Goal: Task Accomplishment & Management: Manage account settings

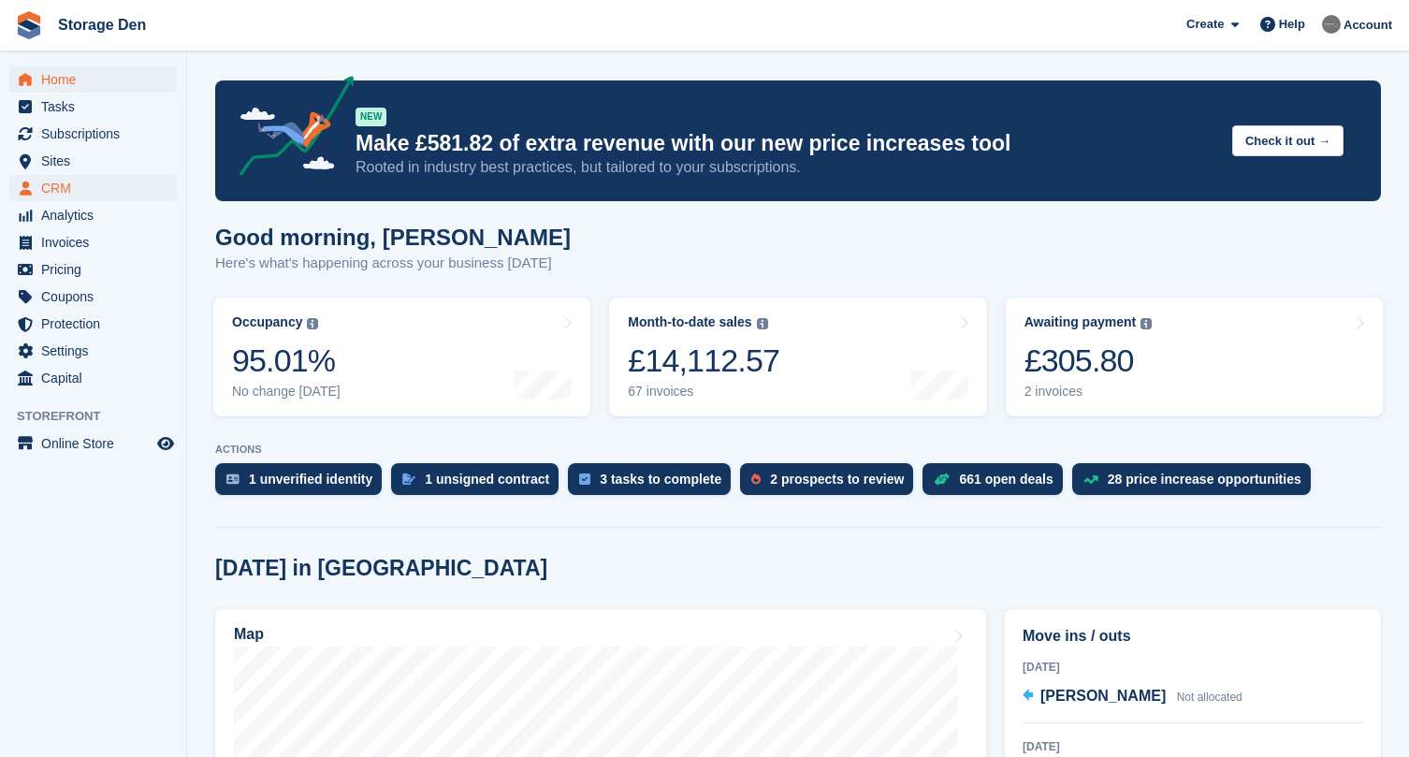
click at [84, 188] on span "CRM" at bounding box center [97, 188] width 112 height 26
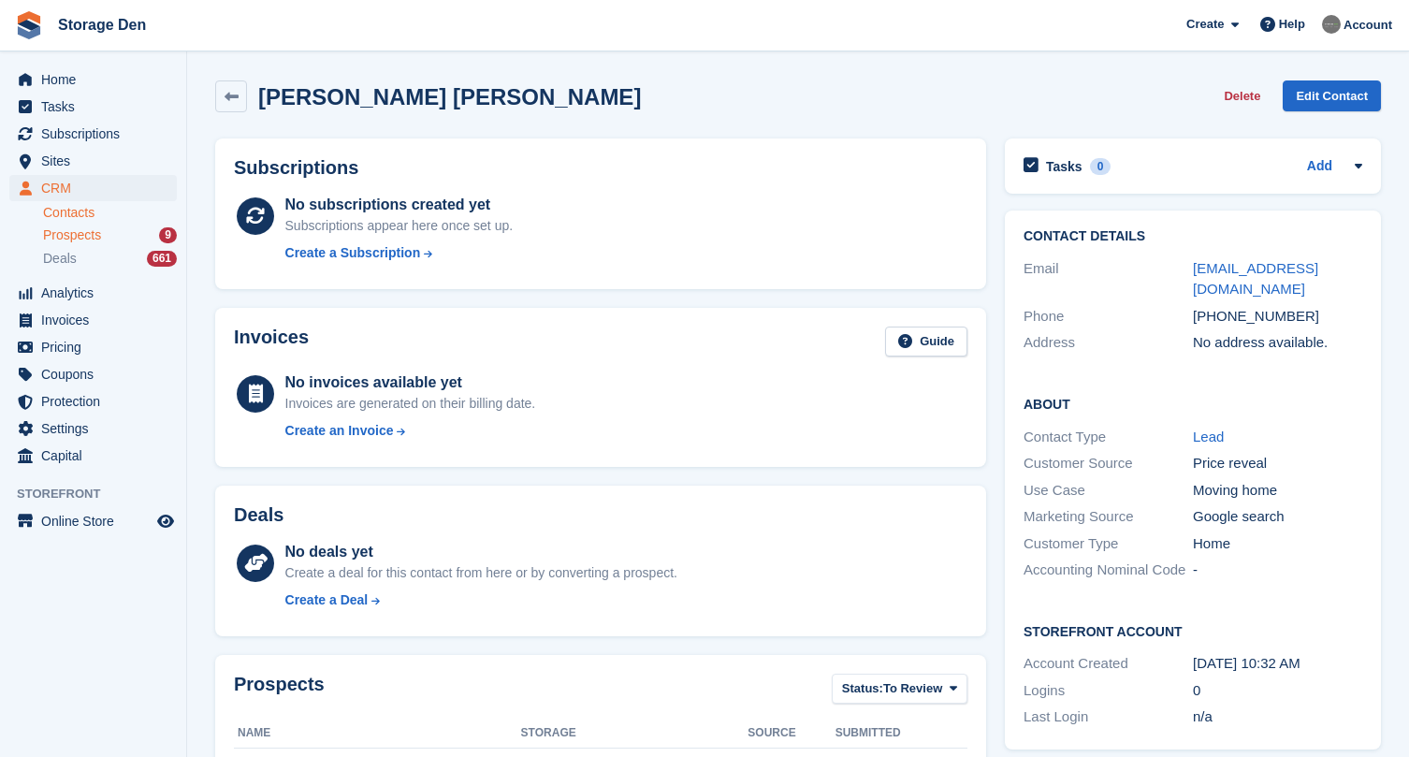
click at [65, 232] on span "Prospects" at bounding box center [72, 235] width 58 height 18
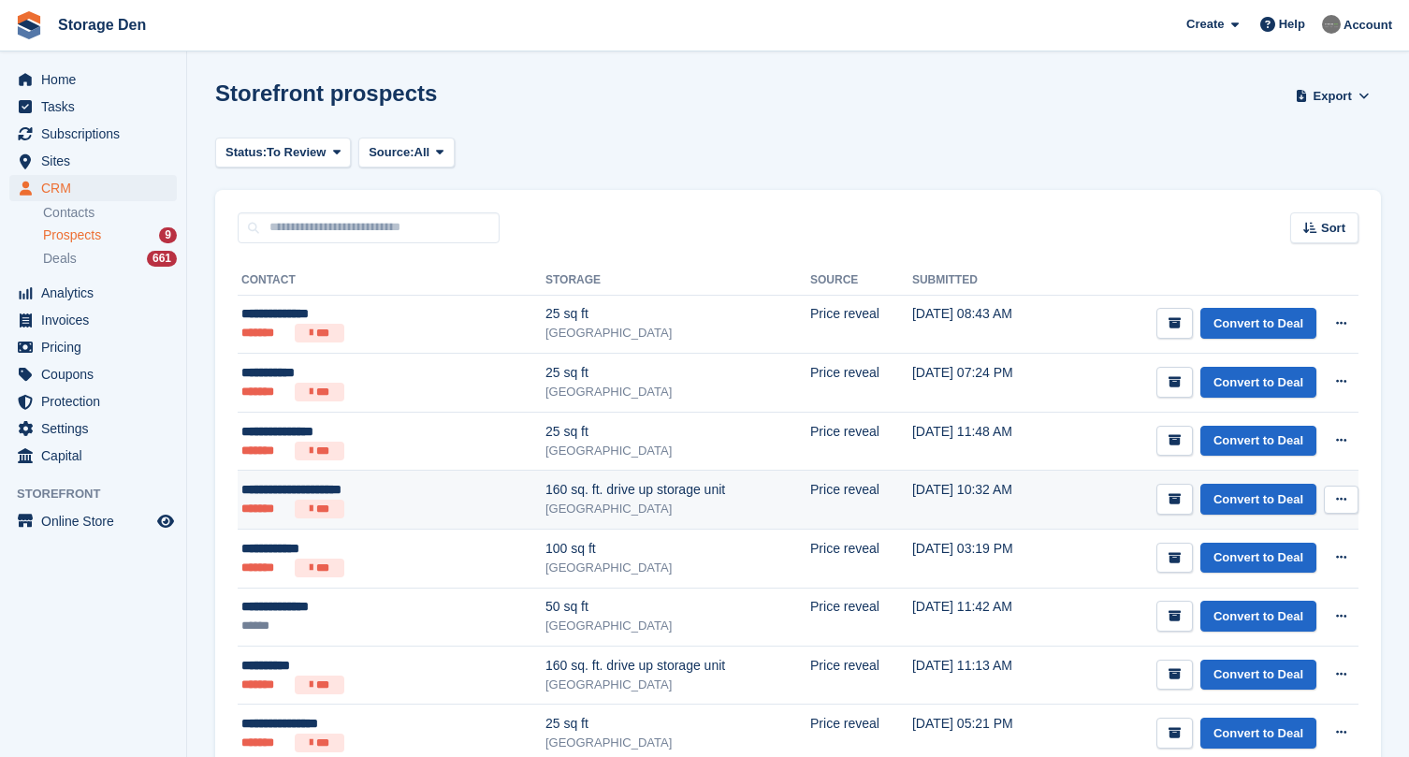
click at [399, 499] on div "**********" at bounding box center [343, 490] width 205 height 20
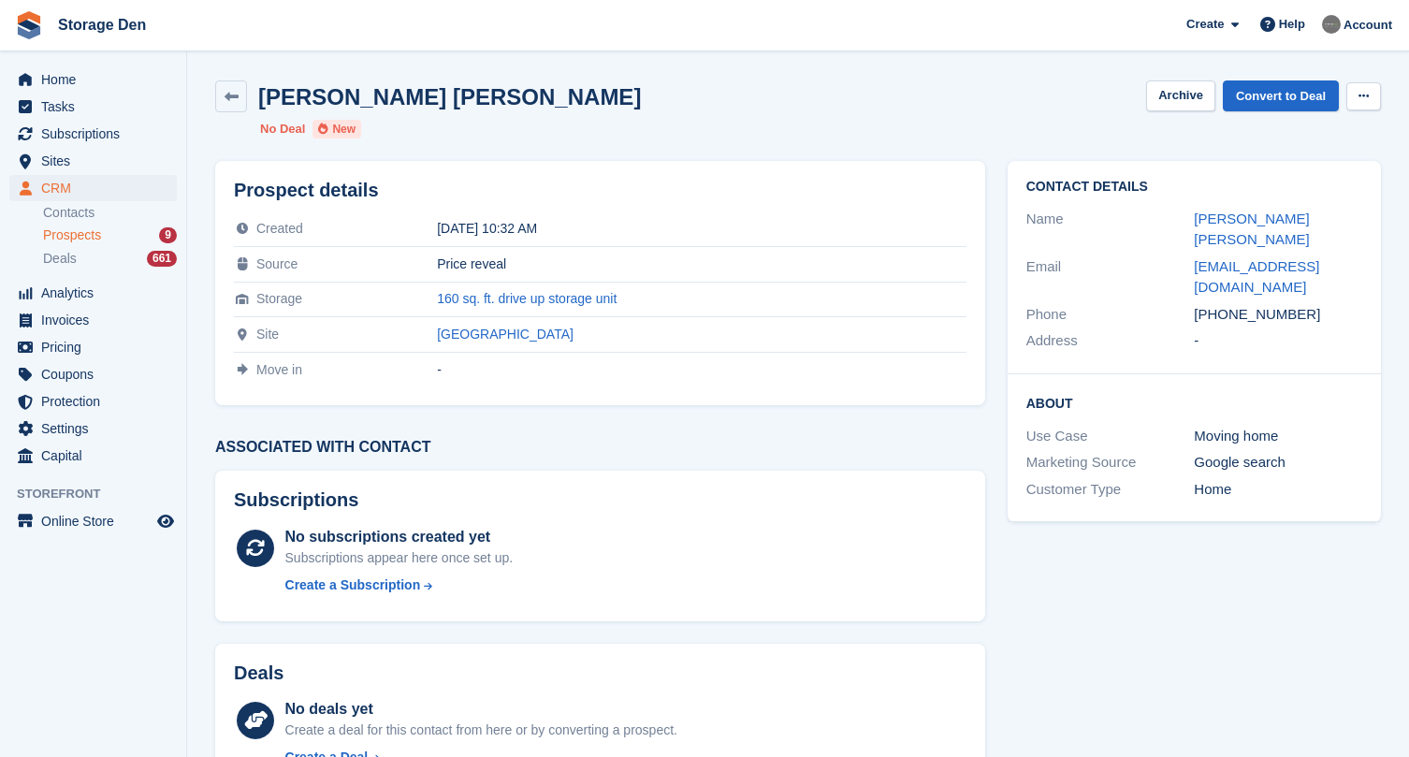
click at [1379, 96] on button at bounding box center [1364, 96] width 35 height 28
click at [1310, 139] on p "Delete prospect" at bounding box center [1291, 133] width 163 height 24
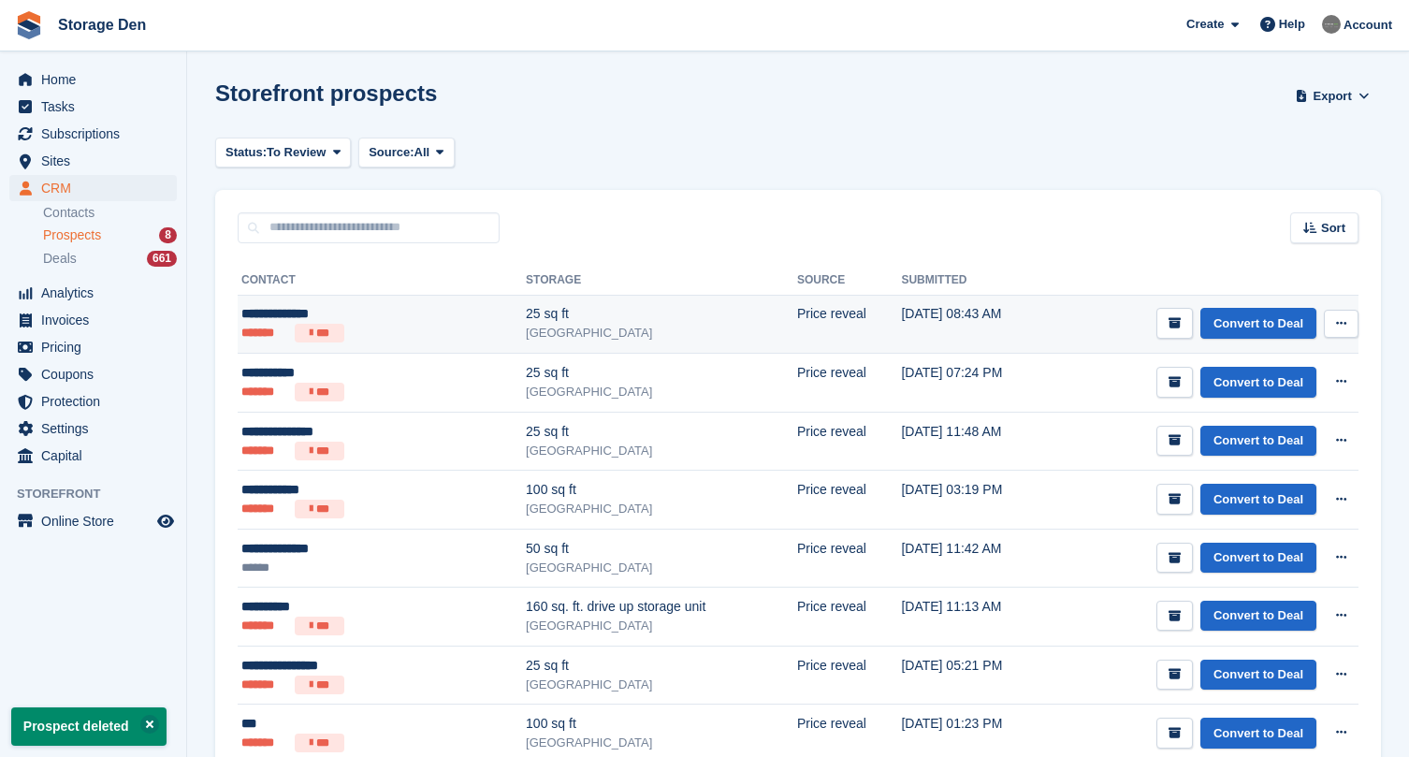
click at [685, 343] on td "25 sq ft Aberdeen" at bounding box center [661, 324] width 271 height 59
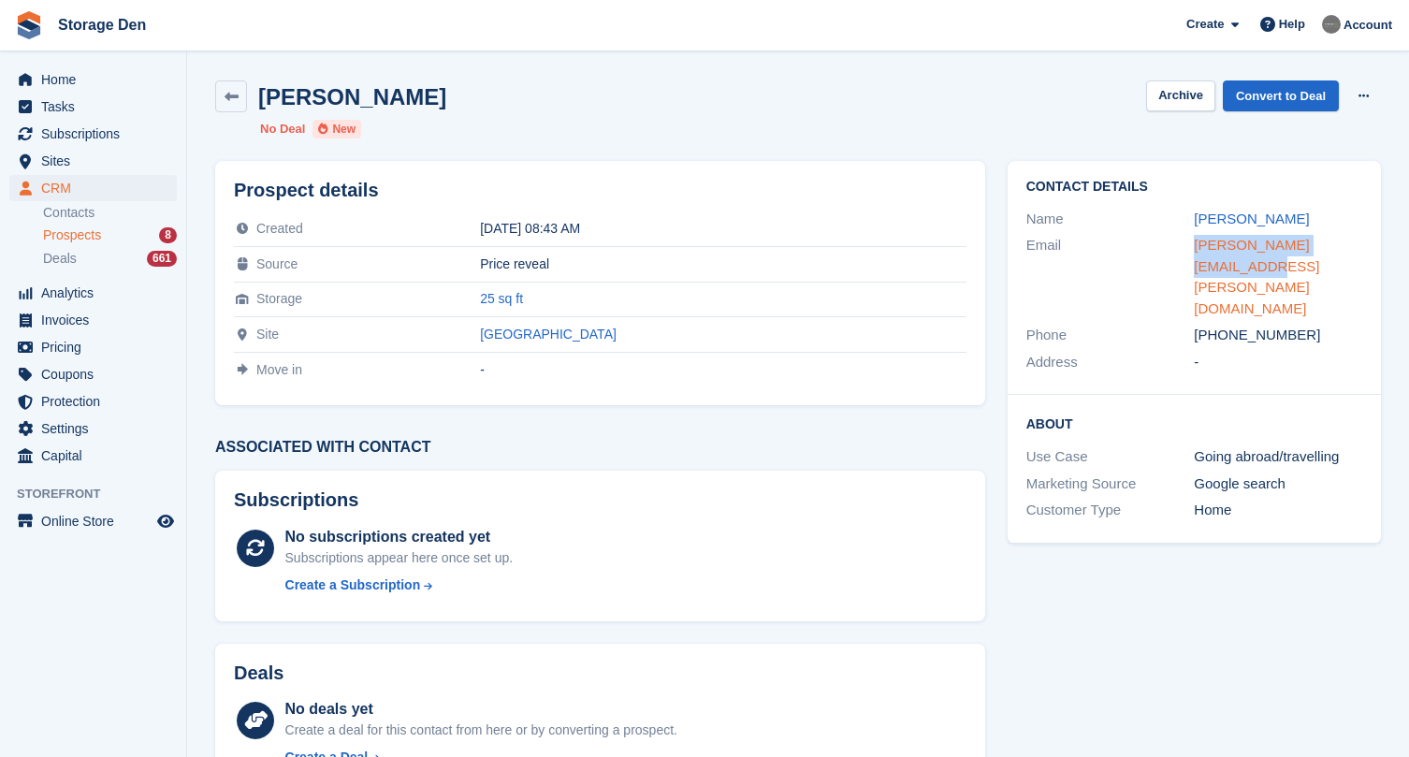
drag, startPoint x: 1364, startPoint y: 246, endPoint x: 1194, endPoint y: 242, distance: 169.4
click at [1194, 242] on div "Contact Details Name Julia Bertrram Email julia.bertram@icloud.com Phone +44758…" at bounding box center [1194, 278] width 373 height 234
click at [91, 224] on ul "Contacts Prospects 8 Deals 661" at bounding box center [114, 236] width 143 height 68
click at [83, 235] on span "Prospects" at bounding box center [72, 235] width 58 height 18
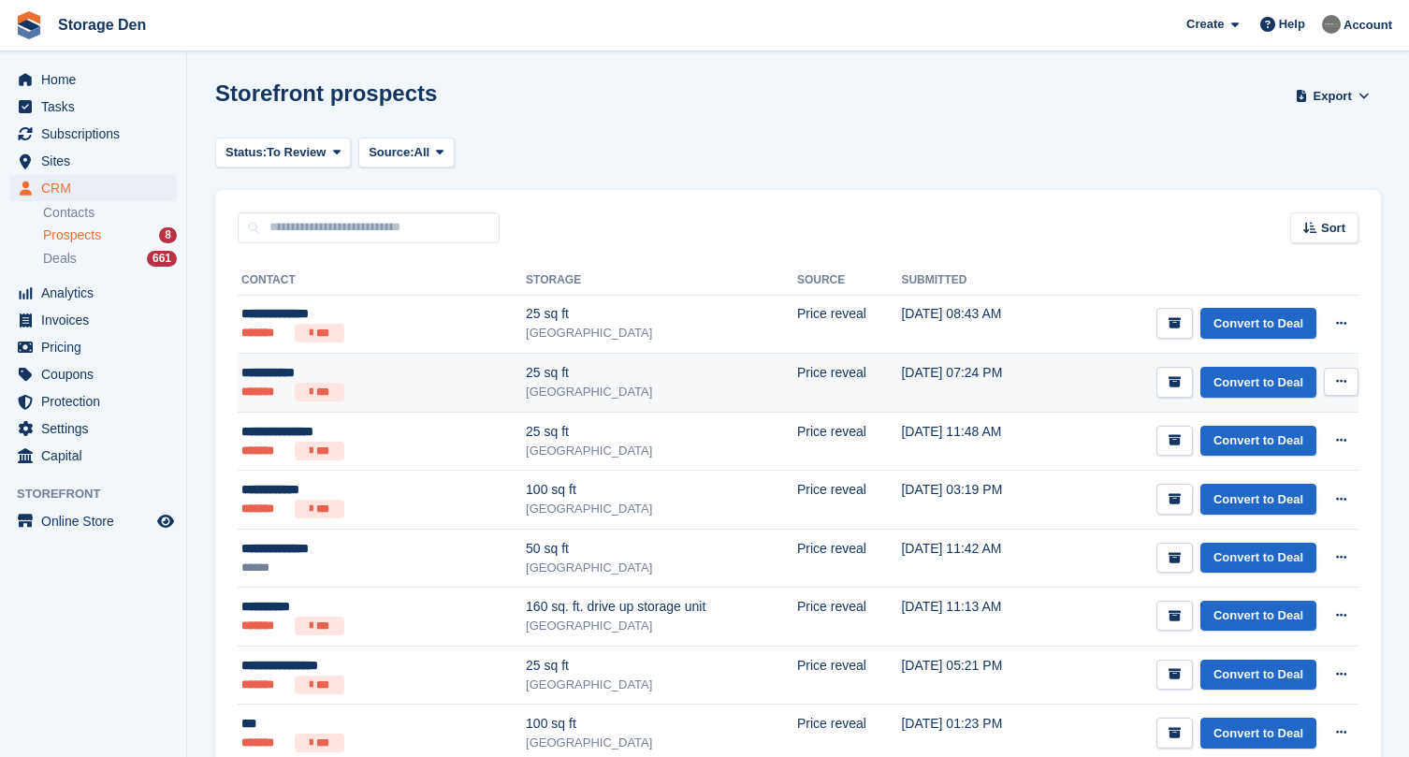
click at [649, 383] on div "[GEOGRAPHIC_DATA]" at bounding box center [661, 392] width 271 height 19
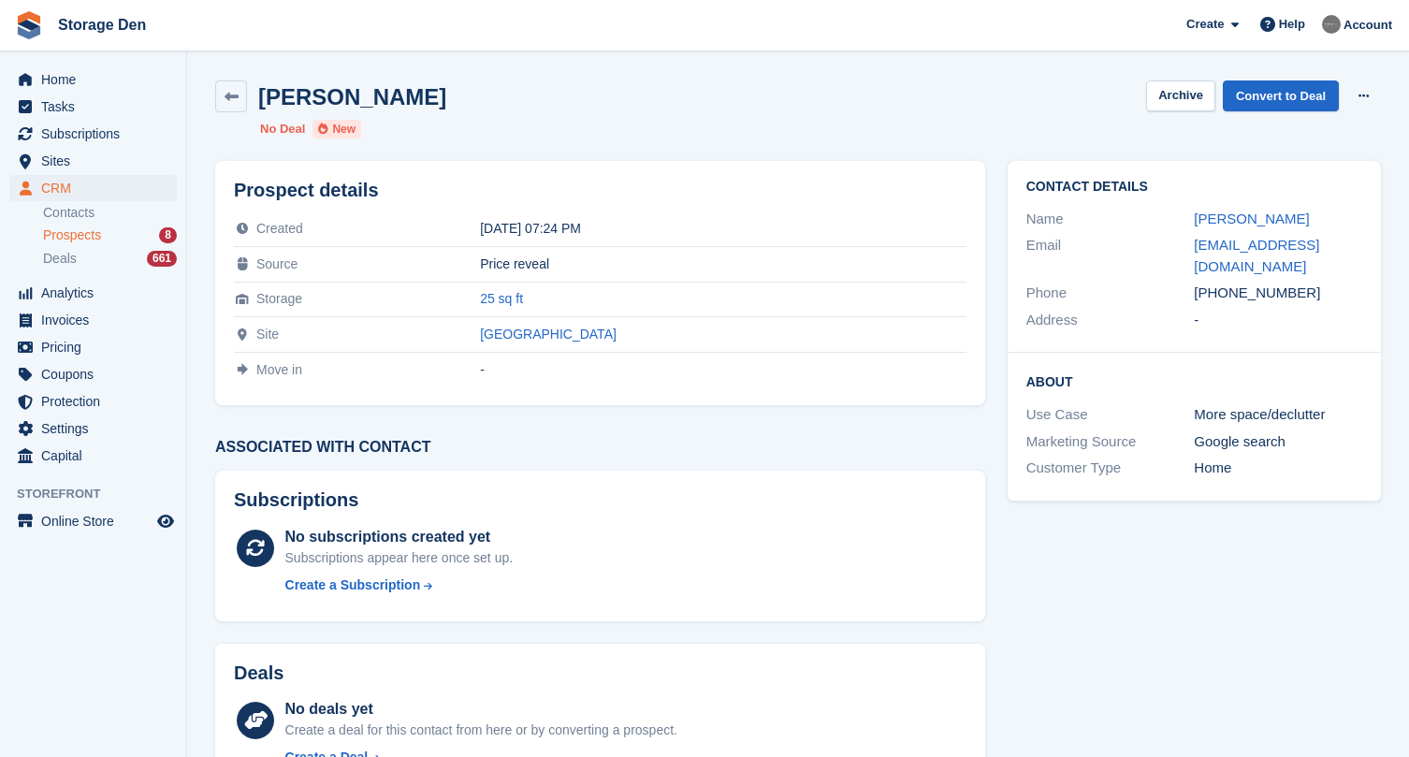
drag, startPoint x: 1268, startPoint y: 98, endPoint x: 1157, endPoint y: 157, distance: 126.0
click at [1268, 98] on link "Convert to Deal" at bounding box center [1281, 95] width 116 height 31
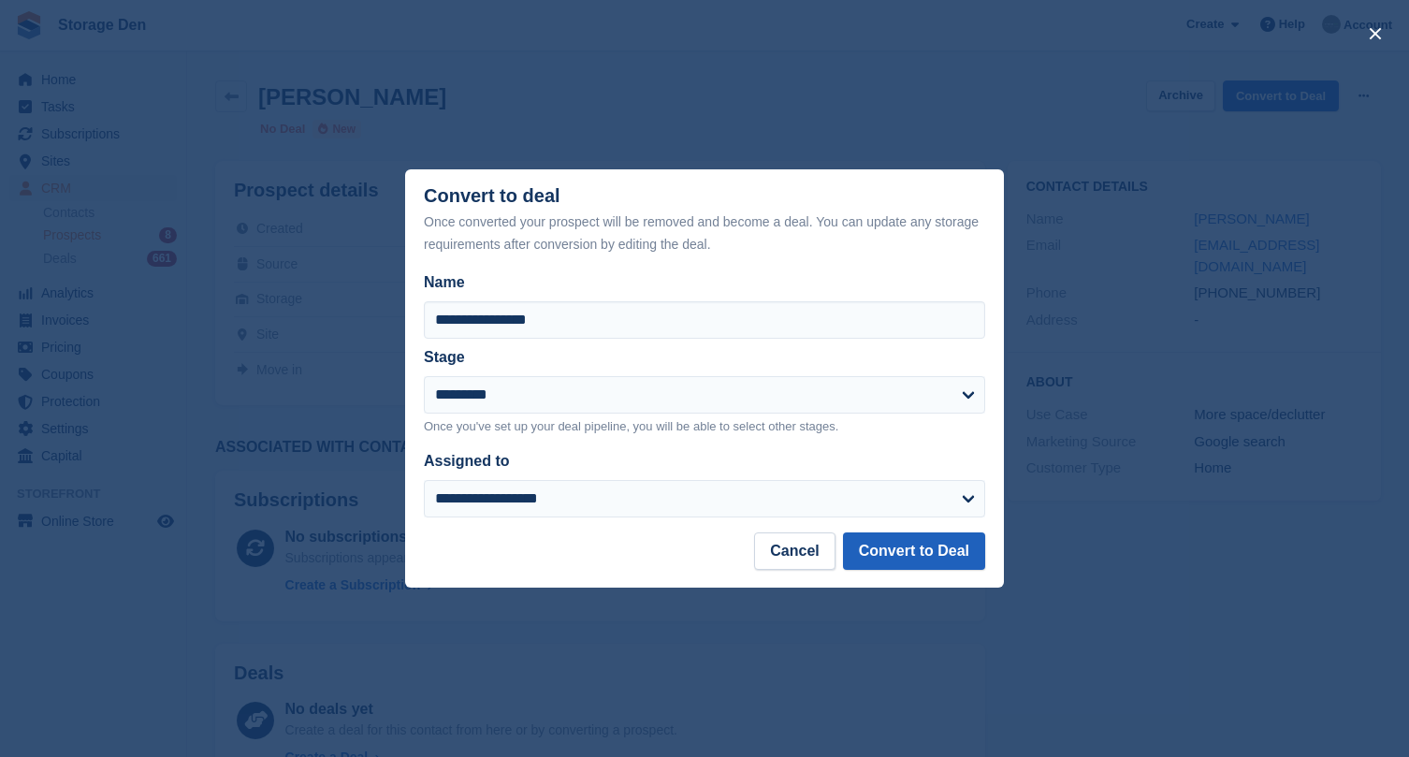
click at [873, 550] on button "Convert to Deal" at bounding box center [914, 551] width 142 height 37
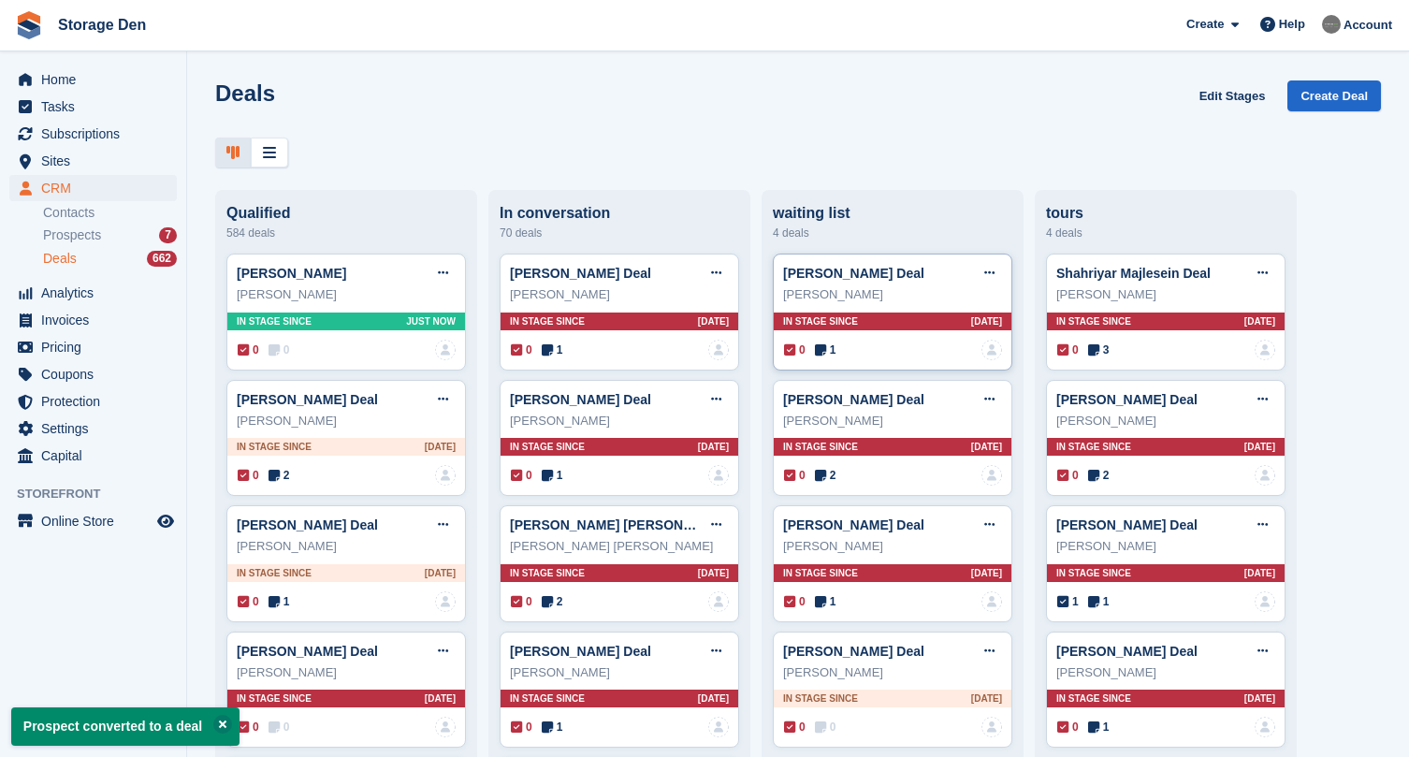
click at [826, 343] on icon at bounding box center [820, 349] width 11 height 13
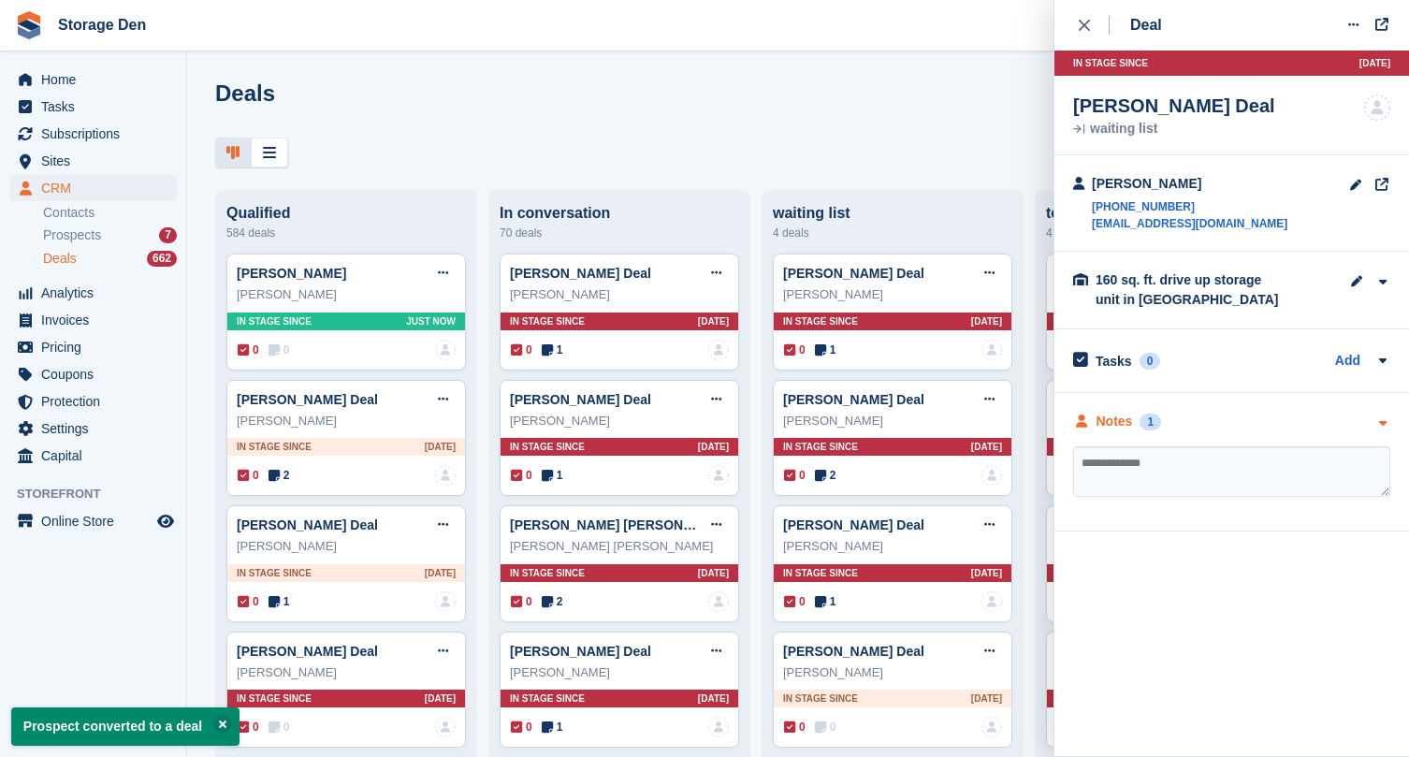
click at [1101, 413] on div "Notes" at bounding box center [1115, 422] width 36 height 20
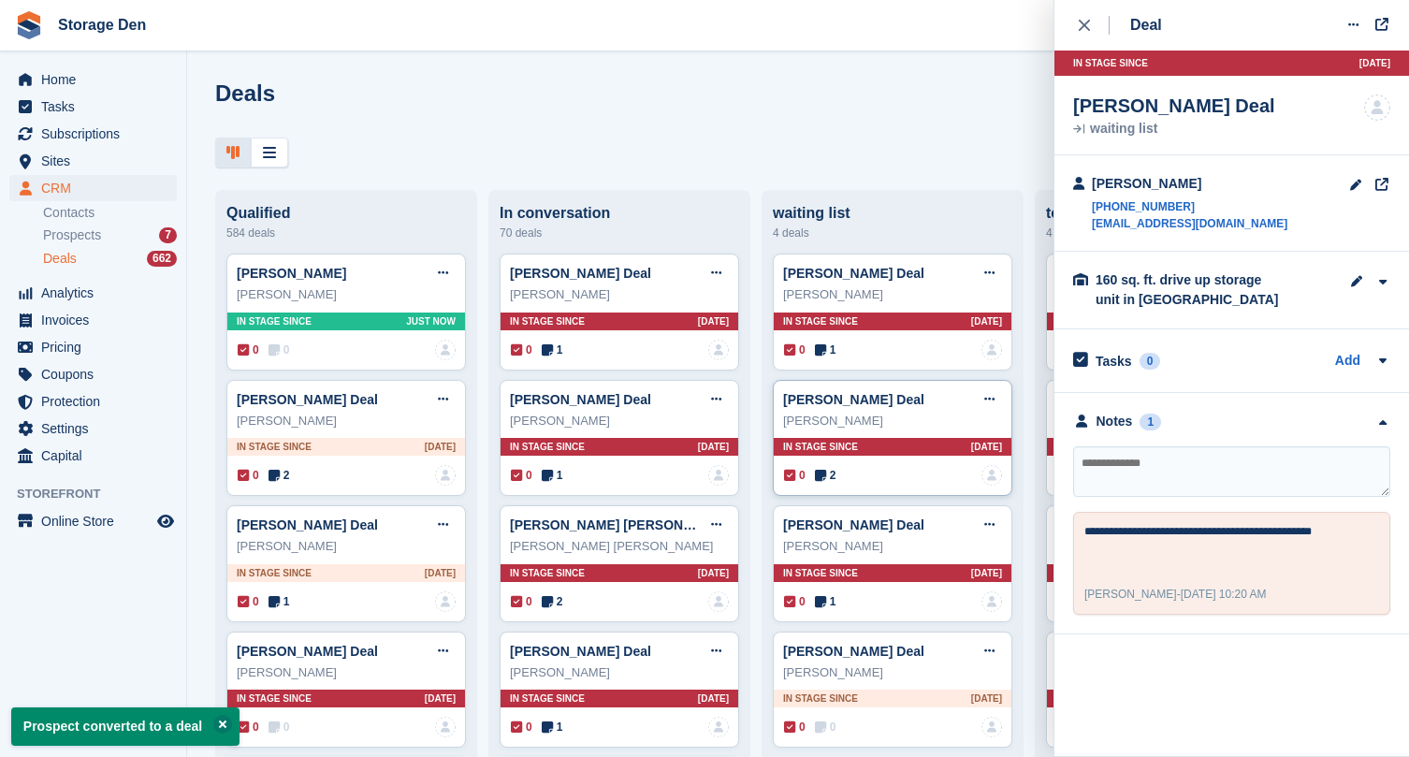
click at [821, 471] on icon at bounding box center [820, 475] width 11 height 13
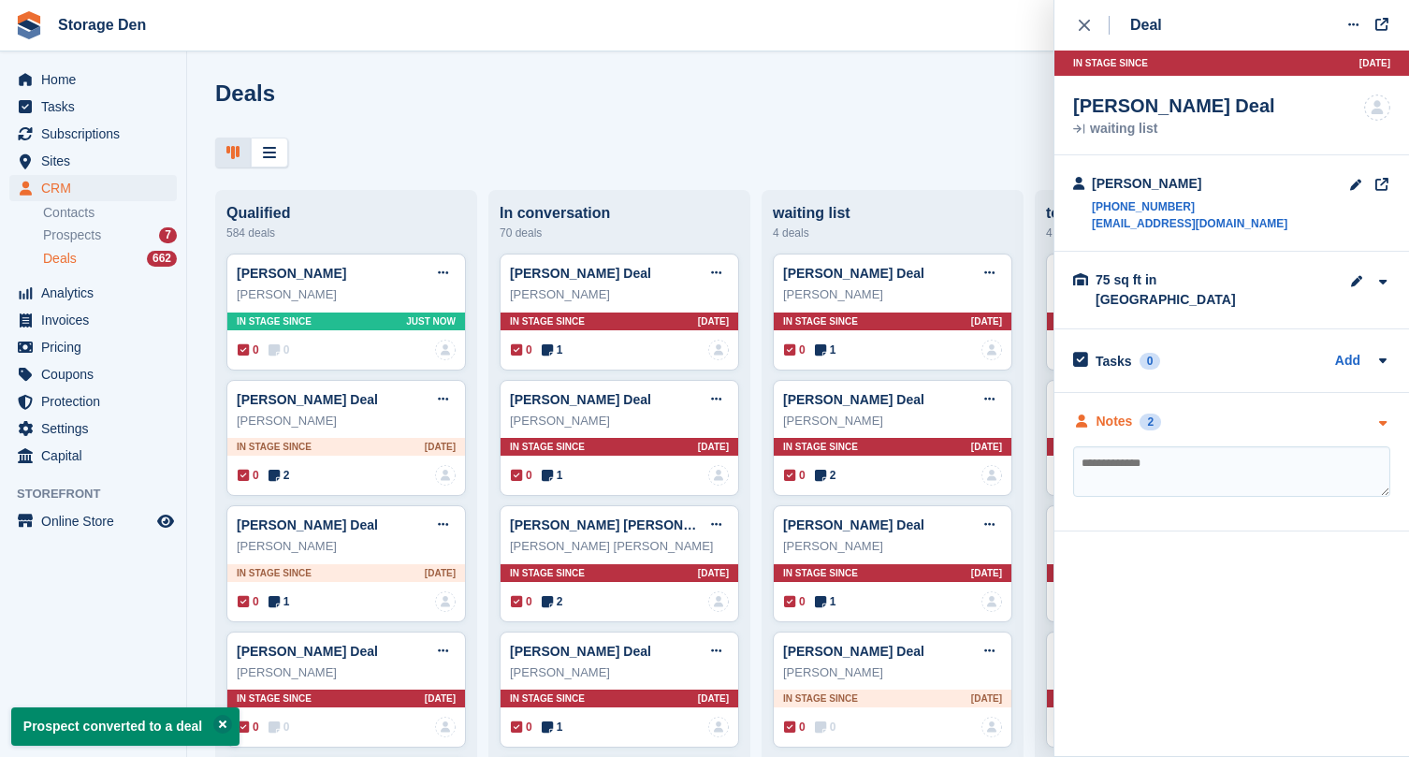
click at [1099, 412] on div "Notes" at bounding box center [1115, 422] width 36 height 20
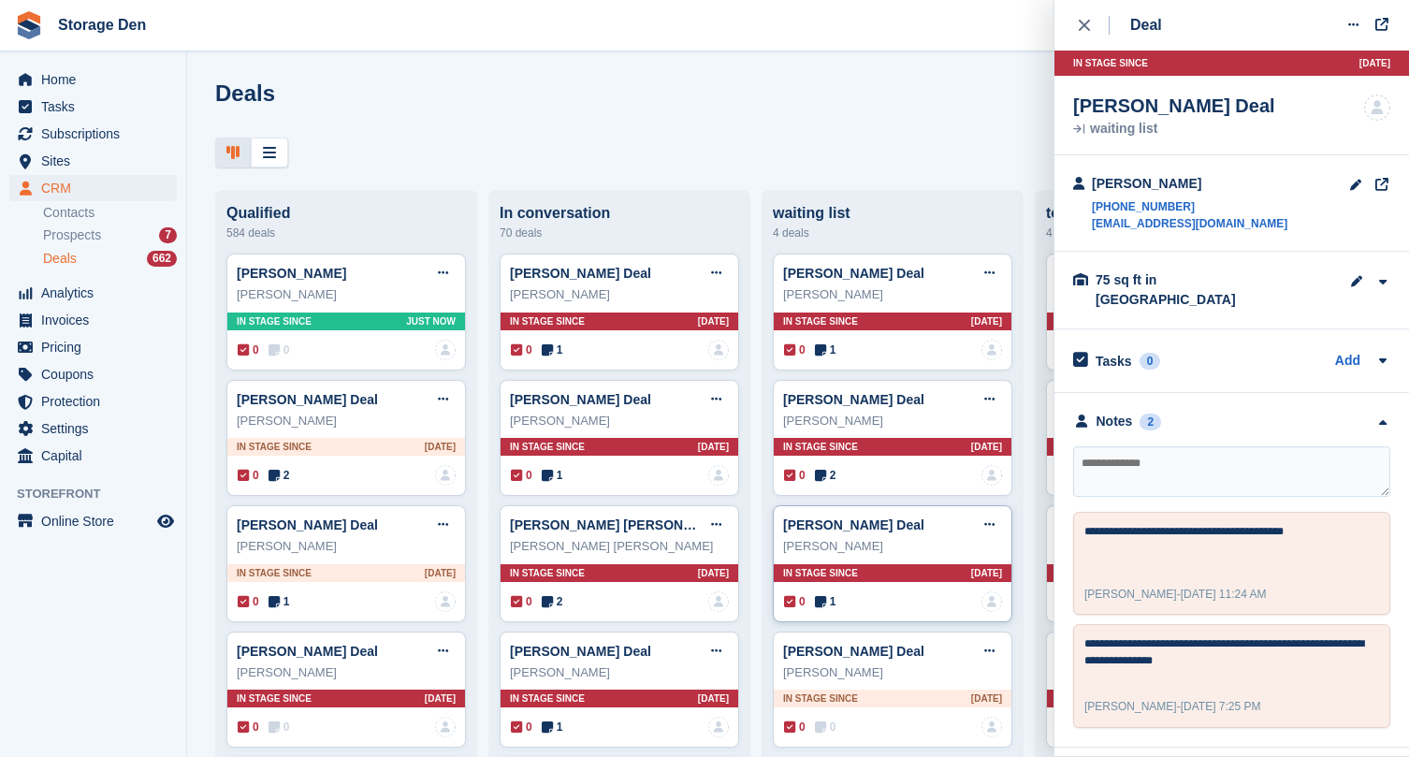
click at [838, 601] on div "0 1 No one is assigned to this deal" at bounding box center [893, 601] width 218 height 21
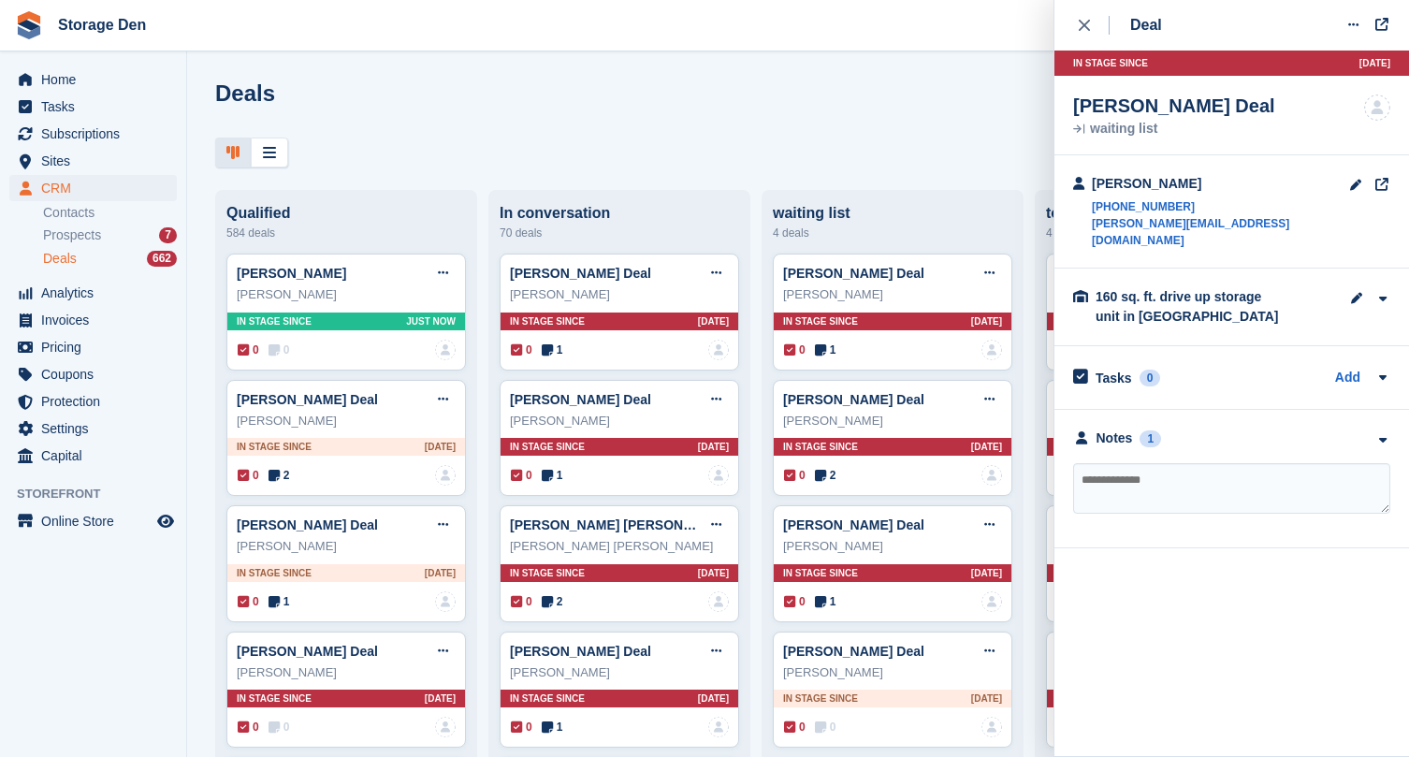
click at [1092, 411] on div "**********" at bounding box center [1232, 479] width 355 height 139
click at [1095, 429] on div "Notes 1" at bounding box center [1117, 439] width 88 height 20
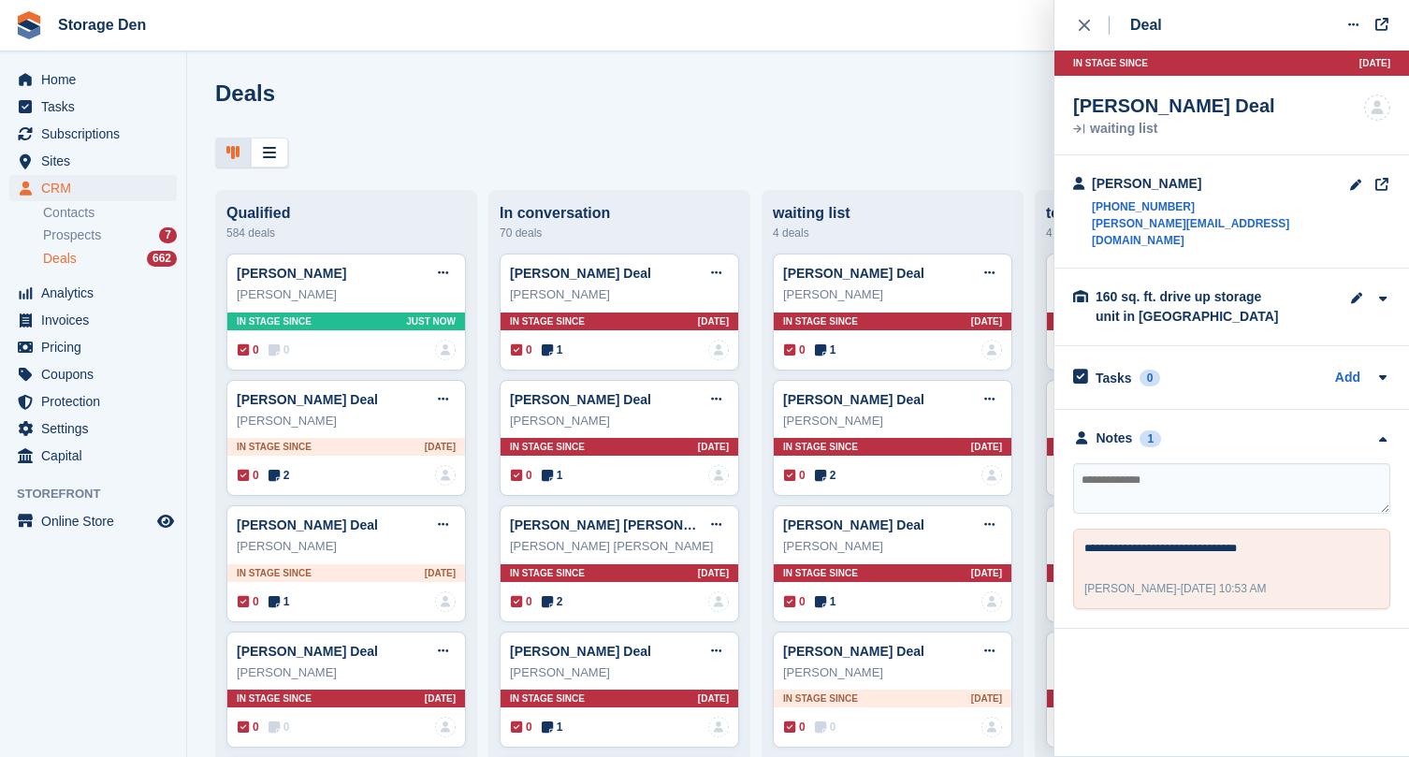
click at [1156, 637] on div "Deal Edit deal Mark as won Mark as lost Delete deal In stage since 6D AGO John …" at bounding box center [1232, 378] width 356 height 757
click at [1353, 27] on icon at bounding box center [1354, 25] width 10 height 12
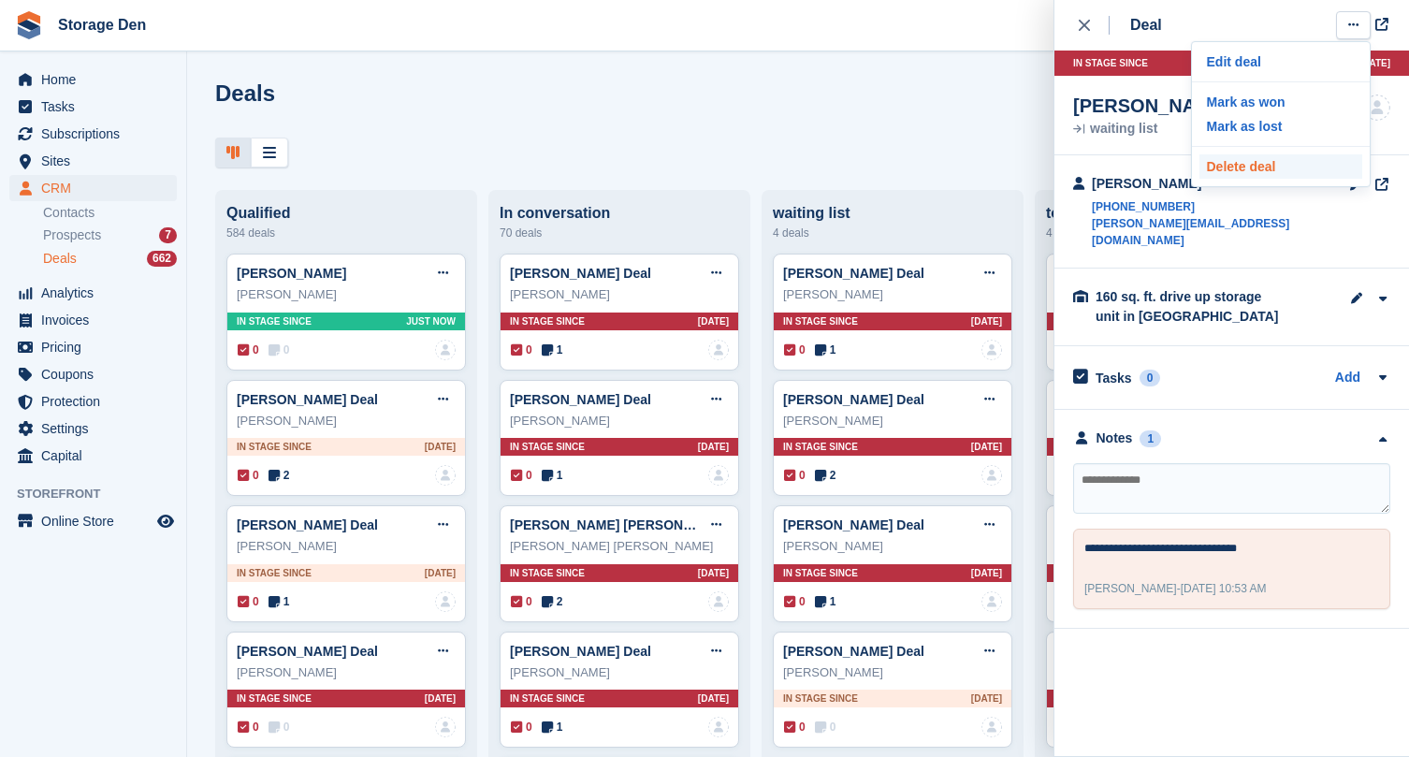
click at [1250, 166] on p "Delete deal" at bounding box center [1281, 166] width 163 height 24
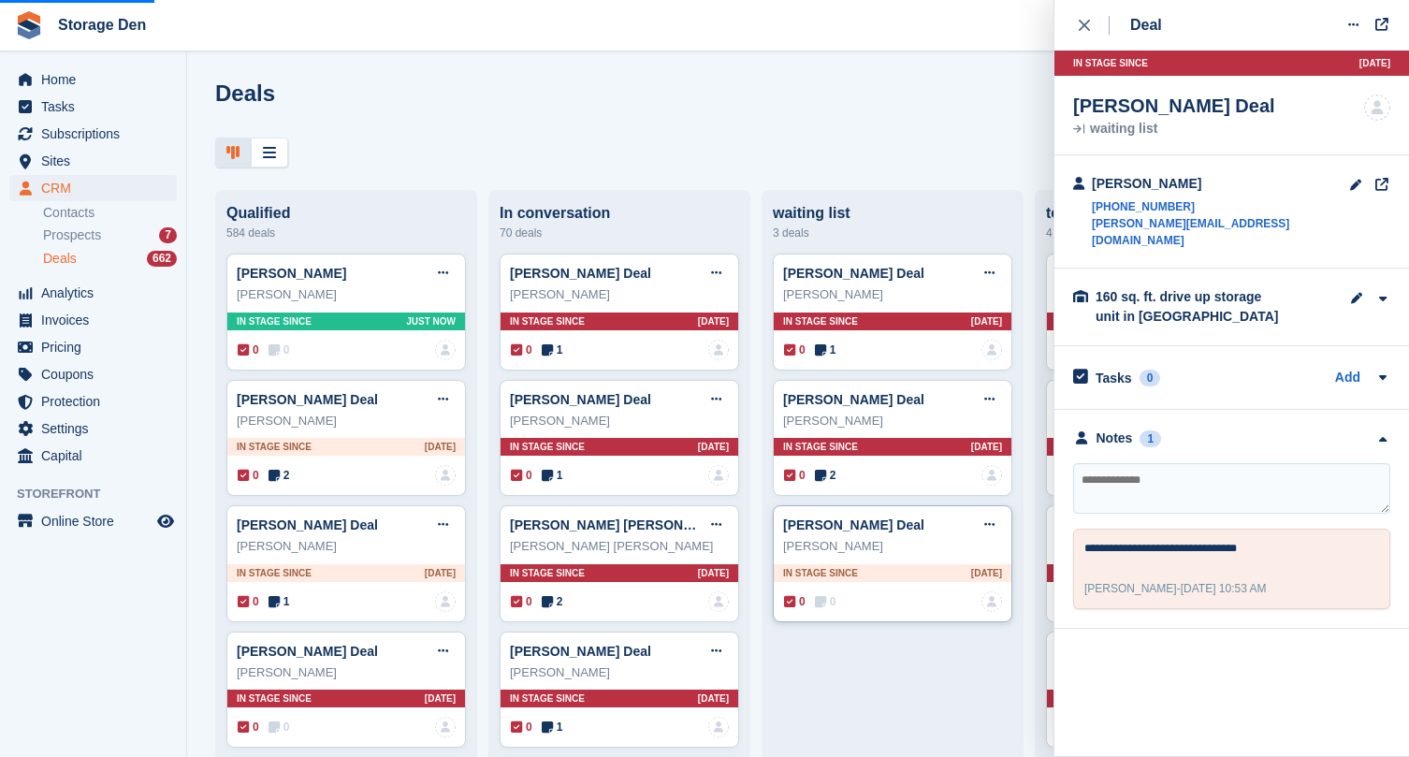
click at [837, 600] on span "0" at bounding box center [826, 601] width 22 height 17
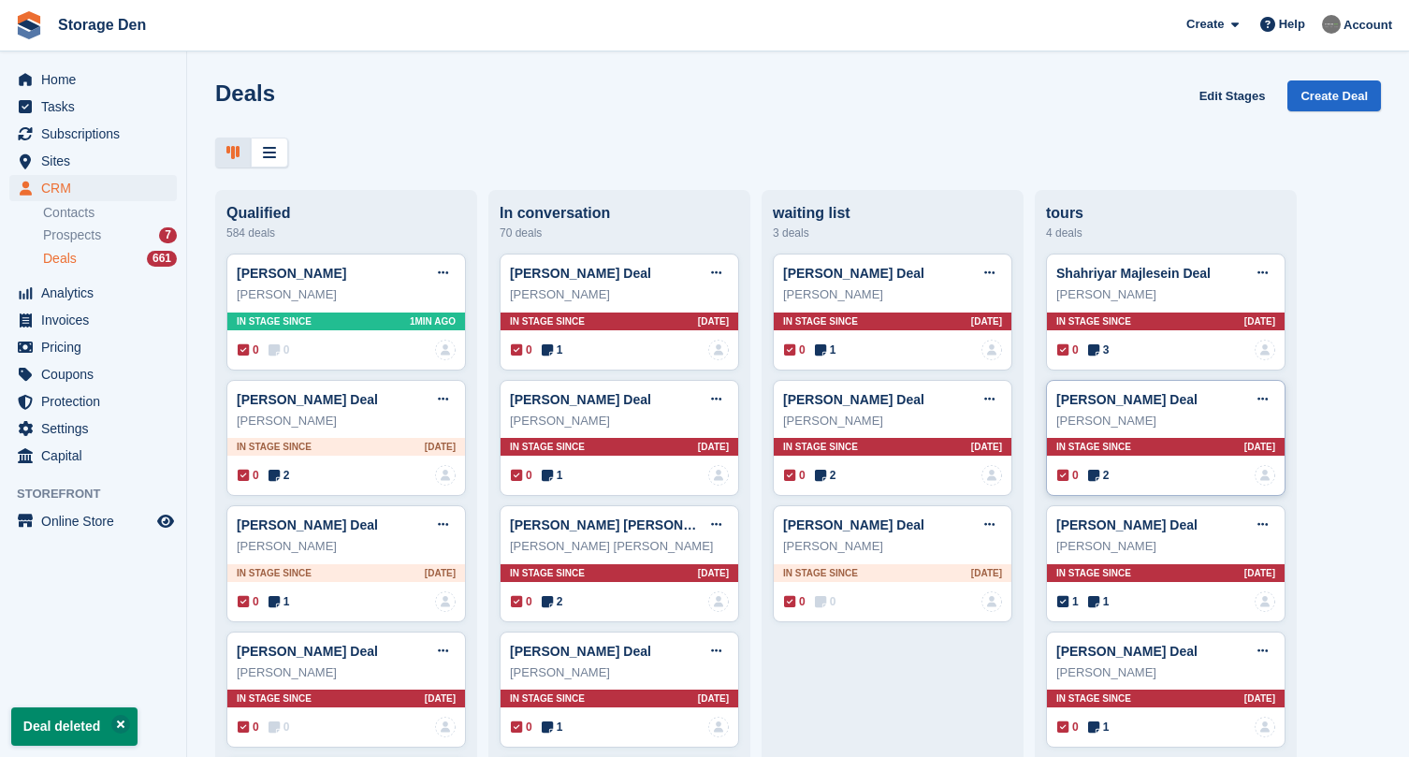
drag, startPoint x: 1051, startPoint y: 394, endPoint x: 1094, endPoint y: 425, distance: 53.0
click at [1094, 425] on div "Shane Brooks" at bounding box center [1166, 421] width 219 height 19
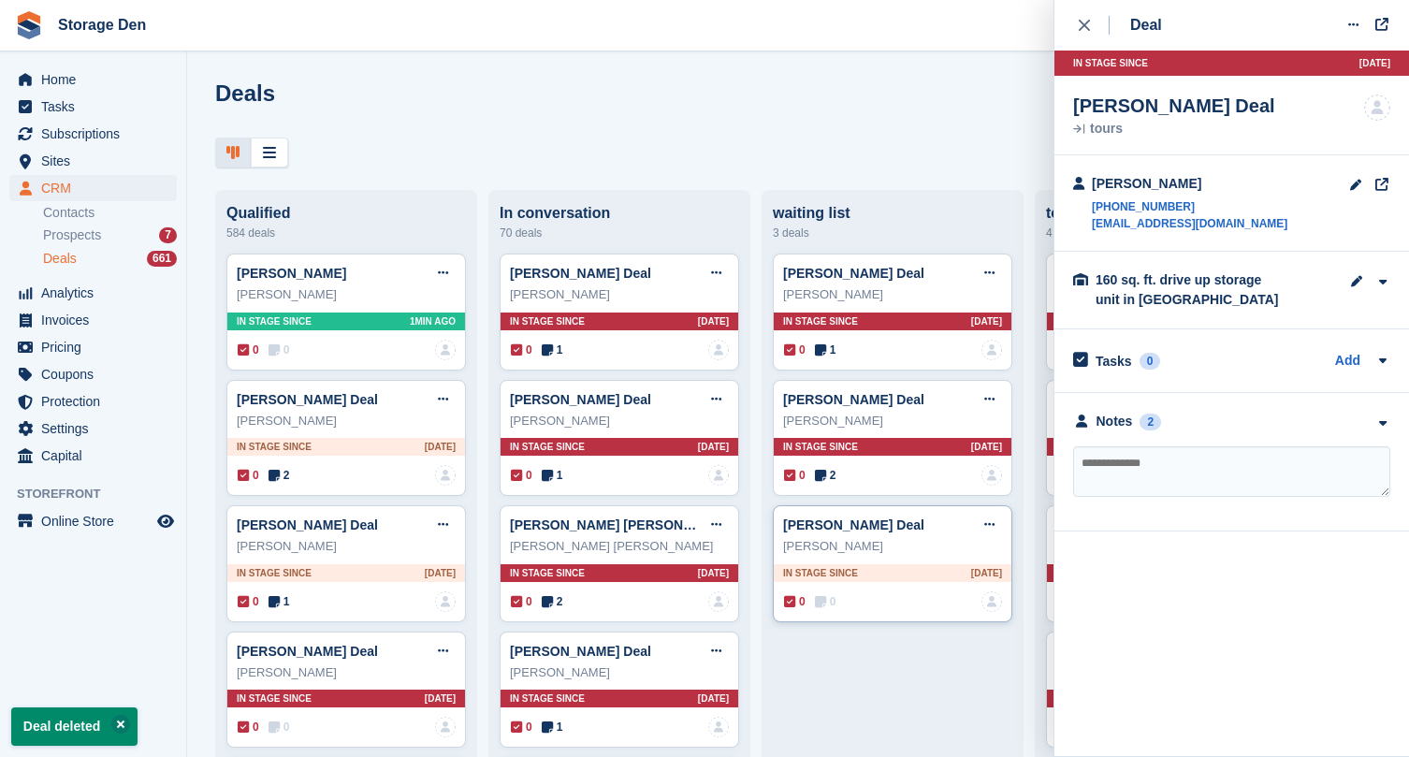
click at [858, 588] on div "Suzanne Strachan Deal Edit deal Mark as won Mark as lost Delete deal Suzanne St…" at bounding box center [893, 563] width 240 height 117
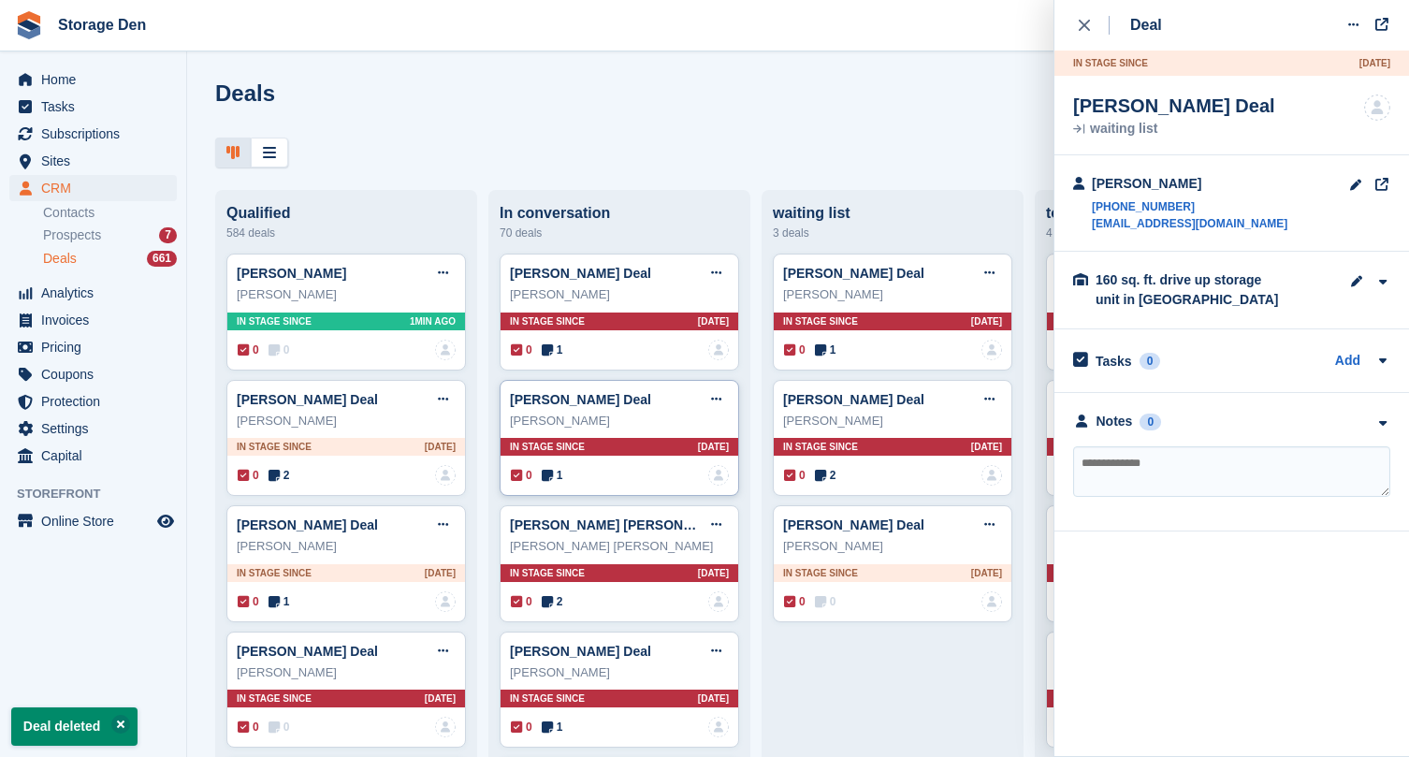
click at [552, 474] on icon at bounding box center [547, 475] width 11 height 13
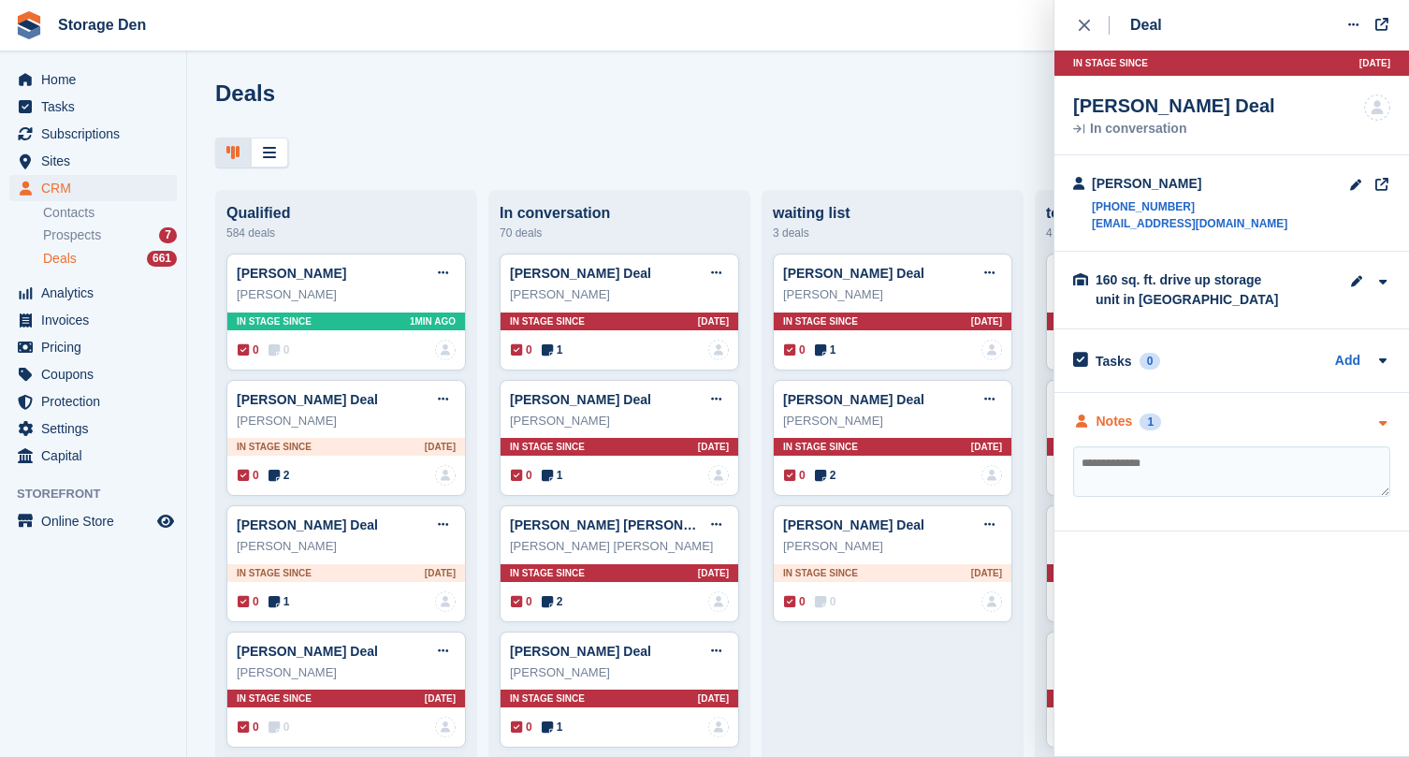
click at [1098, 430] on div "Notes" at bounding box center [1115, 422] width 36 height 20
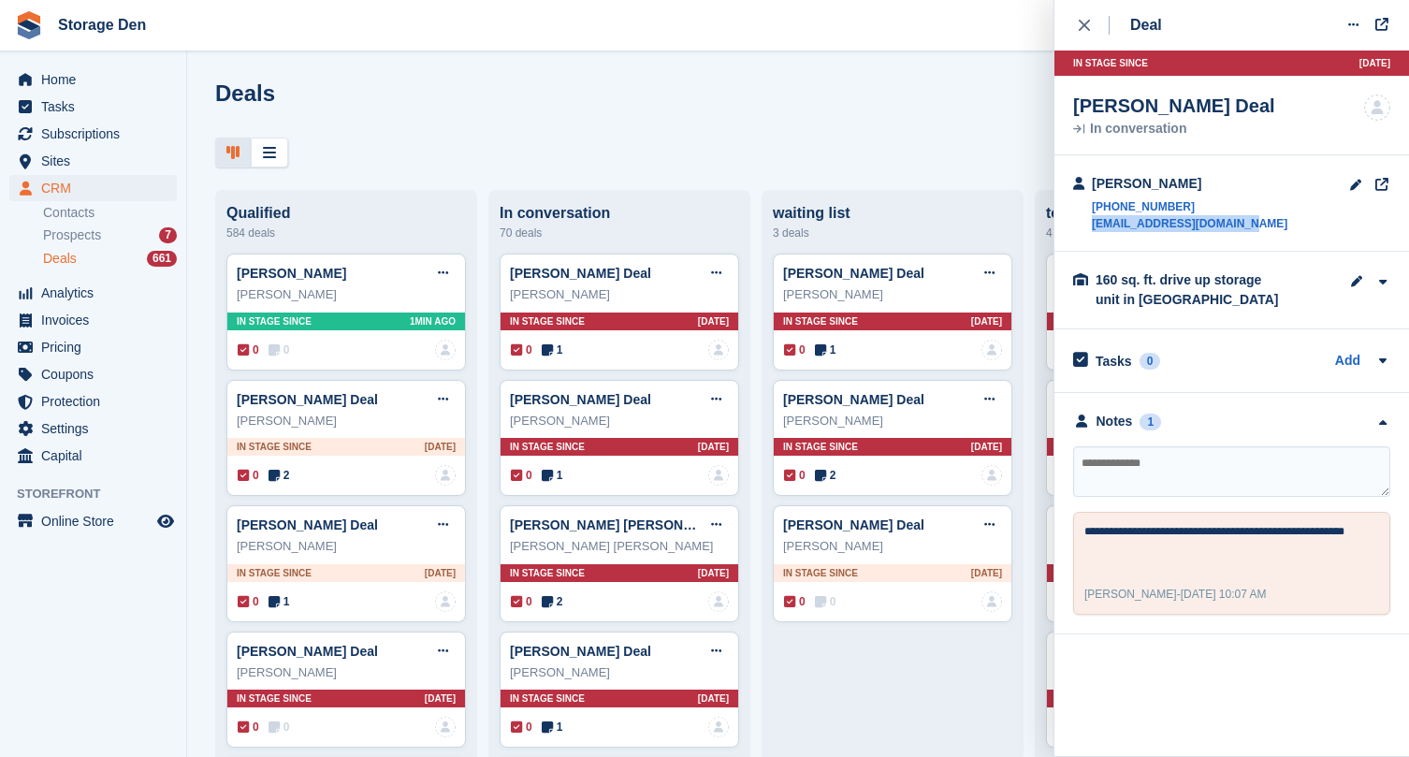
drag, startPoint x: 1261, startPoint y: 220, endPoint x: 1090, endPoint y: 216, distance: 170.4
click at [1090, 216] on div "Kimberly Smith +447949319858 kimmy32smith@hotmail.com" at bounding box center [1232, 203] width 355 height 96
click at [1130, 460] on textarea at bounding box center [1231, 471] width 317 height 51
type textarea "******"
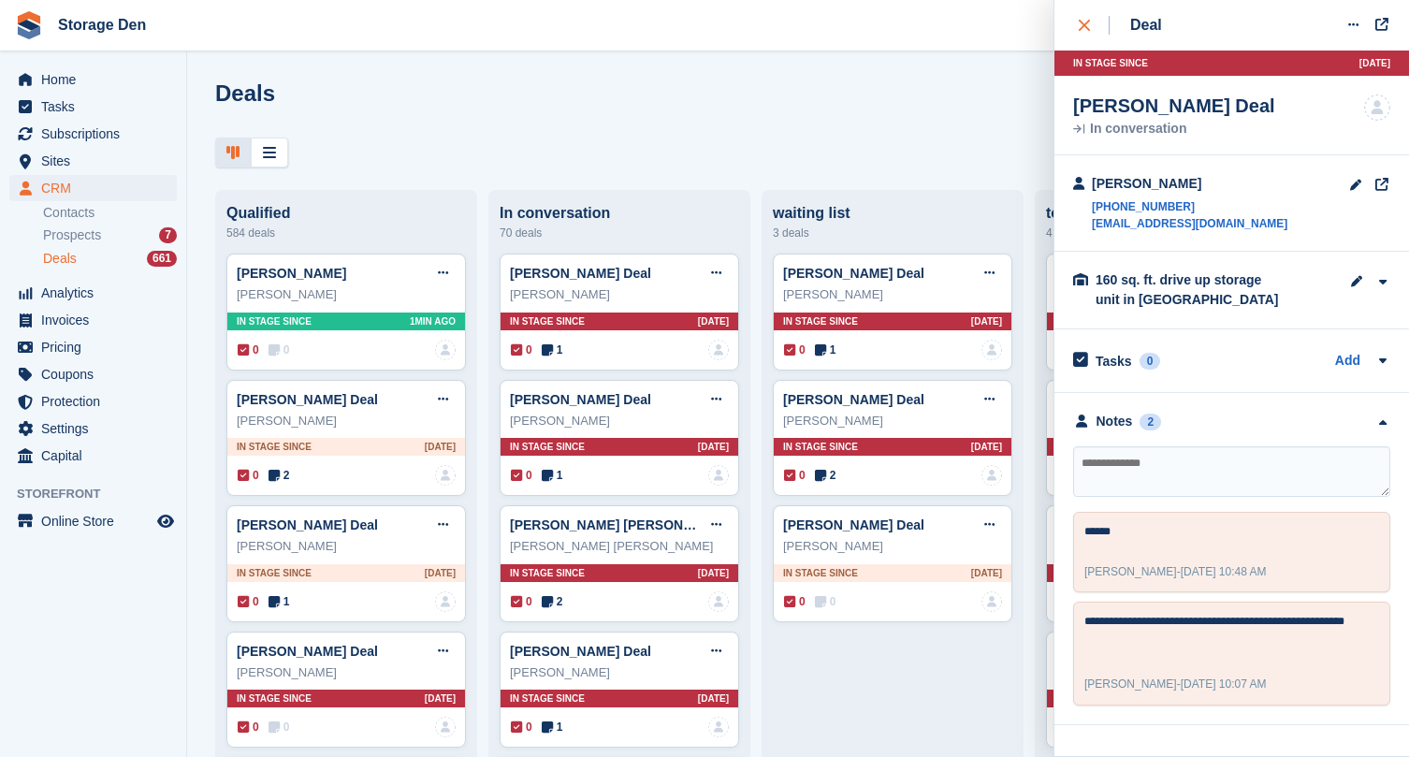
click at [1102, 13] on button "close" at bounding box center [1094, 25] width 42 height 51
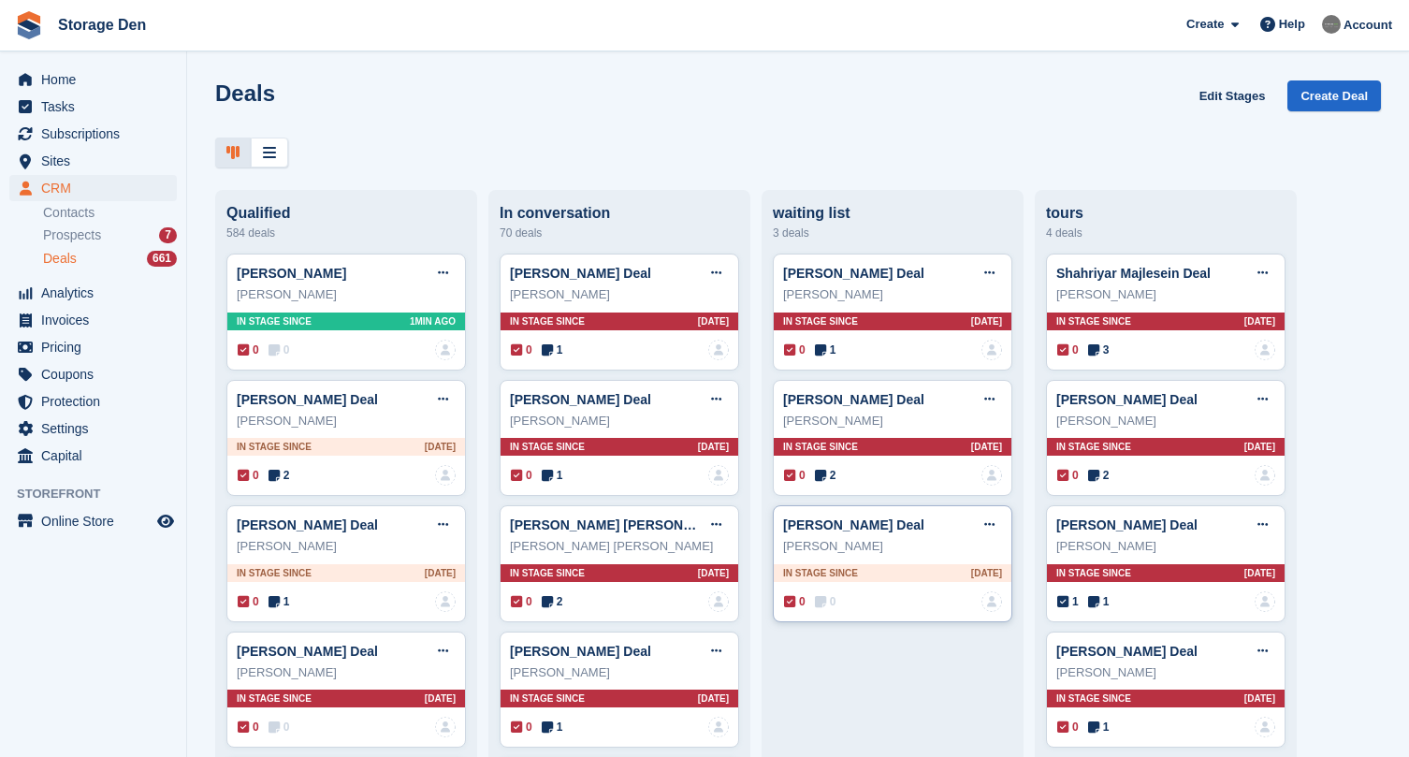
click at [824, 603] on icon at bounding box center [820, 601] width 11 height 13
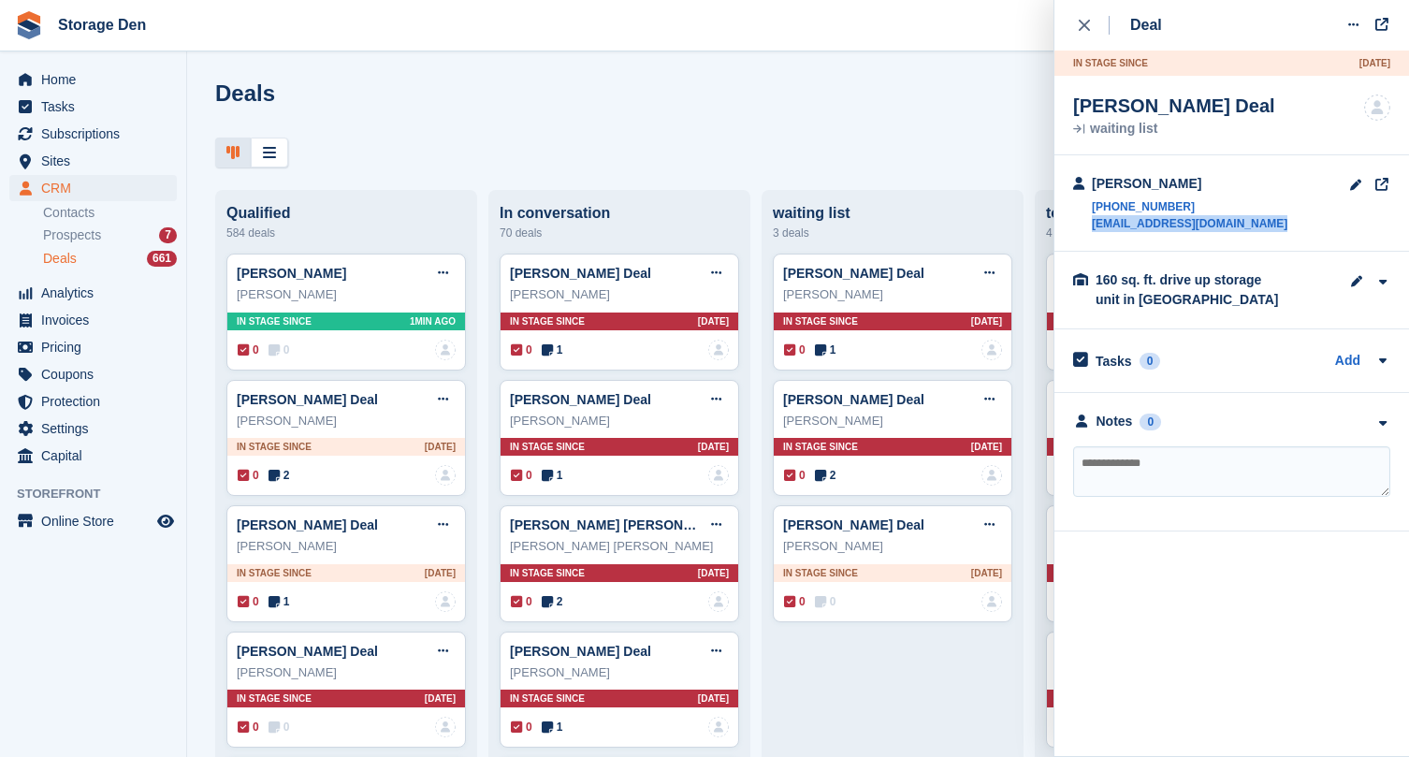
drag, startPoint x: 1280, startPoint y: 218, endPoint x: 1089, endPoint y: 221, distance: 190.9
click at [1089, 221] on div "Suzanne Strachan +447817002188 suziestrachan100@hotmail.com" at bounding box center [1232, 203] width 355 height 96
click at [1094, 23] on div "close" at bounding box center [1094, 25] width 31 height 19
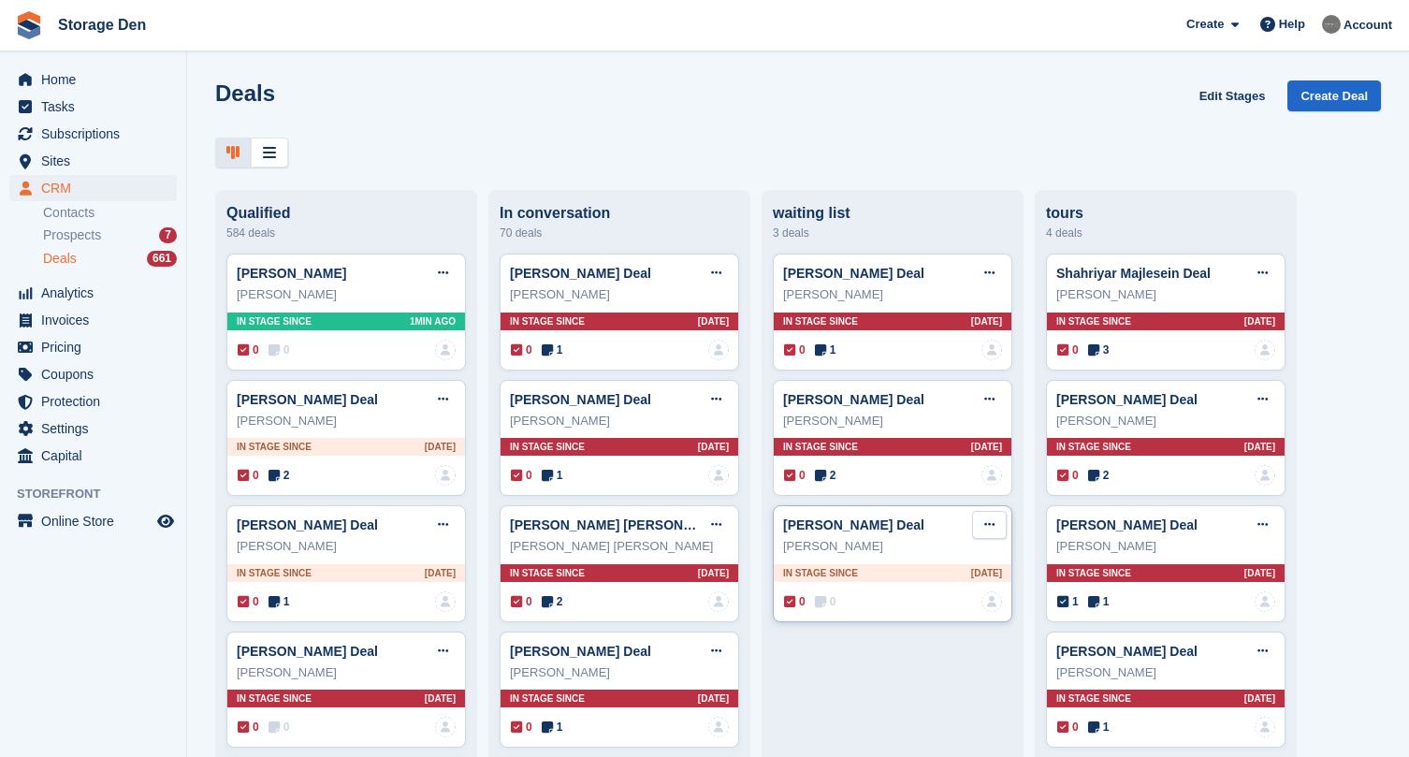
click at [996, 518] on button at bounding box center [989, 525] width 35 height 28
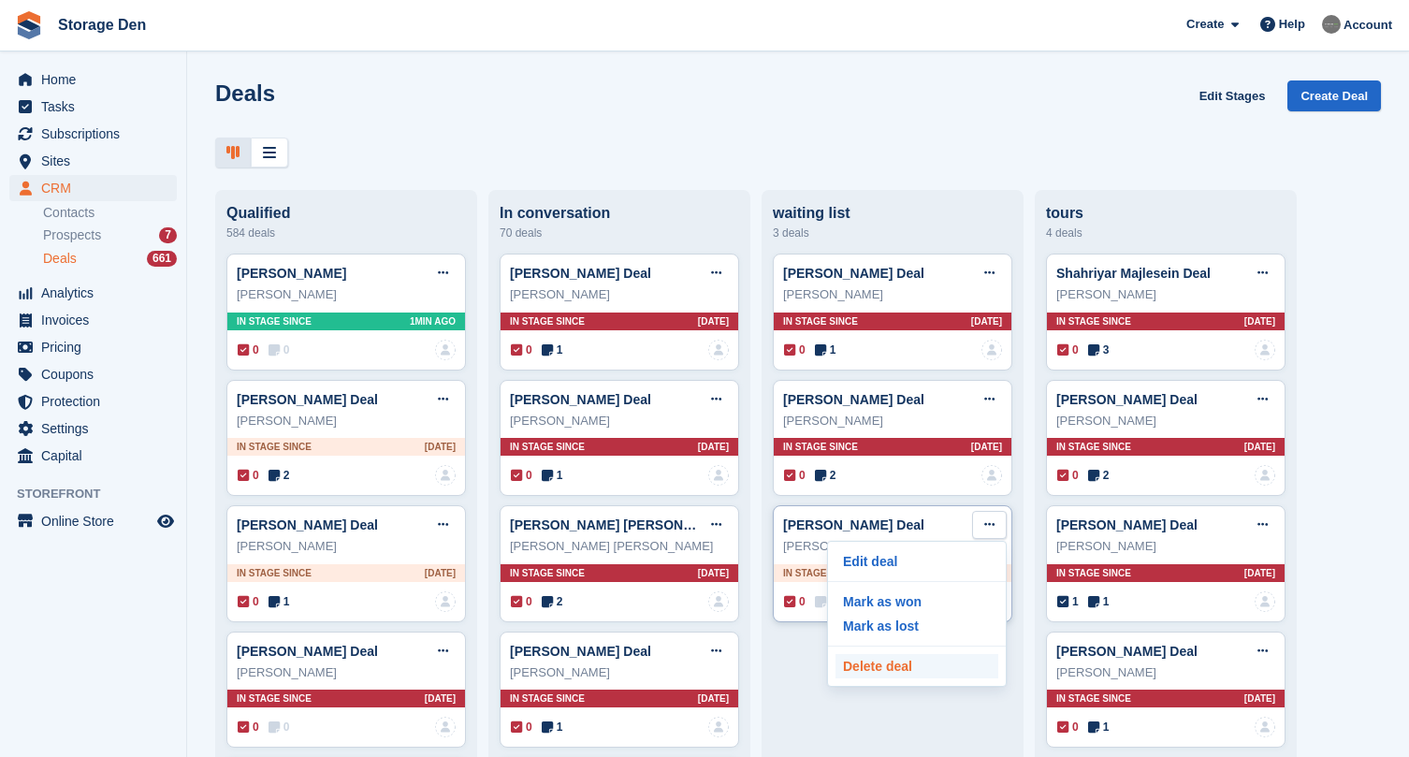
click at [884, 657] on p "Delete deal" at bounding box center [917, 666] width 163 height 24
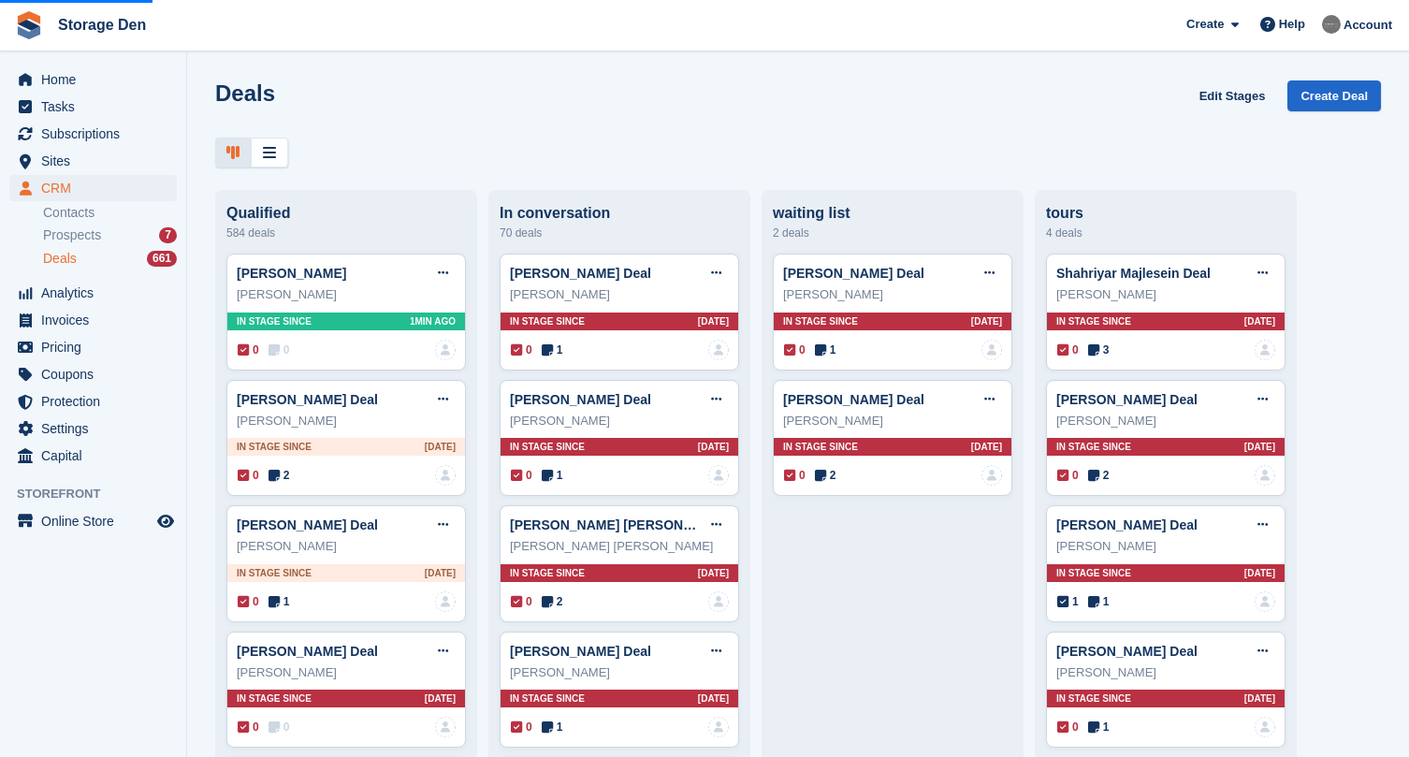
click at [1092, 345] on icon at bounding box center [1093, 349] width 11 height 13
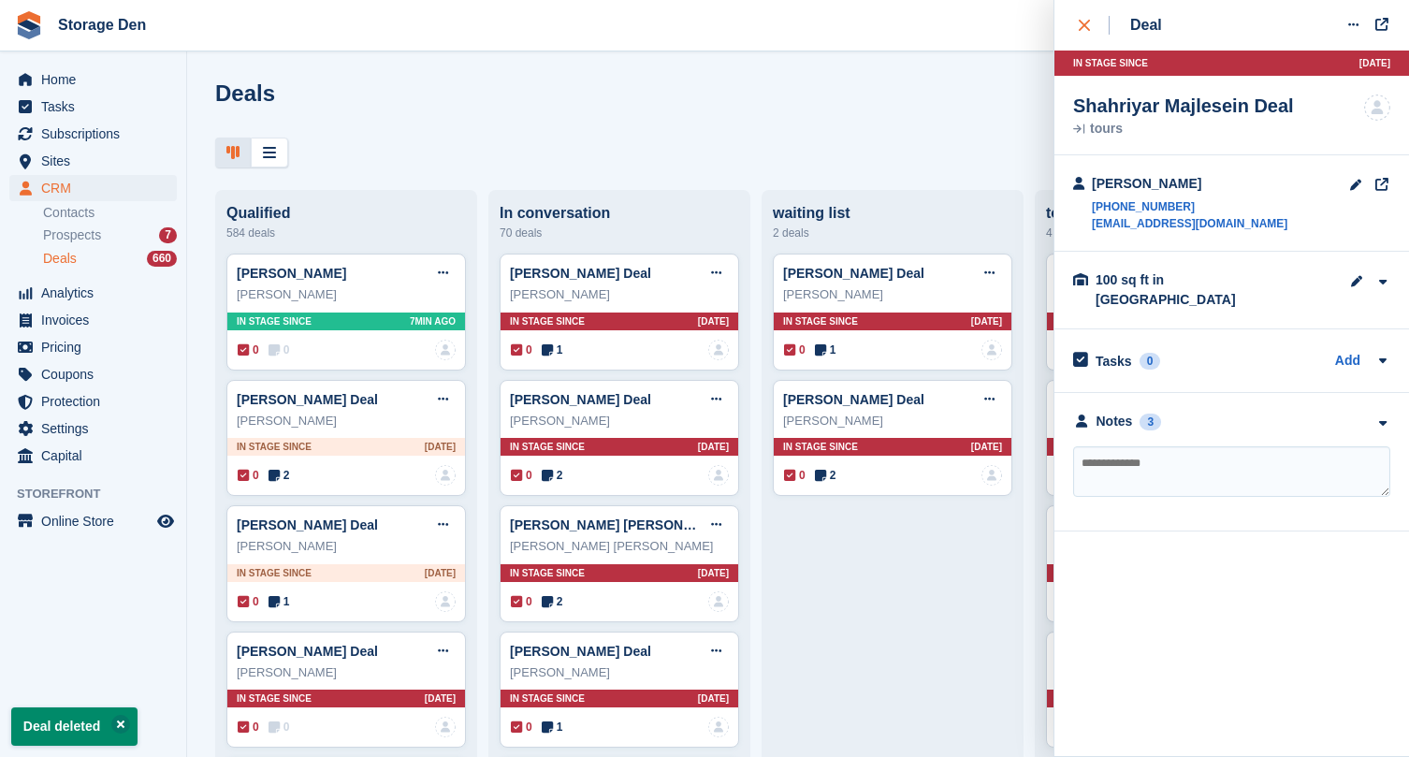
click at [1083, 27] on icon "close" at bounding box center [1084, 25] width 11 height 11
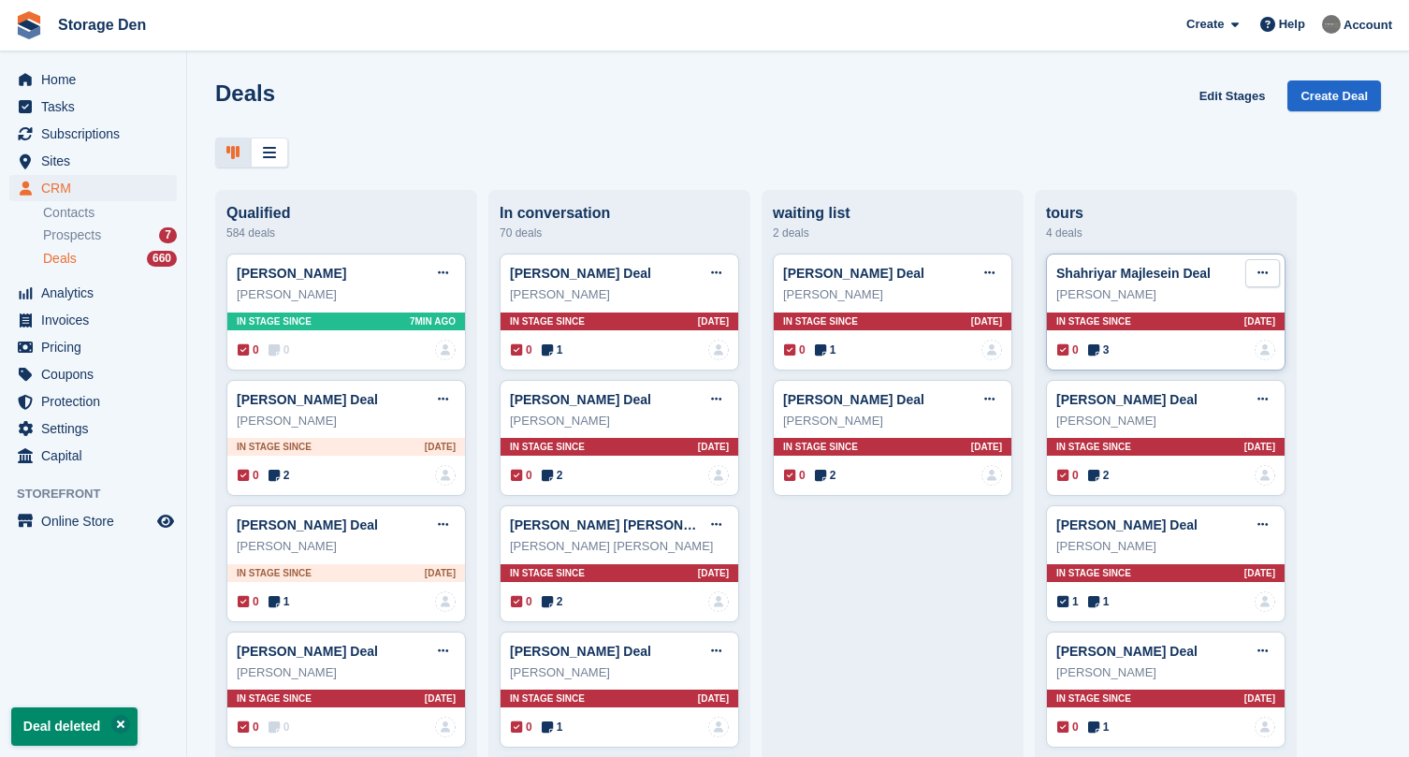
click at [1260, 262] on button at bounding box center [1263, 273] width 35 height 28
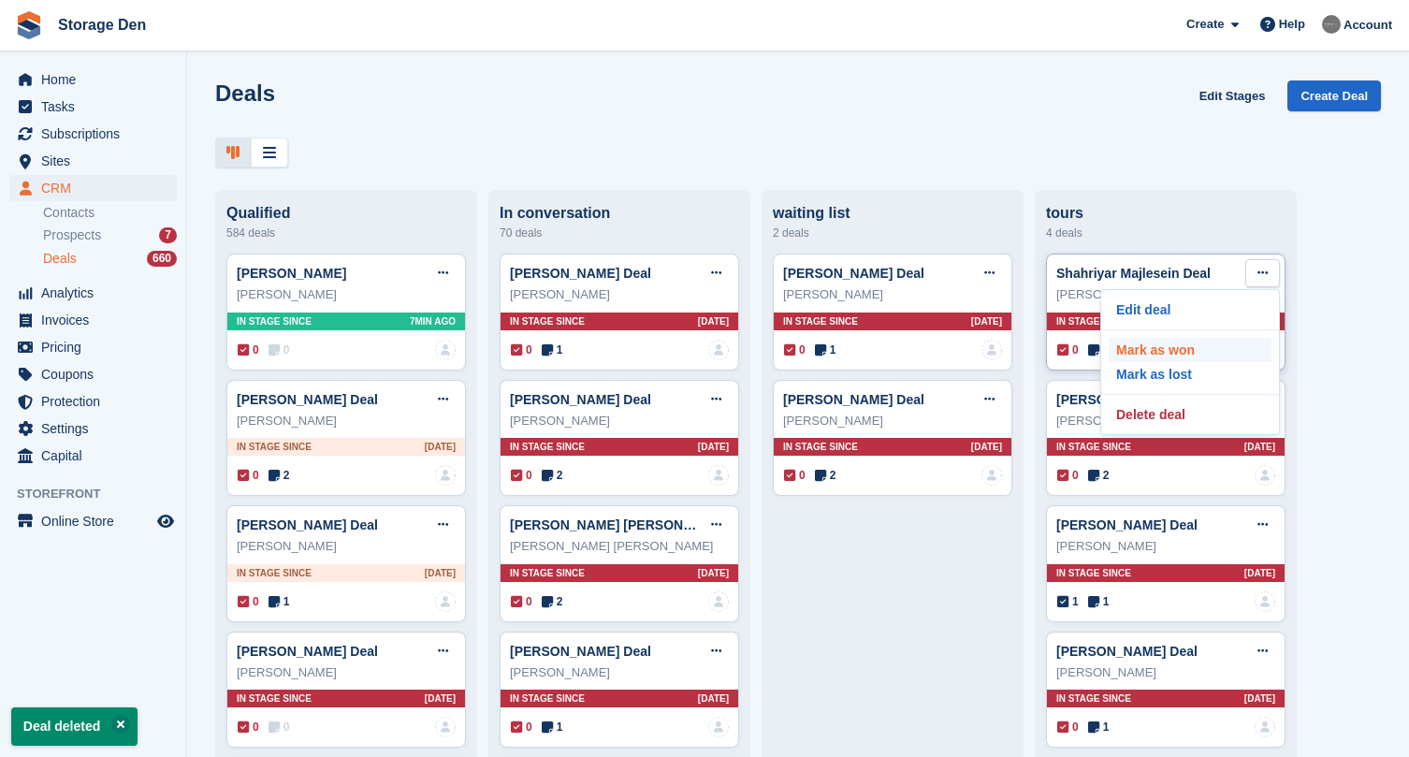
click at [1201, 356] on p "Mark as won" at bounding box center [1190, 350] width 163 height 24
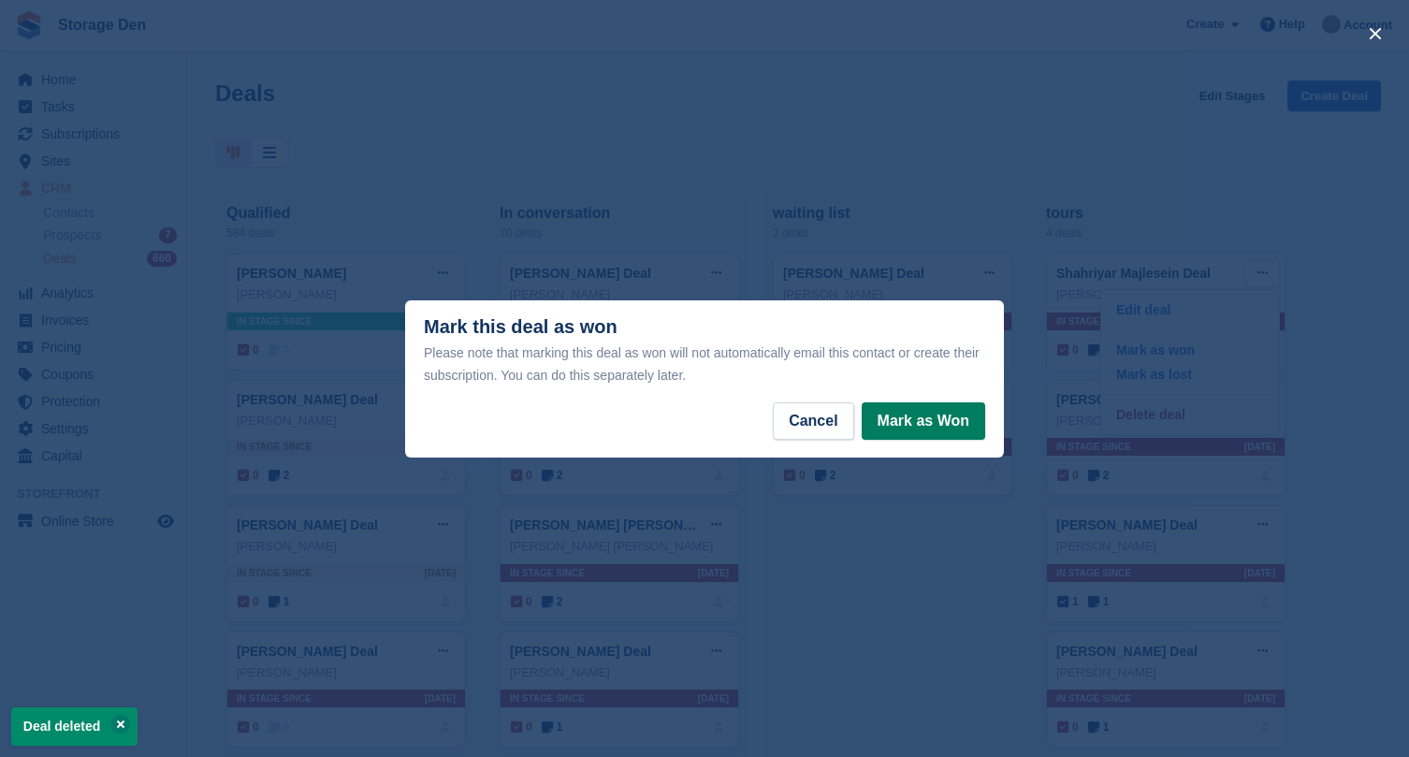
click at [937, 422] on button "Mark as Won" at bounding box center [924, 420] width 124 height 37
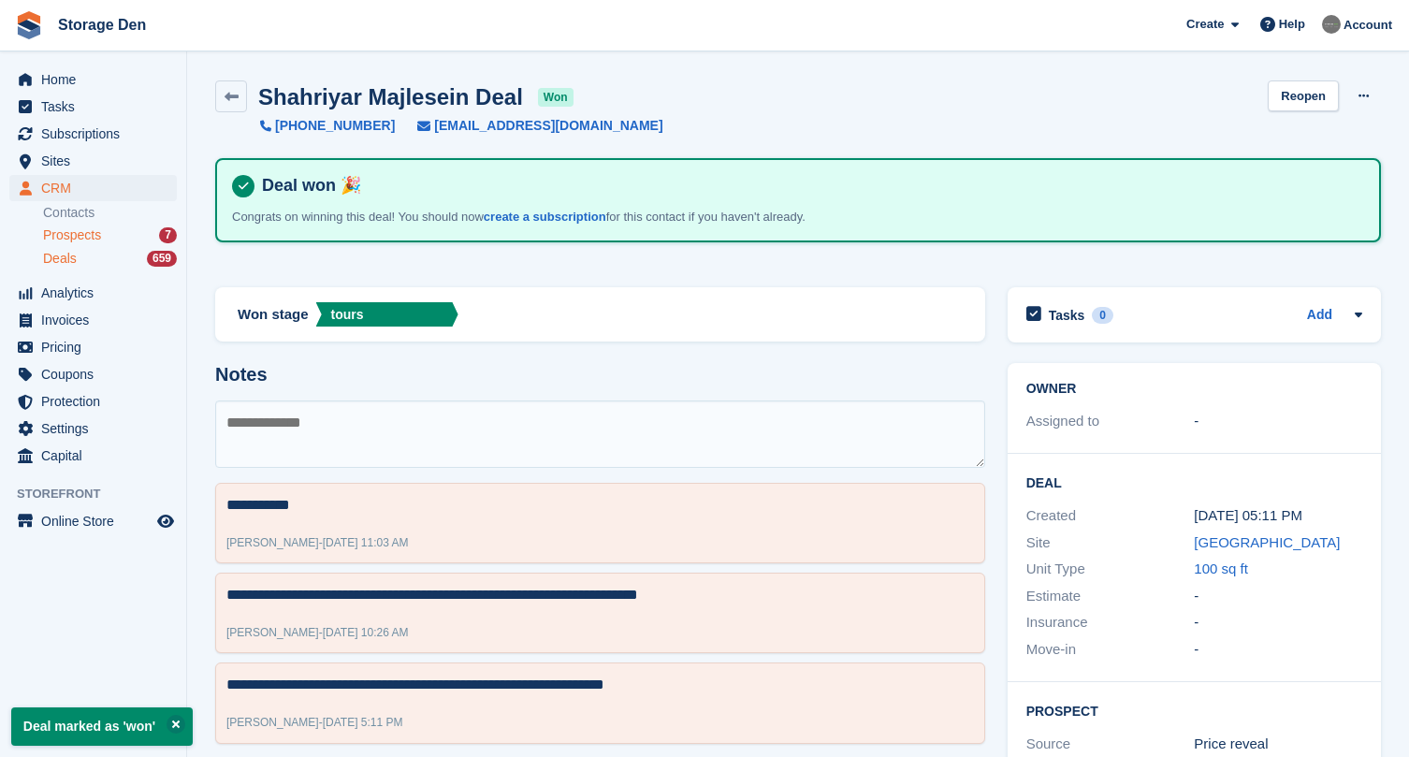
click at [60, 231] on span "Prospects" at bounding box center [72, 235] width 58 height 18
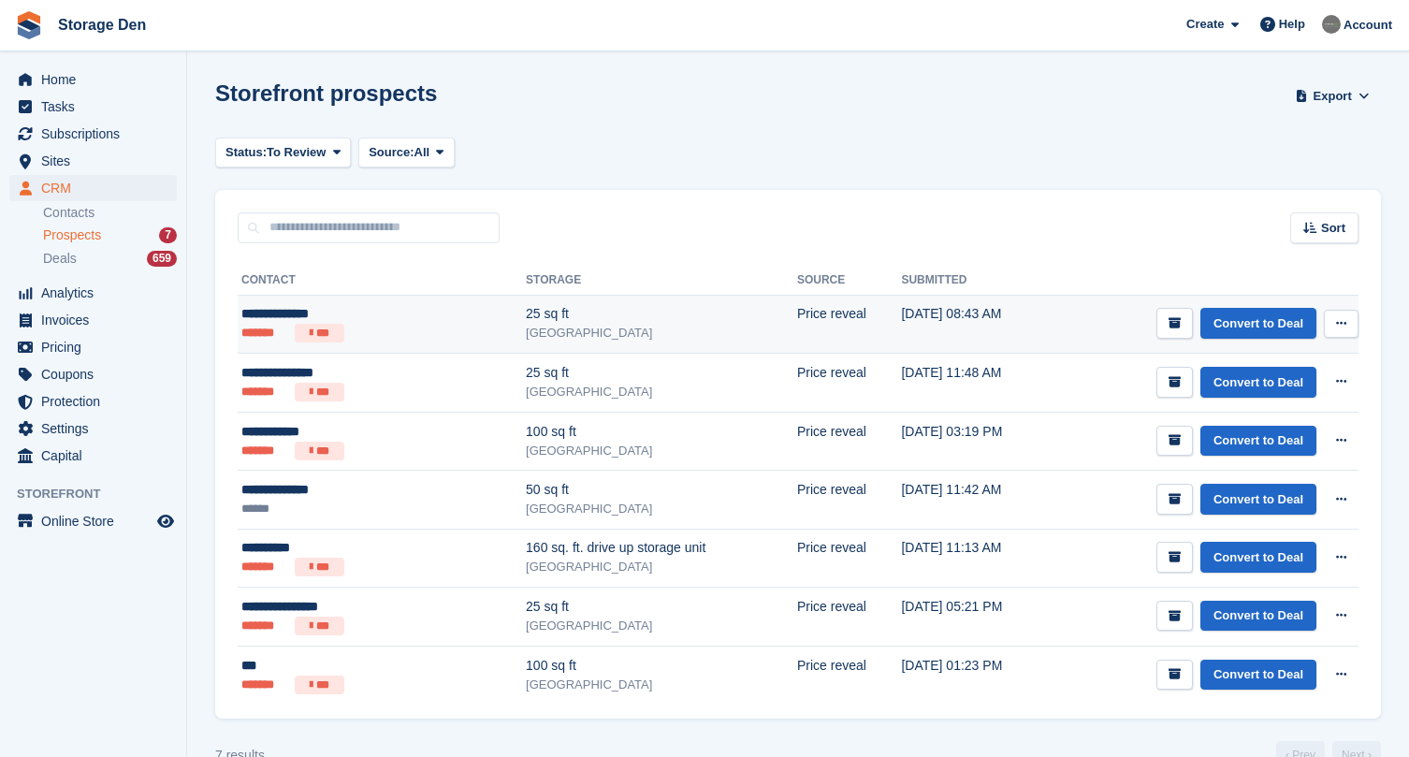
click at [1332, 333] on button at bounding box center [1341, 324] width 35 height 28
click at [1281, 416] on p "Delete prospect" at bounding box center [1269, 425] width 163 height 24
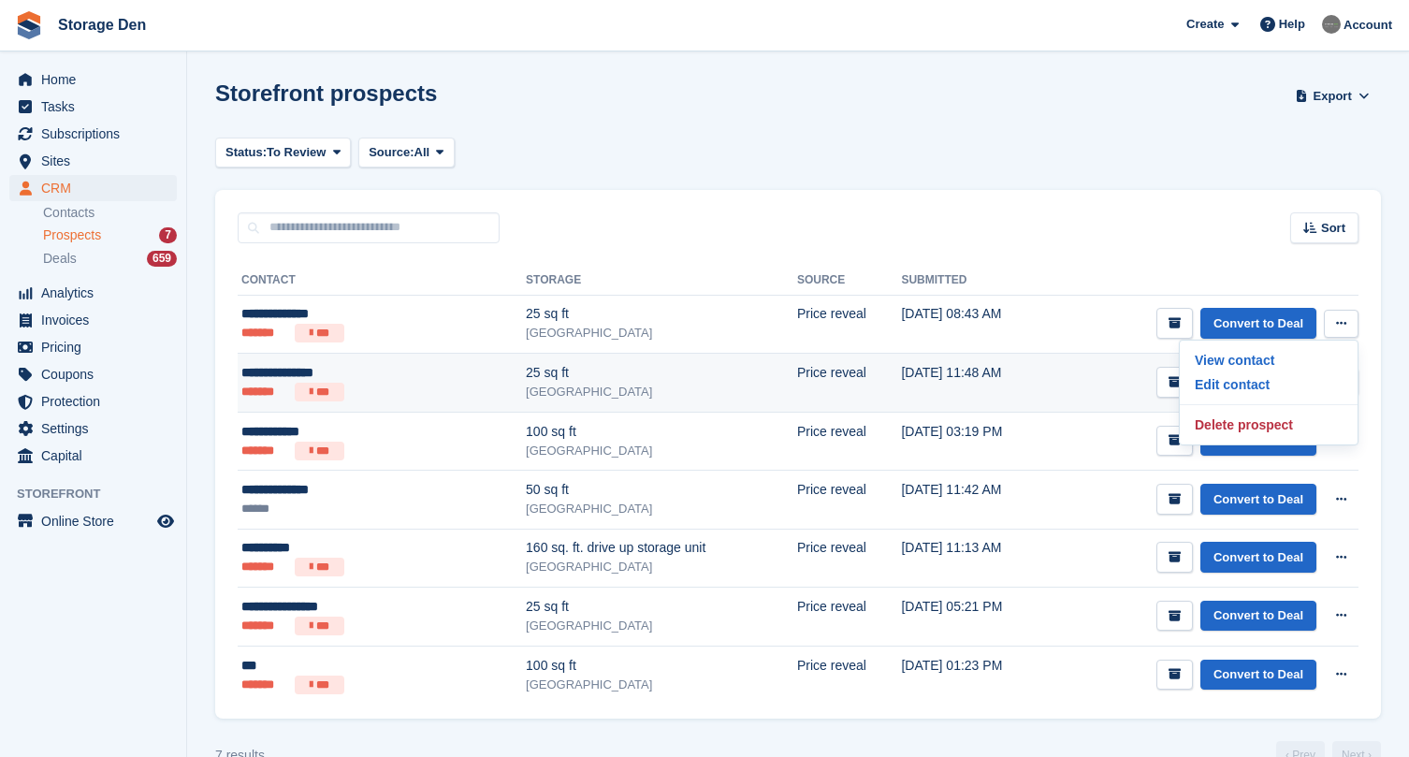
click at [379, 384] on ul "******* ***" at bounding box center [334, 392] width 187 height 19
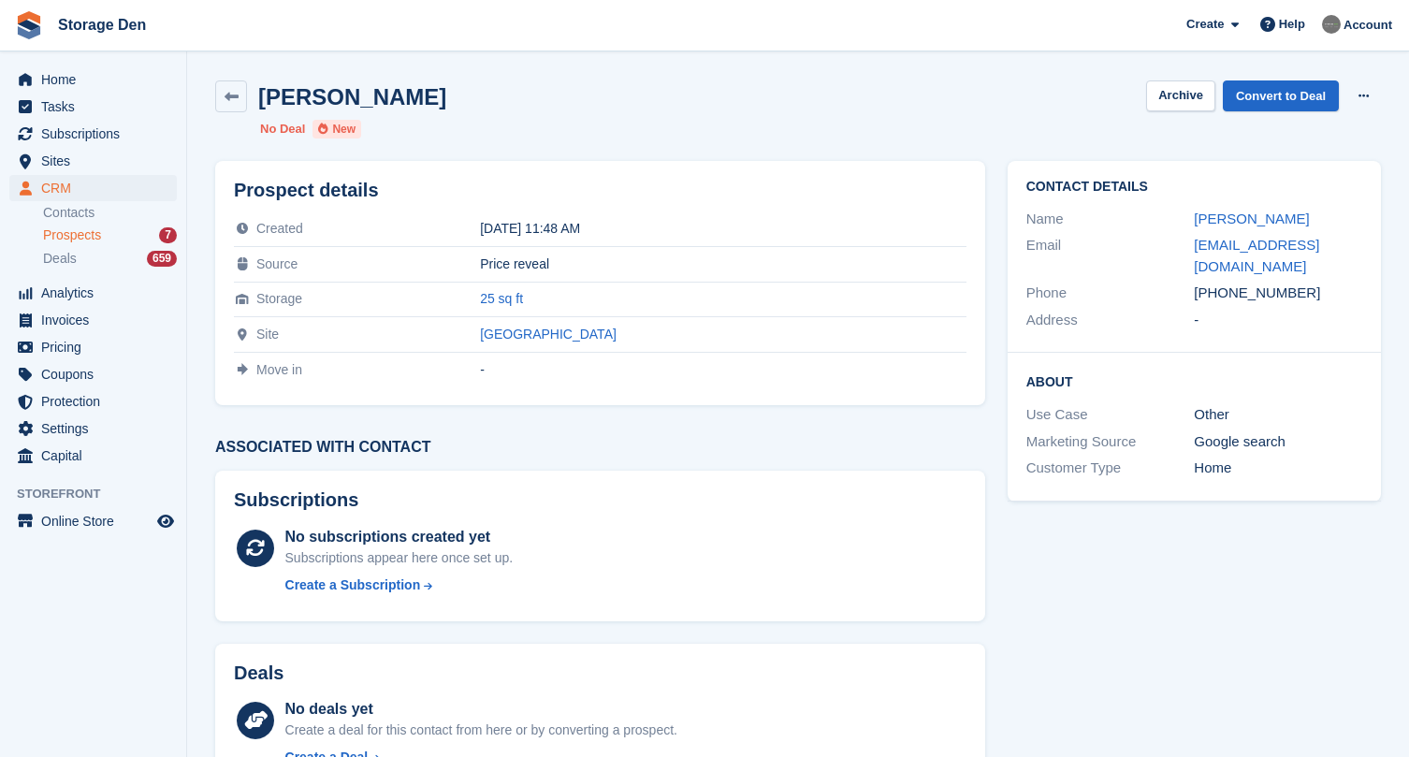
click at [1293, 112] on div "[PERSON_NAME] Archive Convert to Deal Delete prospect No Deal New" at bounding box center [798, 109] width 1189 height 80
click at [1306, 92] on link "Convert to Deal" at bounding box center [1281, 95] width 116 height 31
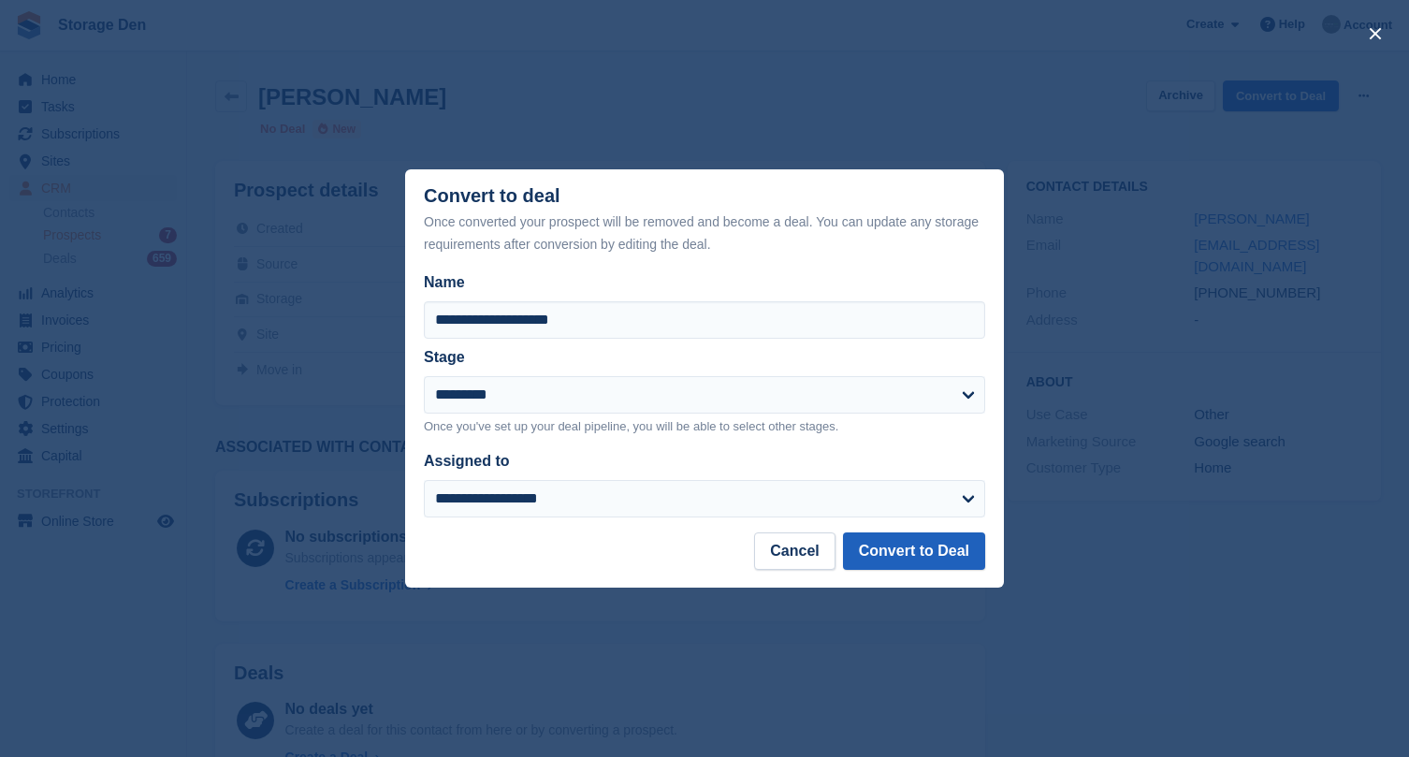
click at [898, 546] on button "Convert to Deal" at bounding box center [914, 551] width 142 height 37
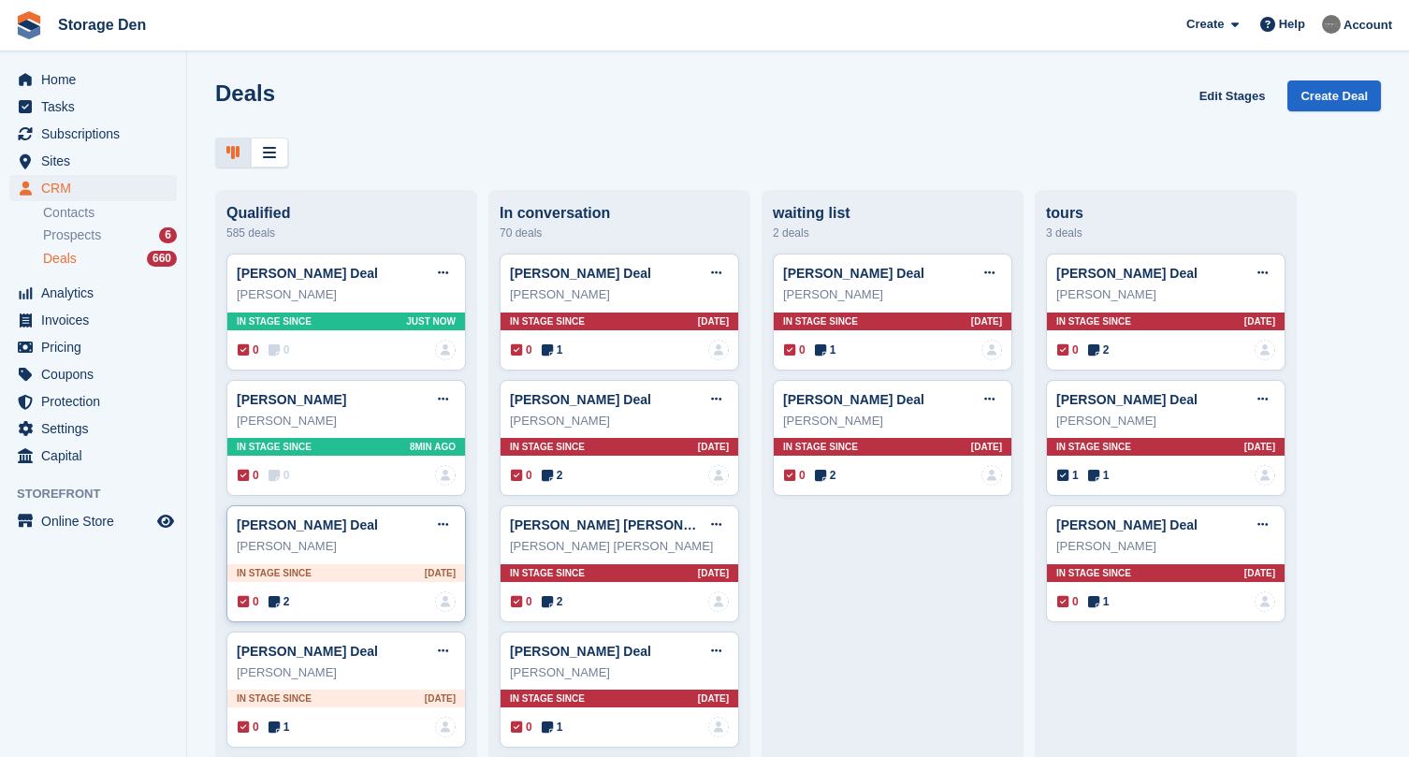
click at [276, 608] on span "2" at bounding box center [280, 601] width 22 height 17
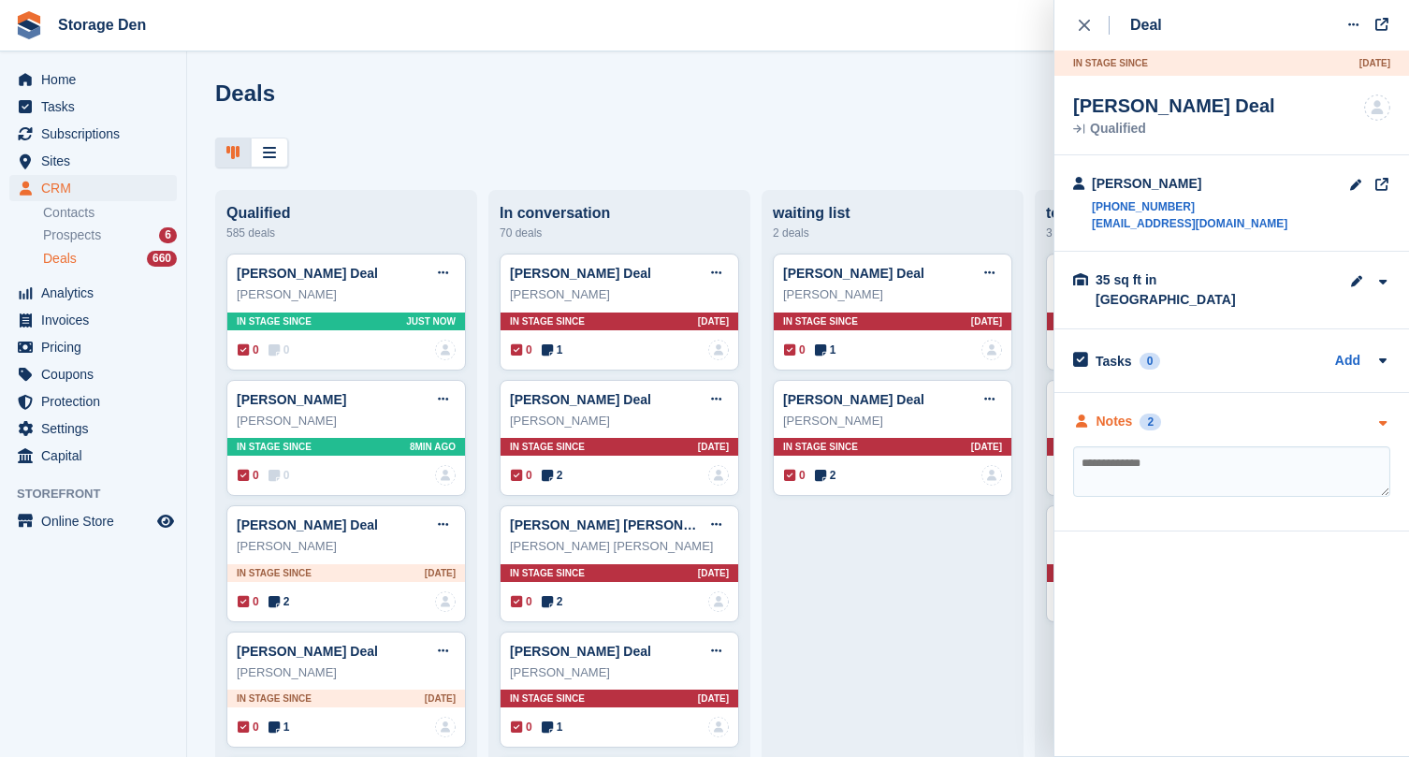
click at [1105, 412] on div "Notes" at bounding box center [1115, 422] width 36 height 20
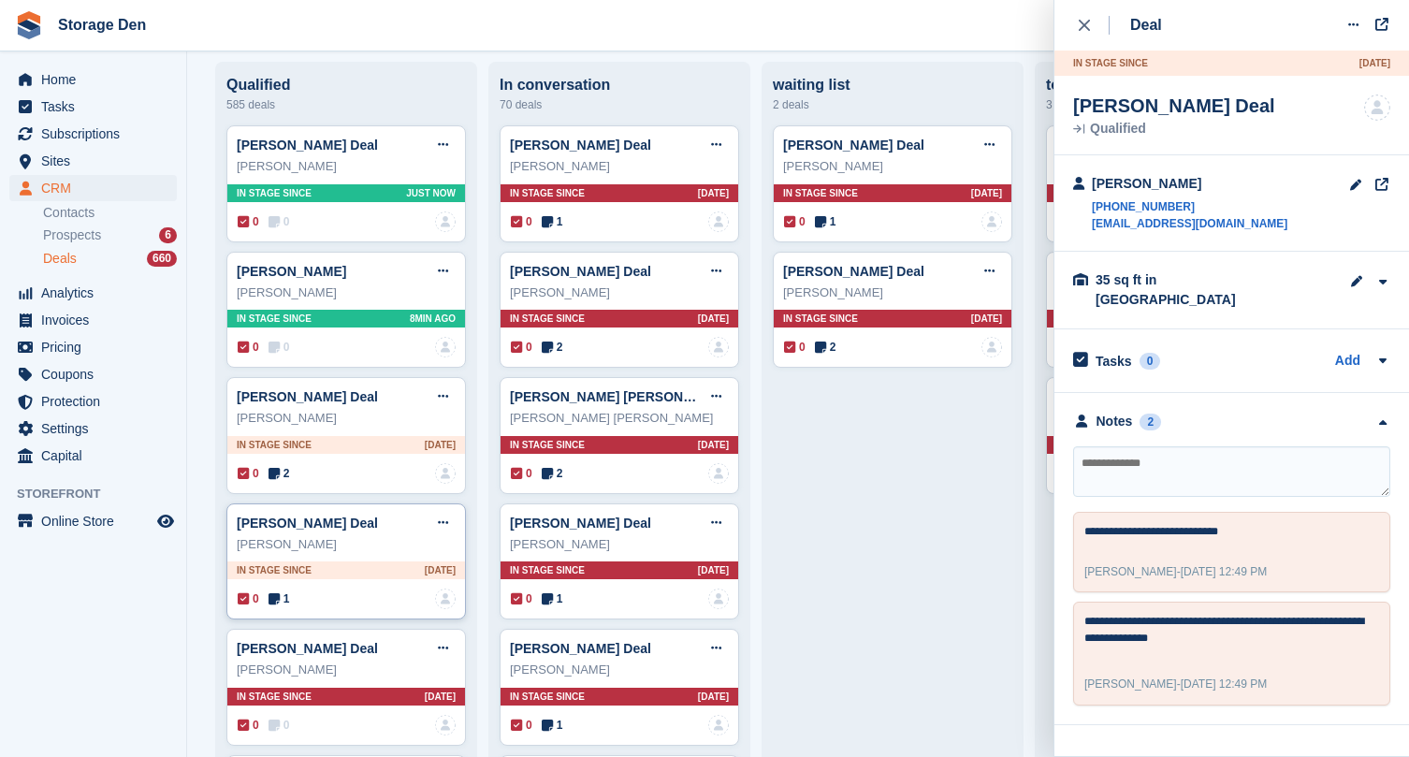
scroll to position [130, 0]
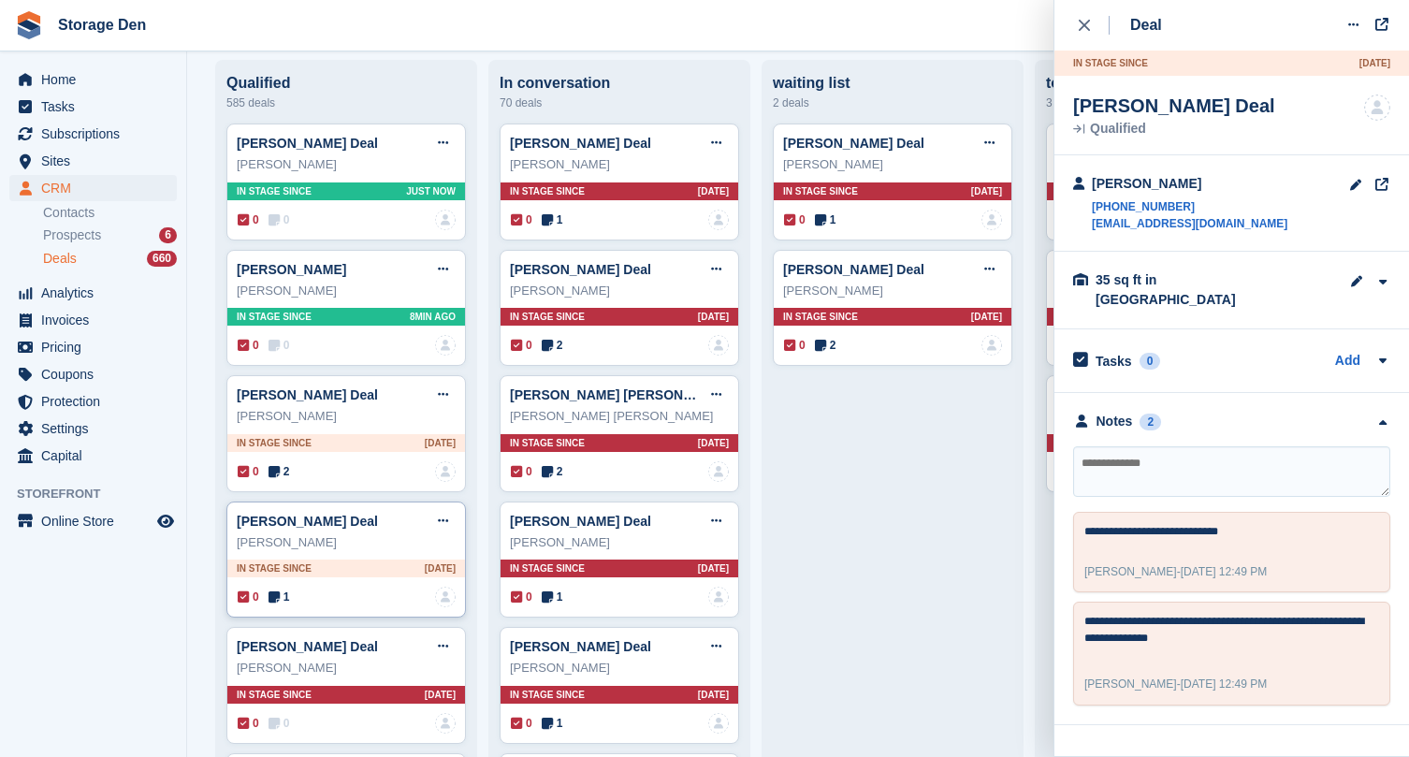
click at [280, 592] on icon at bounding box center [274, 597] width 11 height 13
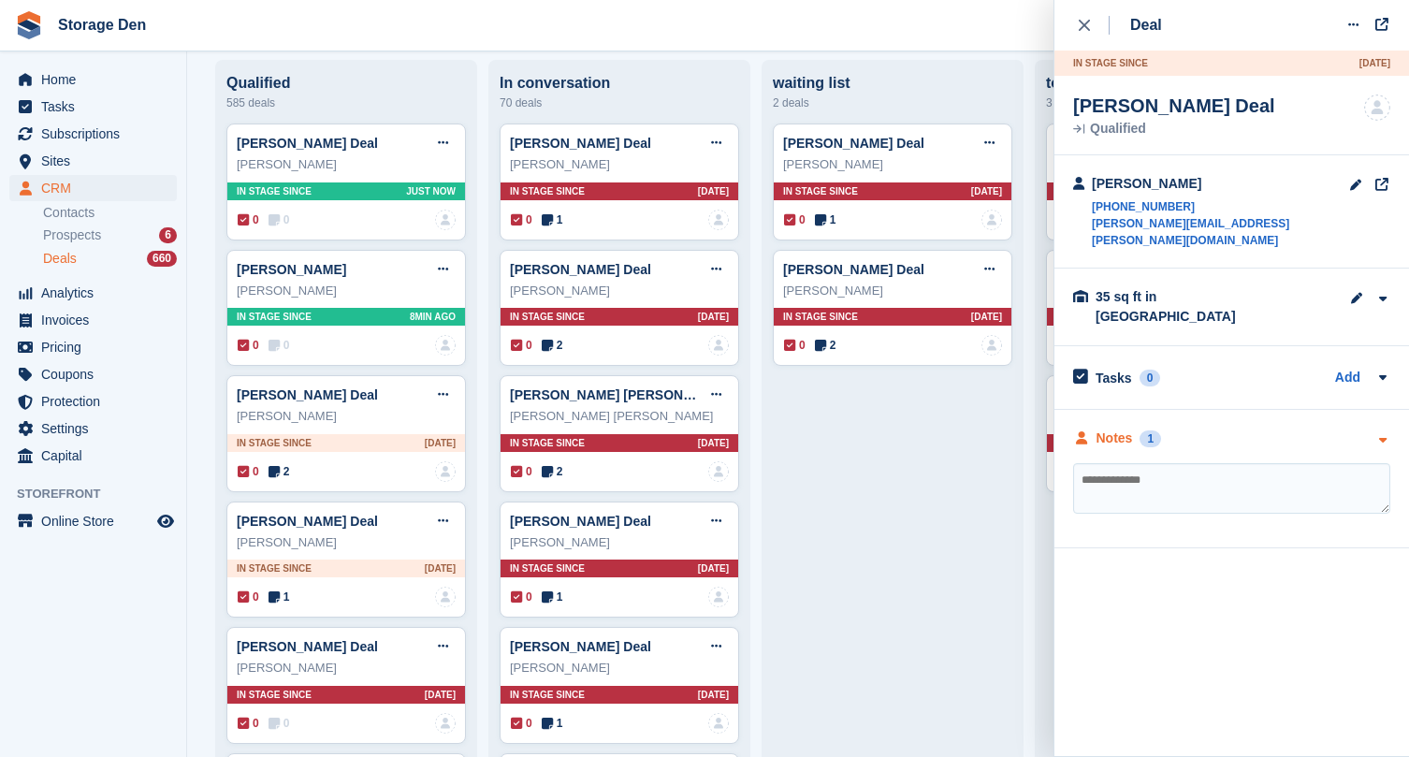
click at [1132, 429] on div "Notes" at bounding box center [1115, 439] width 36 height 20
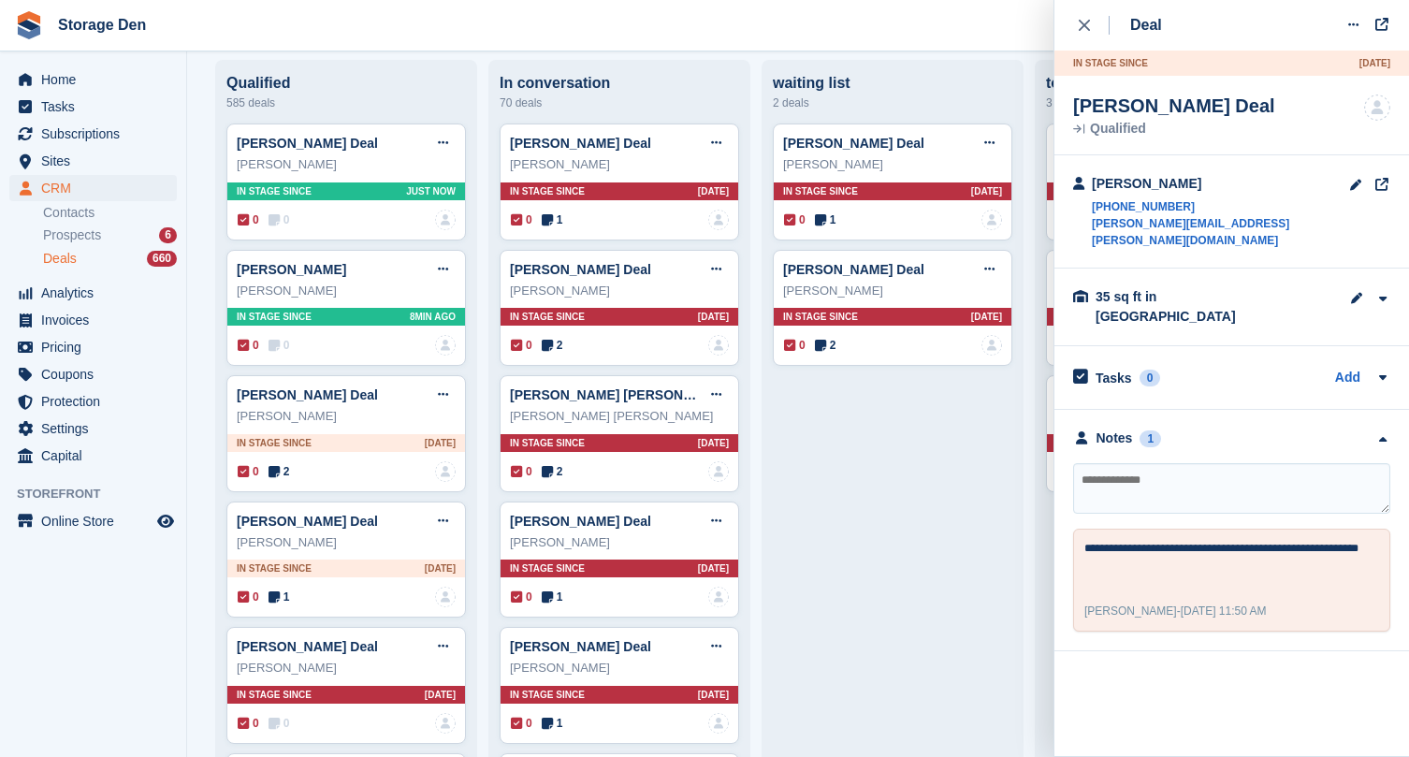
click at [1162, 463] on textarea at bounding box center [1231, 488] width 317 height 51
click at [274, 721] on icon at bounding box center [274, 723] width 11 height 13
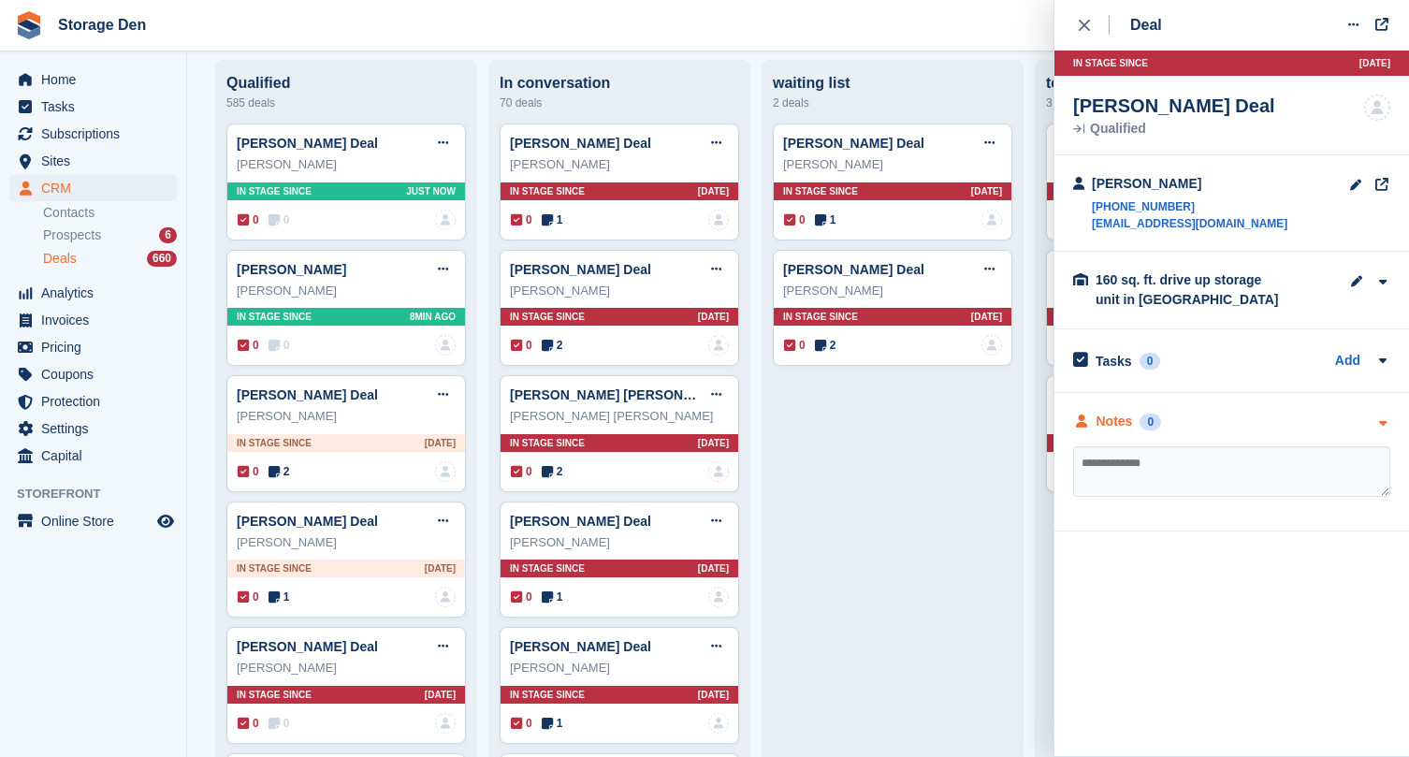
click at [1117, 421] on div "Notes" at bounding box center [1115, 422] width 36 height 20
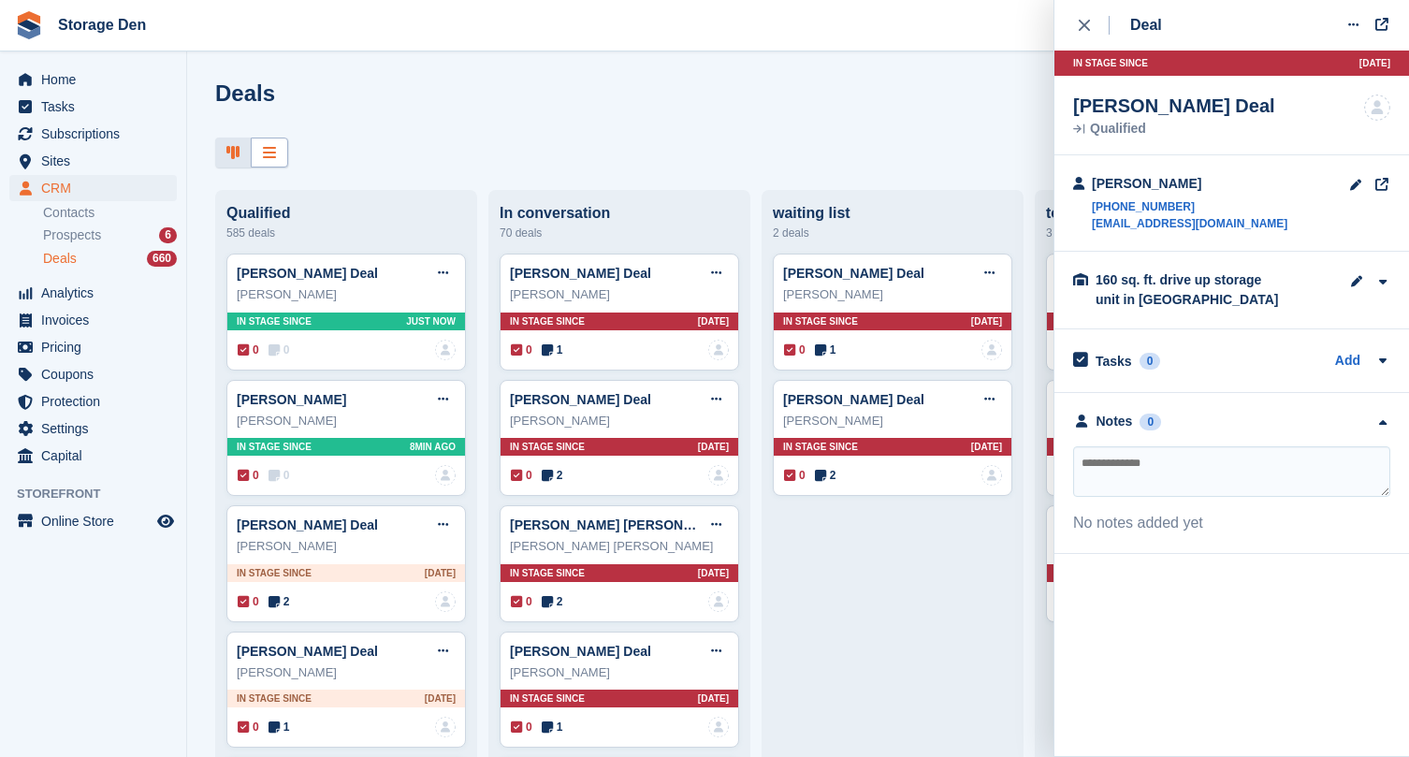
scroll to position [0, 0]
click at [260, 143] on div at bounding box center [269, 153] width 37 height 31
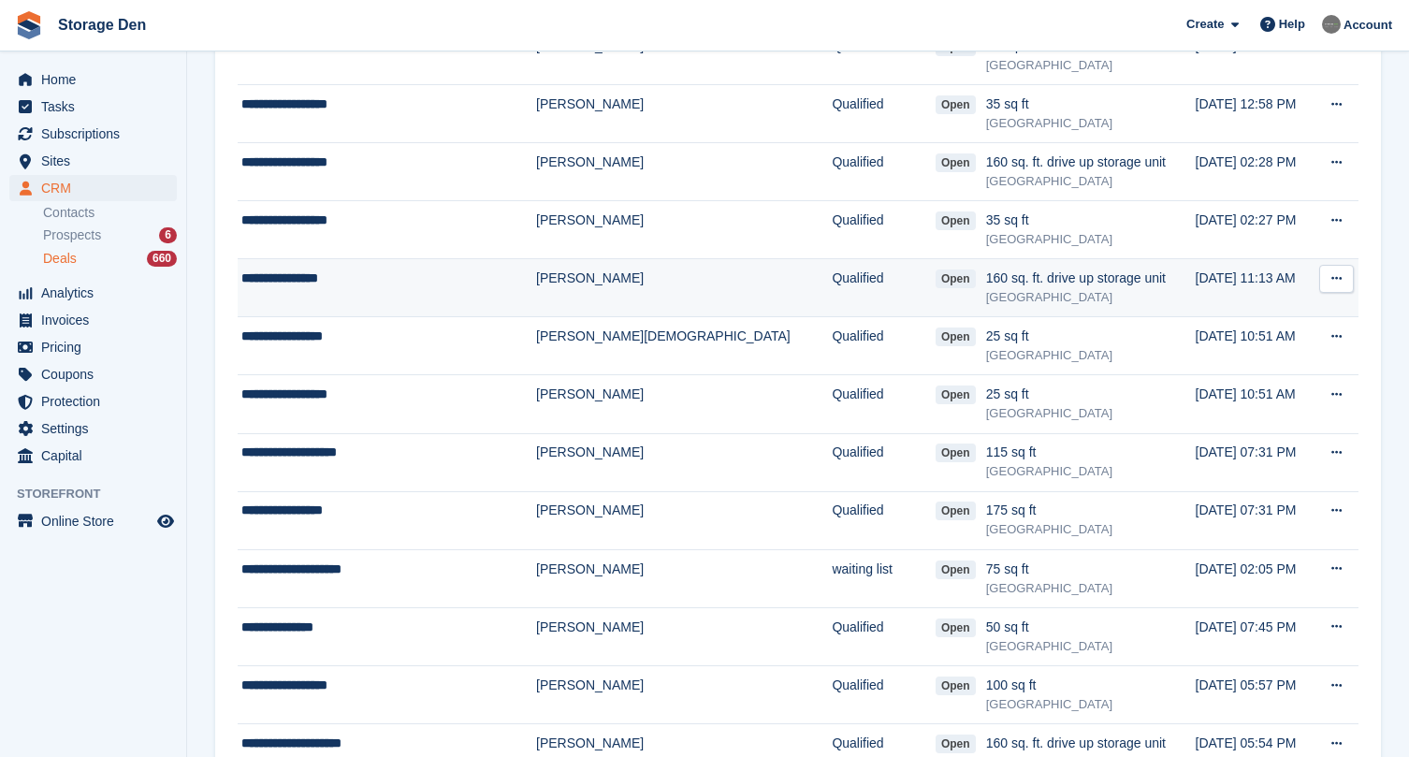
scroll to position [387, 0]
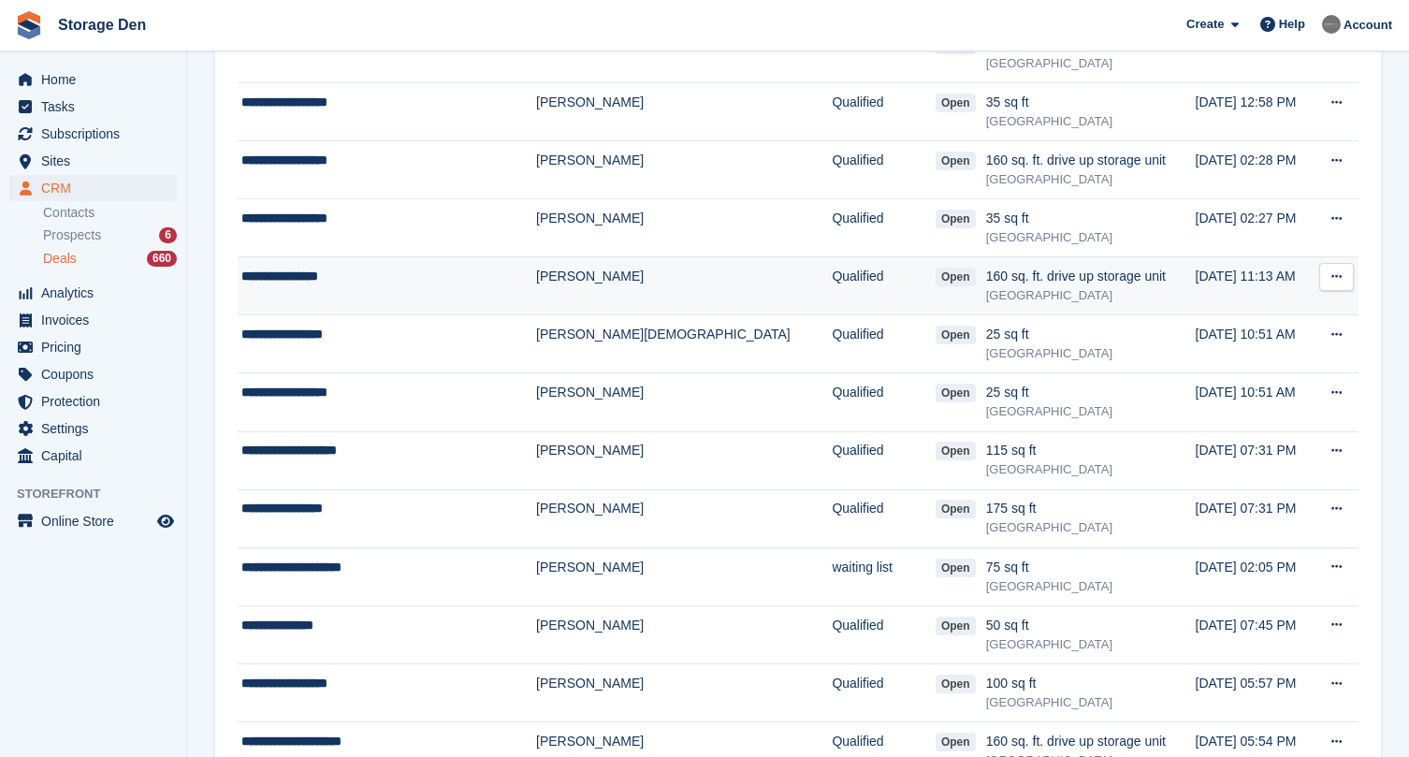
click at [416, 293] on td "**********" at bounding box center [387, 286] width 299 height 58
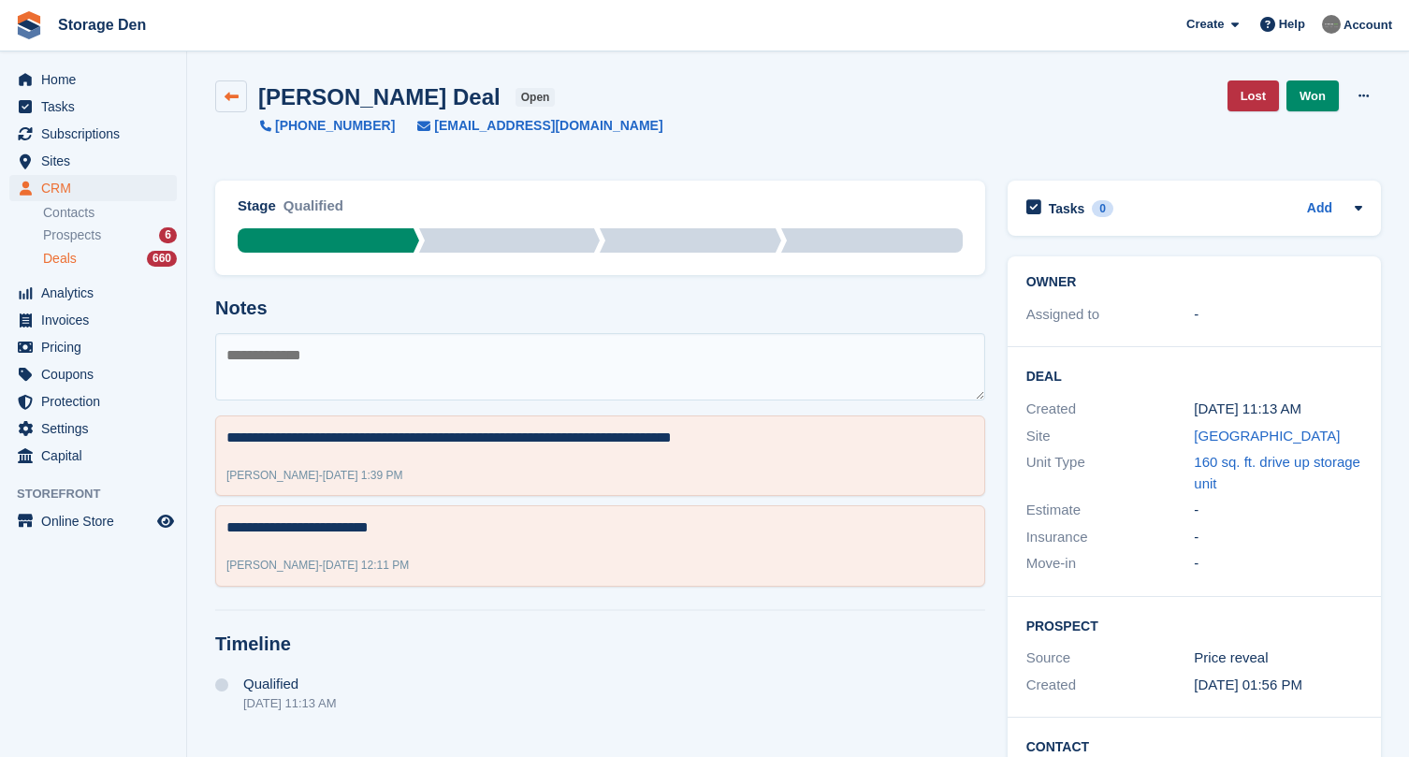
click at [226, 100] on icon at bounding box center [232, 97] width 14 height 14
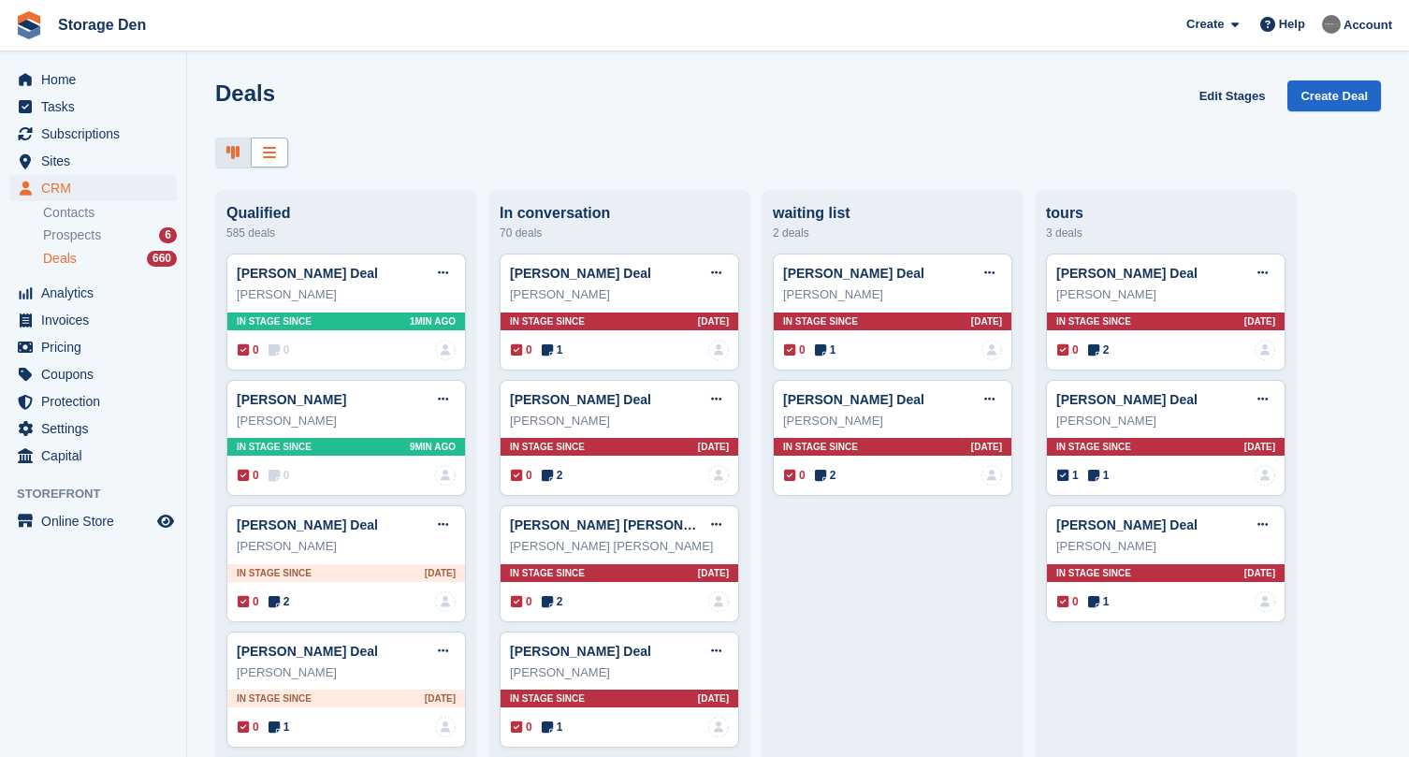
click at [271, 153] on icon at bounding box center [269, 152] width 13 height 15
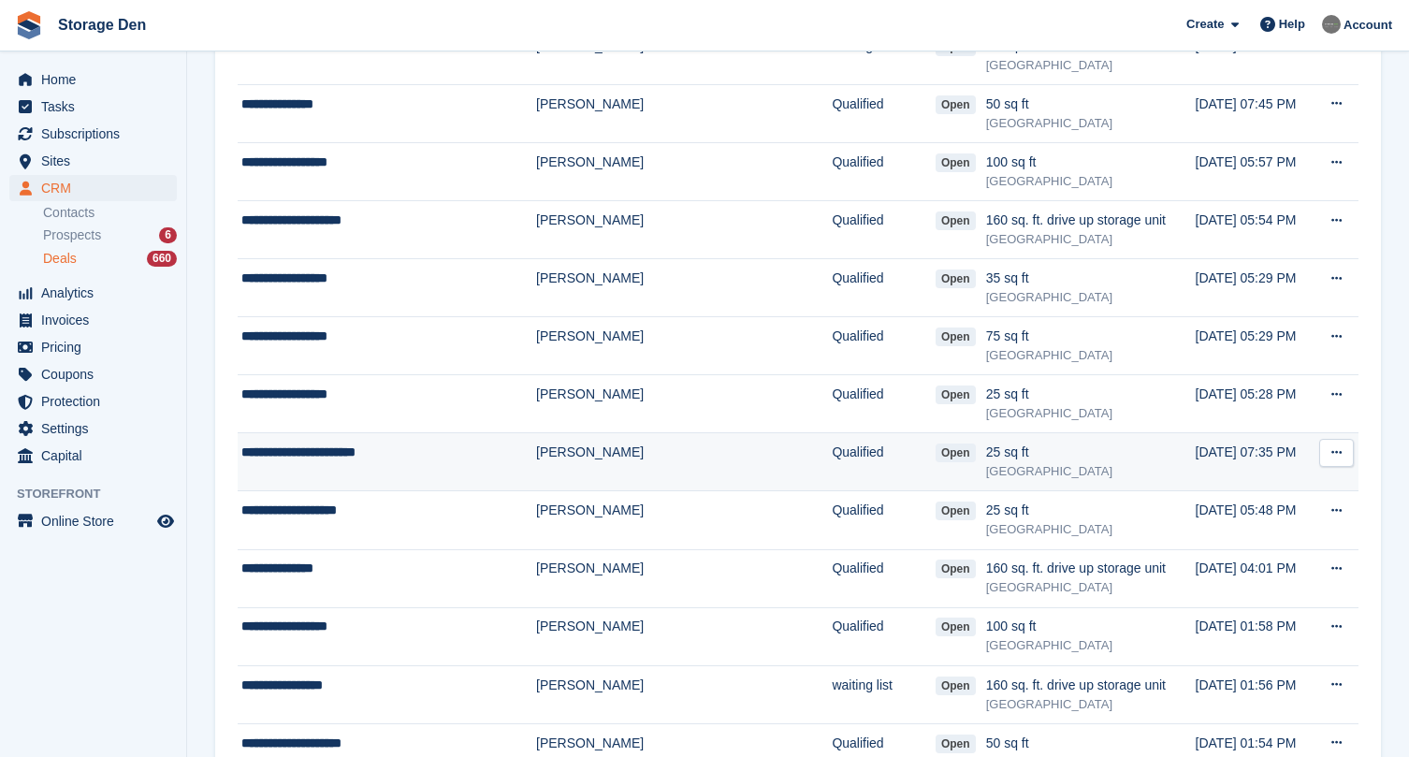
scroll to position [909, 0]
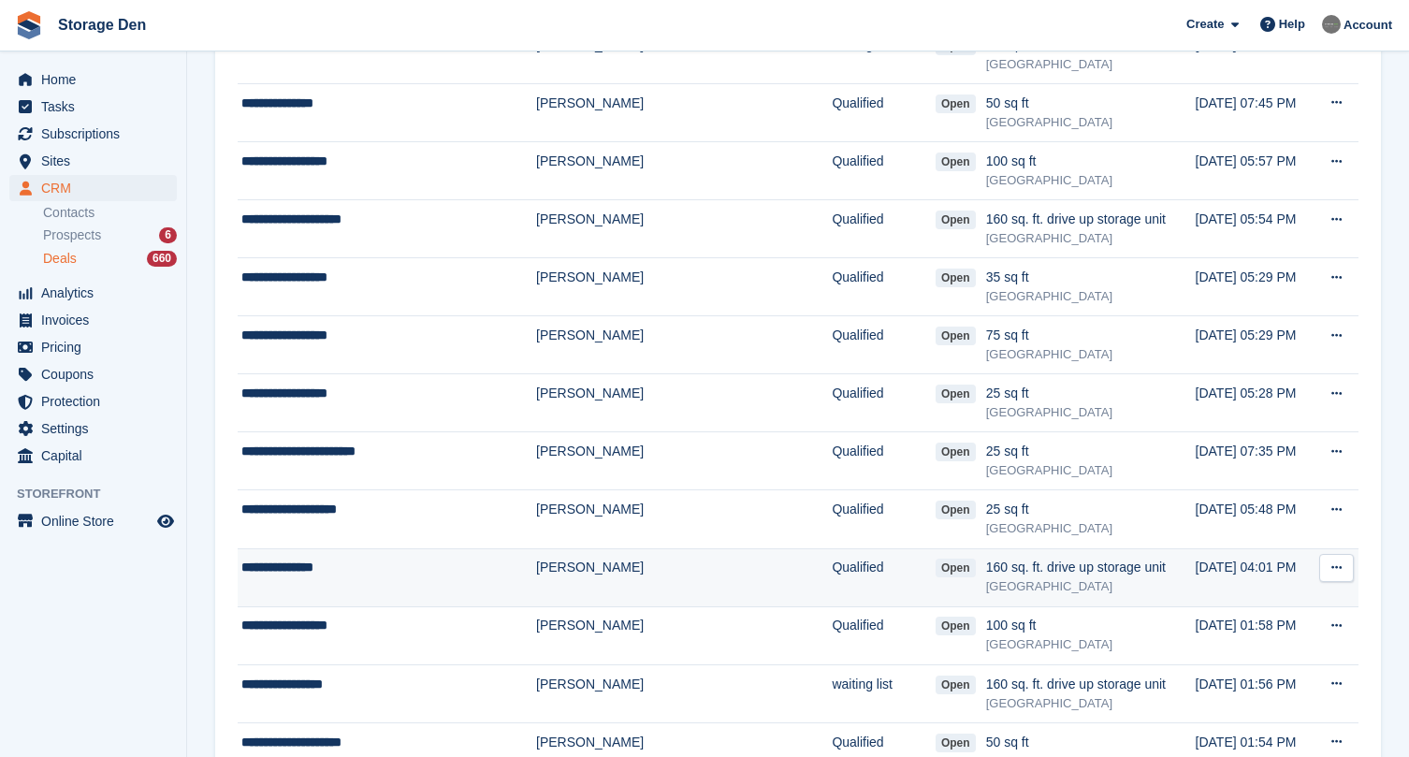
click at [402, 558] on div "**********" at bounding box center [367, 568] width 253 height 20
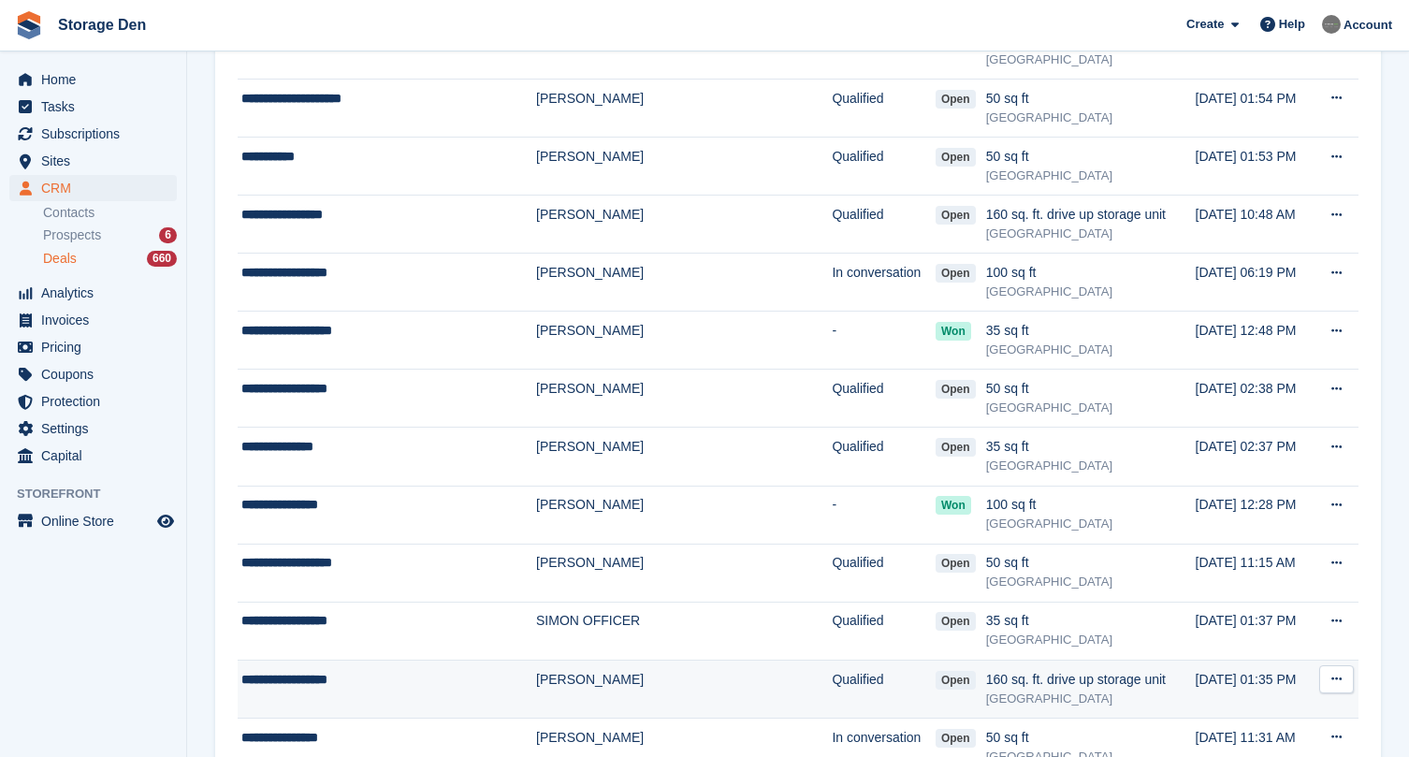
scroll to position [1496, 0]
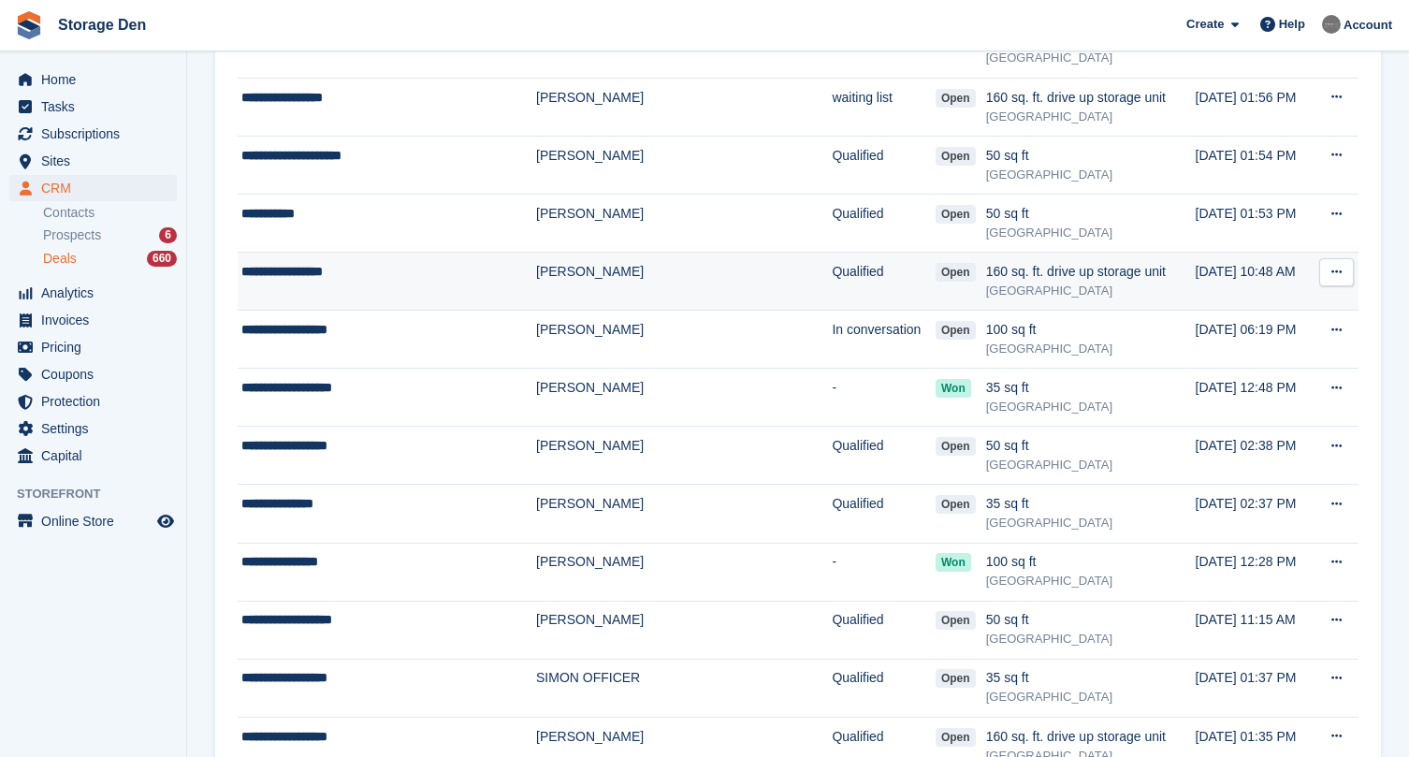
click at [387, 263] on div "**********" at bounding box center [367, 272] width 253 height 20
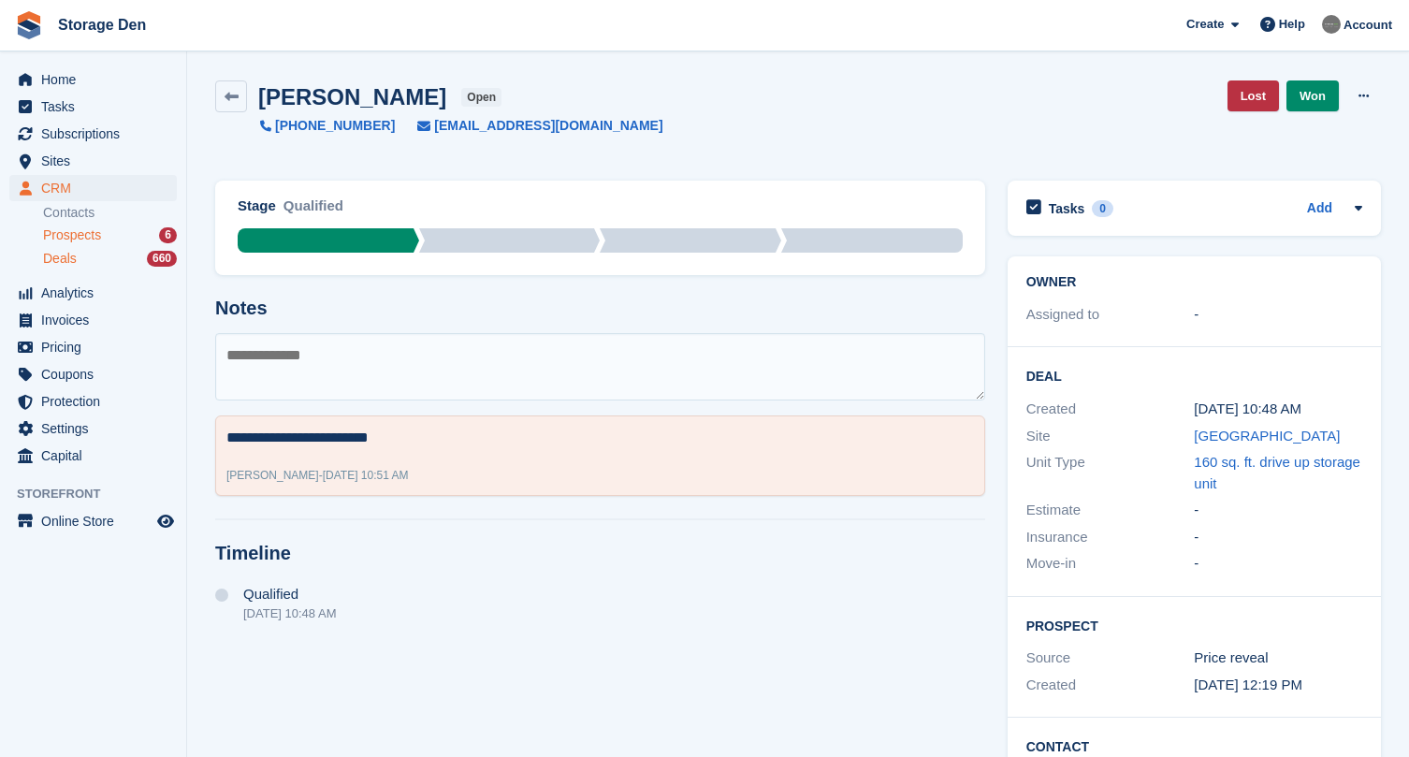
click at [119, 239] on div "Prospects 6" at bounding box center [110, 235] width 134 height 18
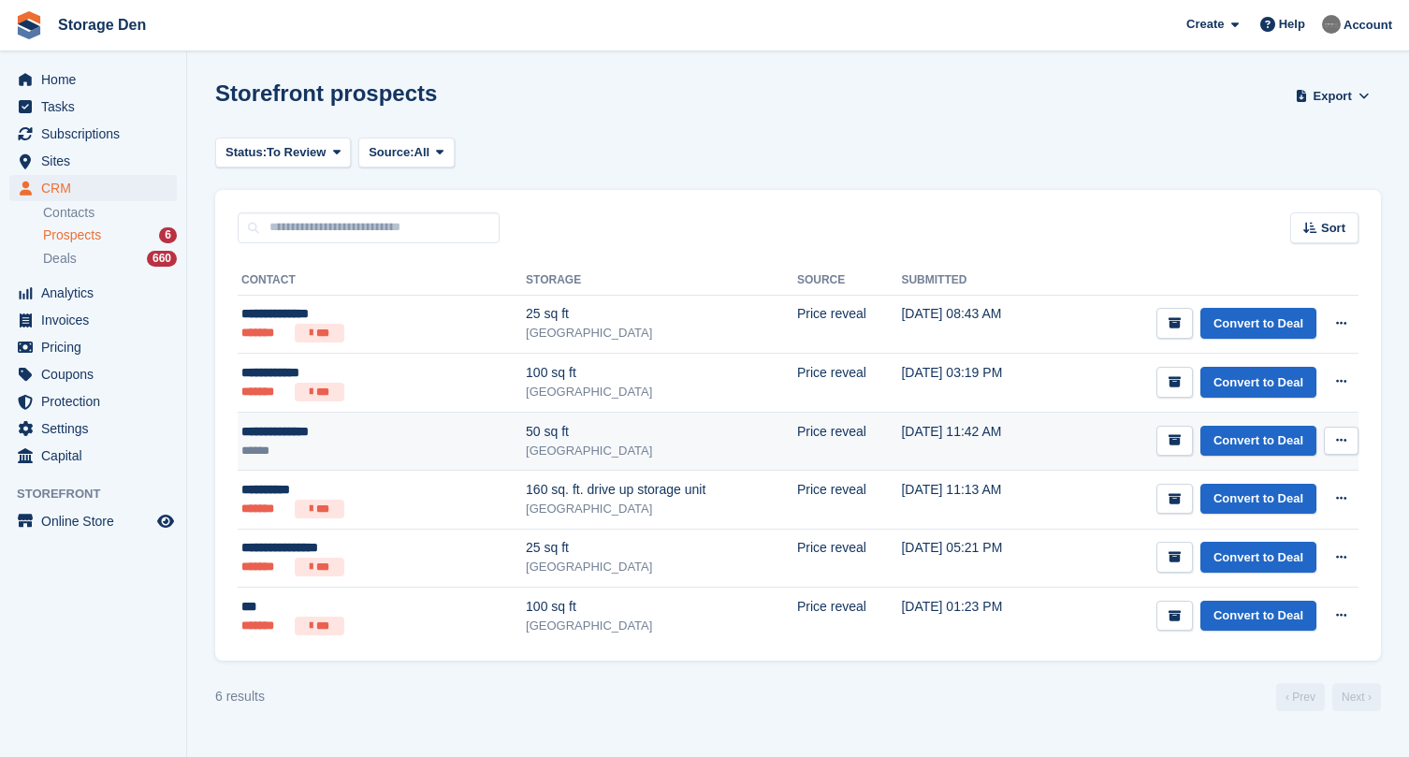
click at [384, 444] on ul "******" at bounding box center [334, 451] width 187 height 18
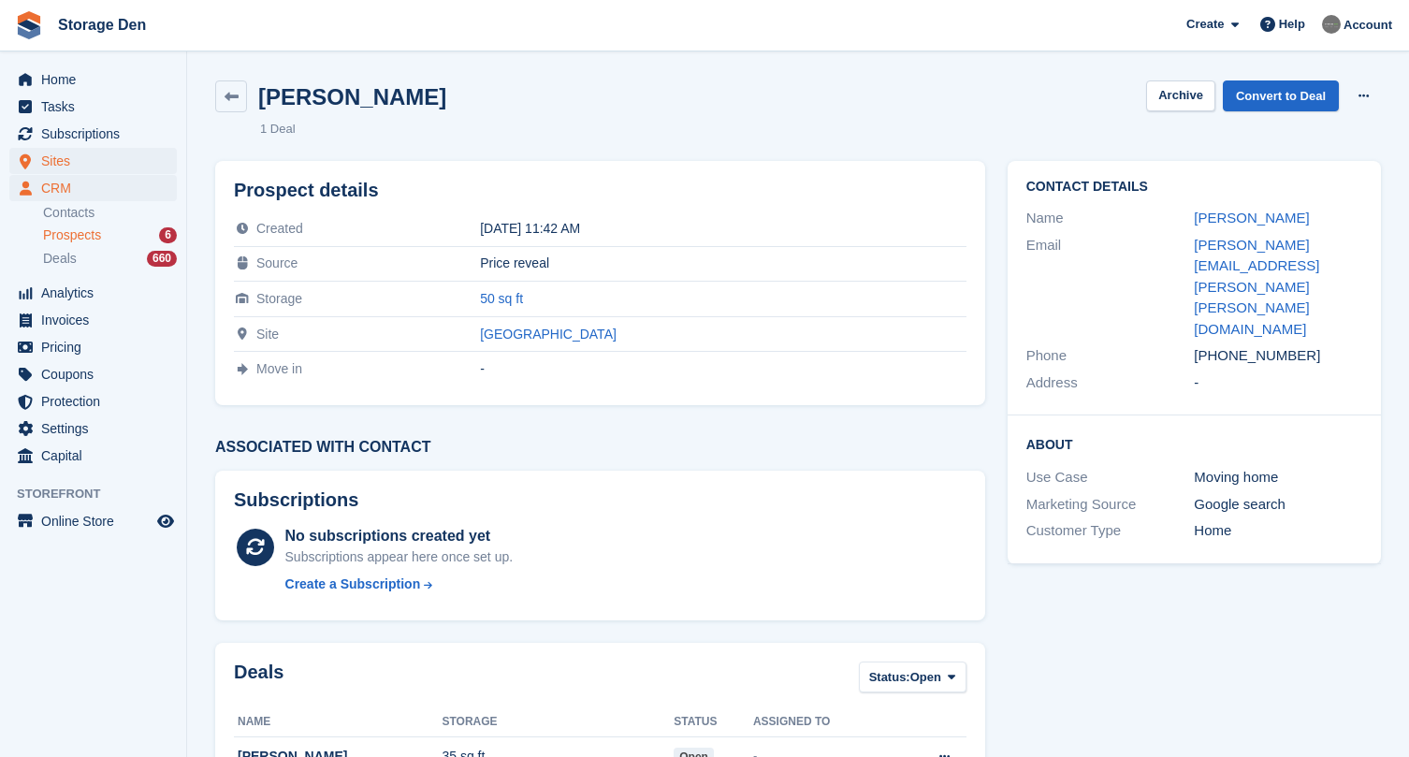
click at [84, 158] on span "Sites" at bounding box center [97, 161] width 112 height 26
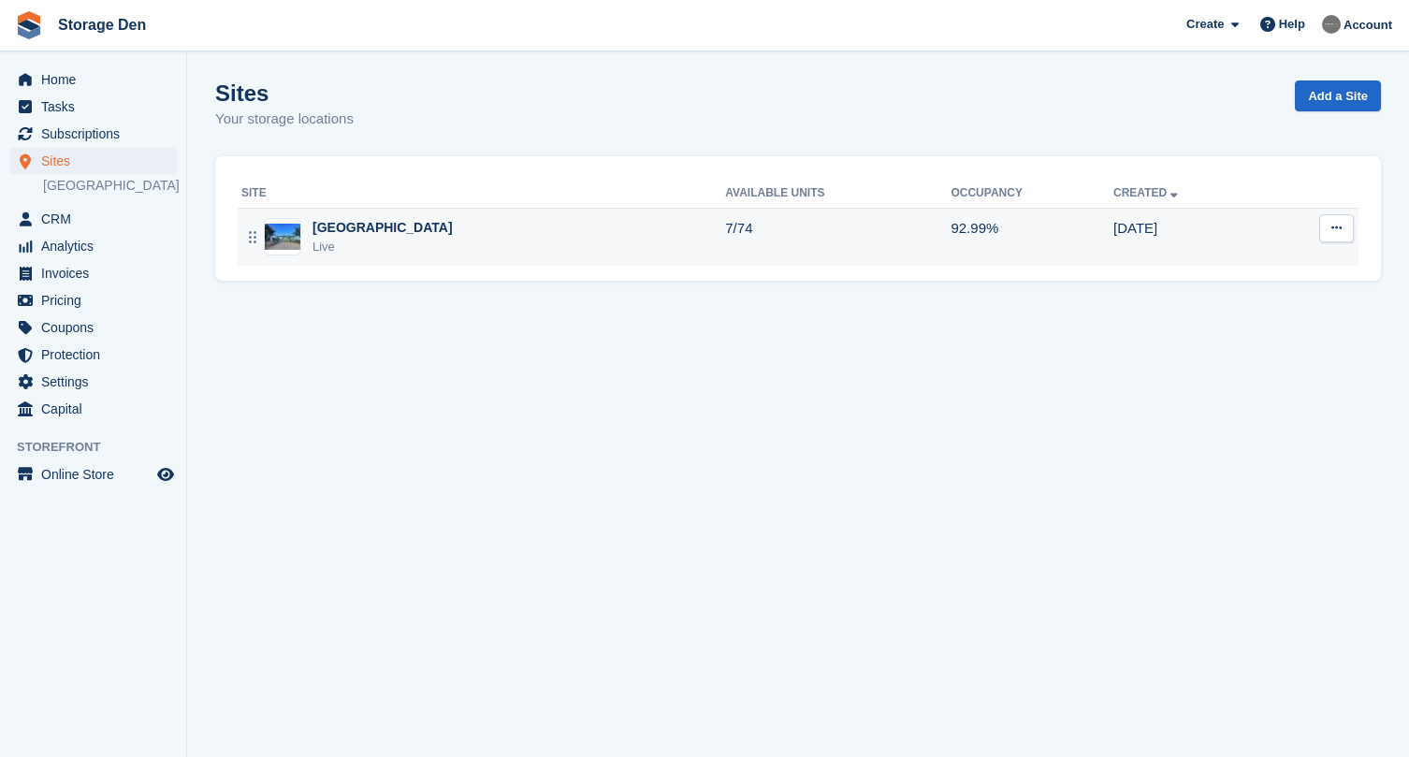
click at [431, 232] on div "Aberdeen Live" at bounding box center [483, 237] width 484 height 38
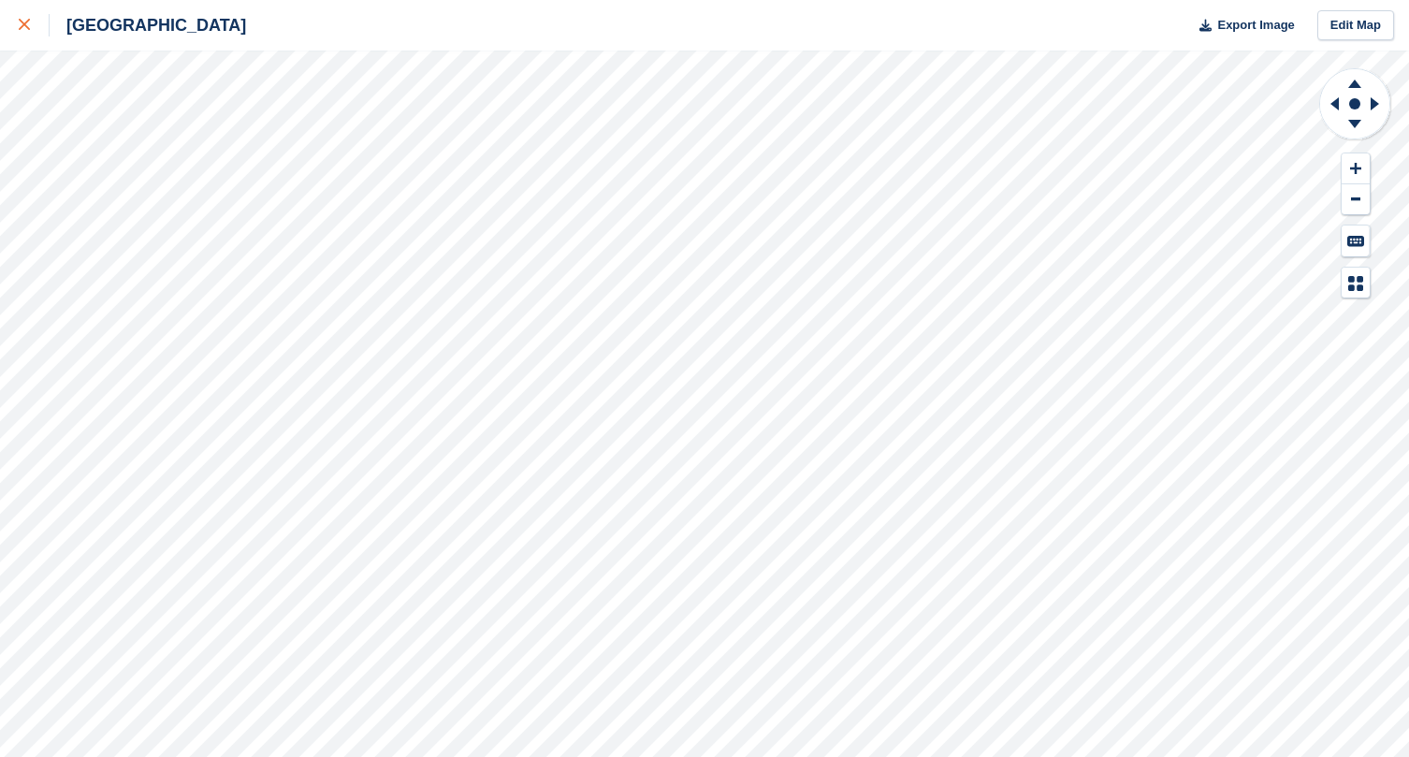
click at [22, 24] on icon at bounding box center [24, 24] width 11 height 11
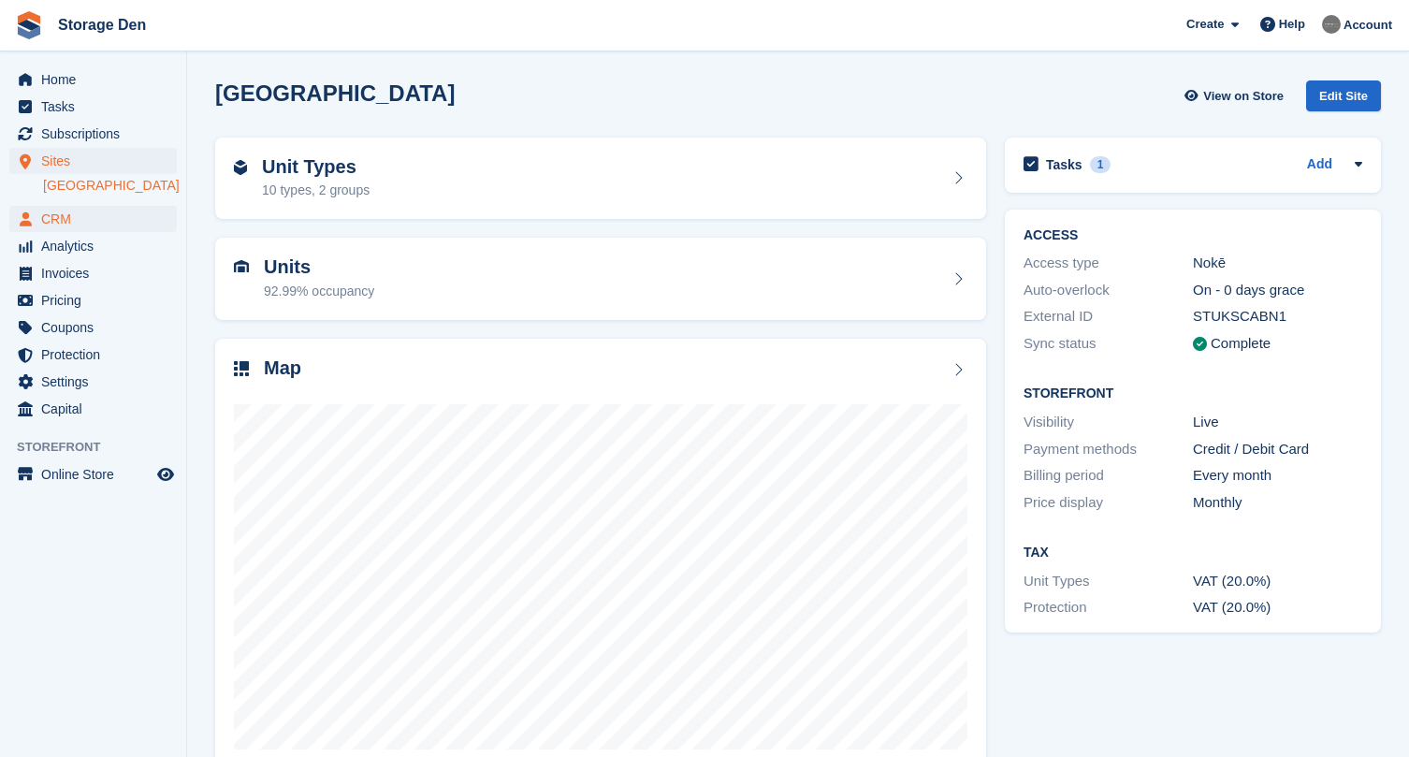
click at [68, 217] on span "CRM" at bounding box center [97, 219] width 112 height 26
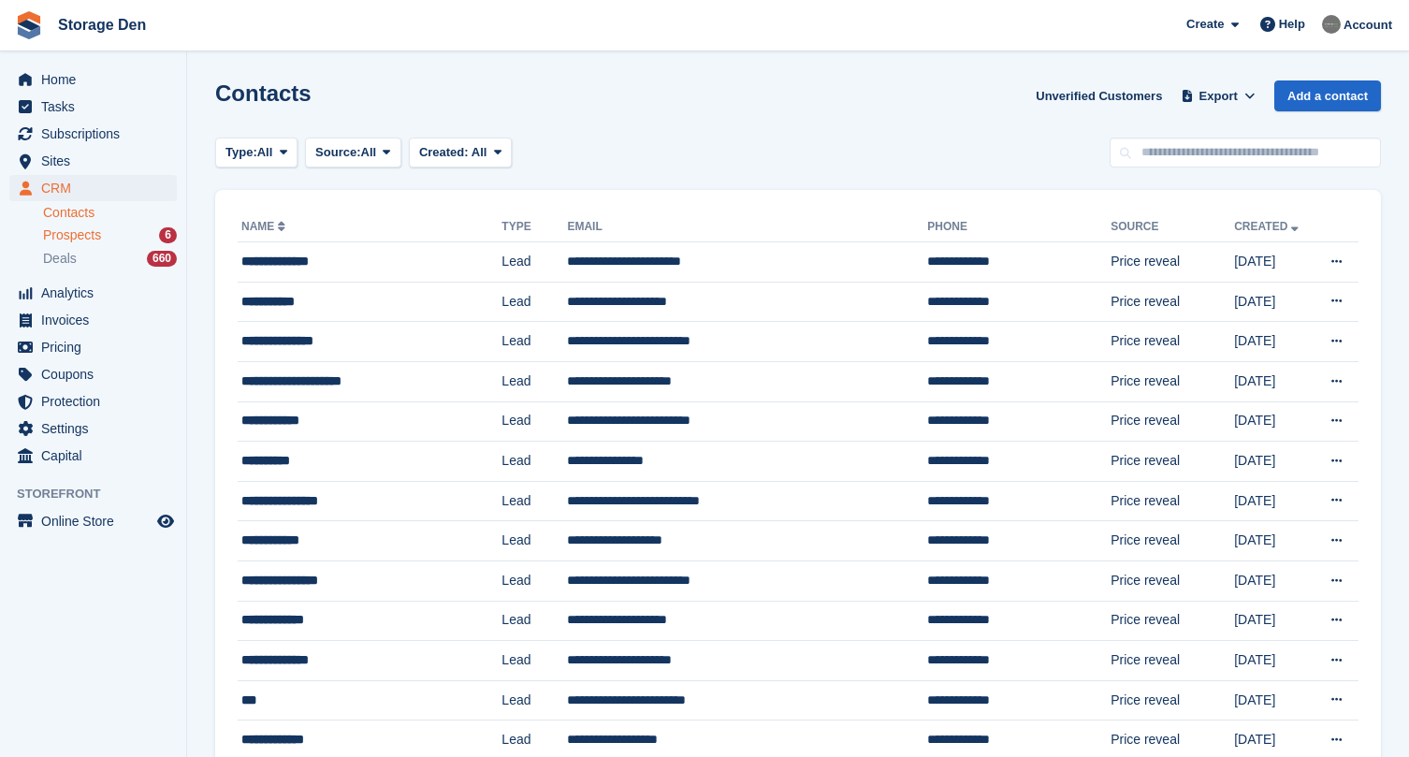
click at [94, 232] on span "Prospects" at bounding box center [72, 235] width 58 height 18
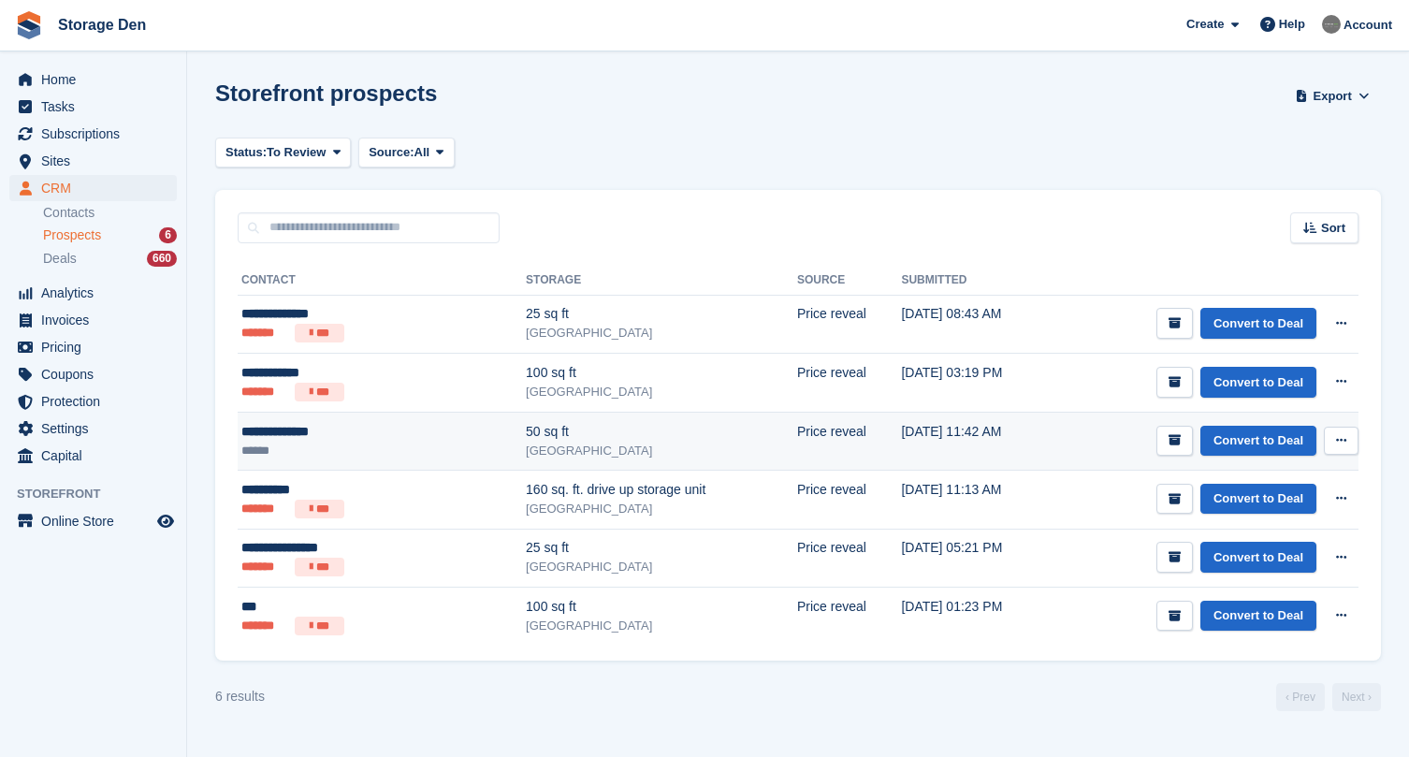
click at [374, 448] on ul "******" at bounding box center [334, 451] width 187 height 18
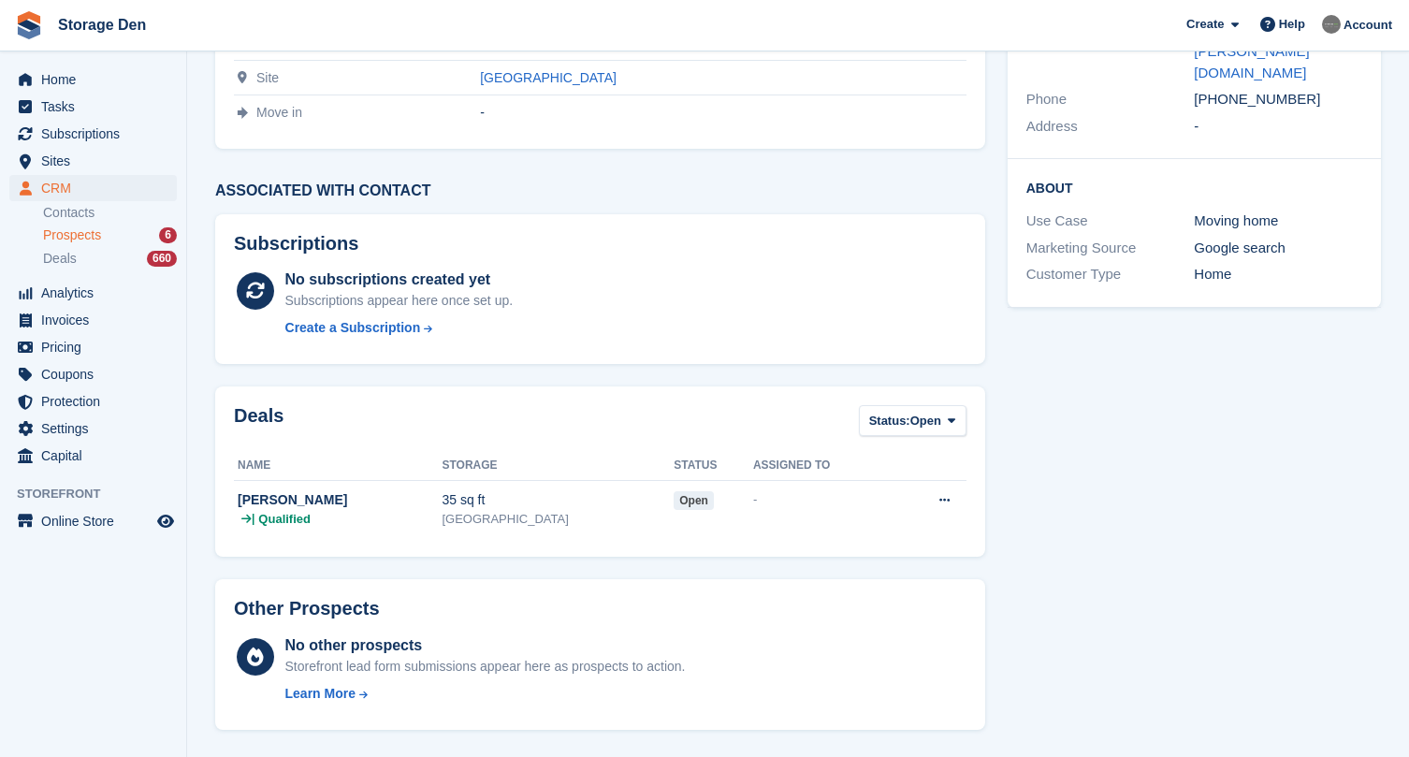
scroll to position [18, 0]
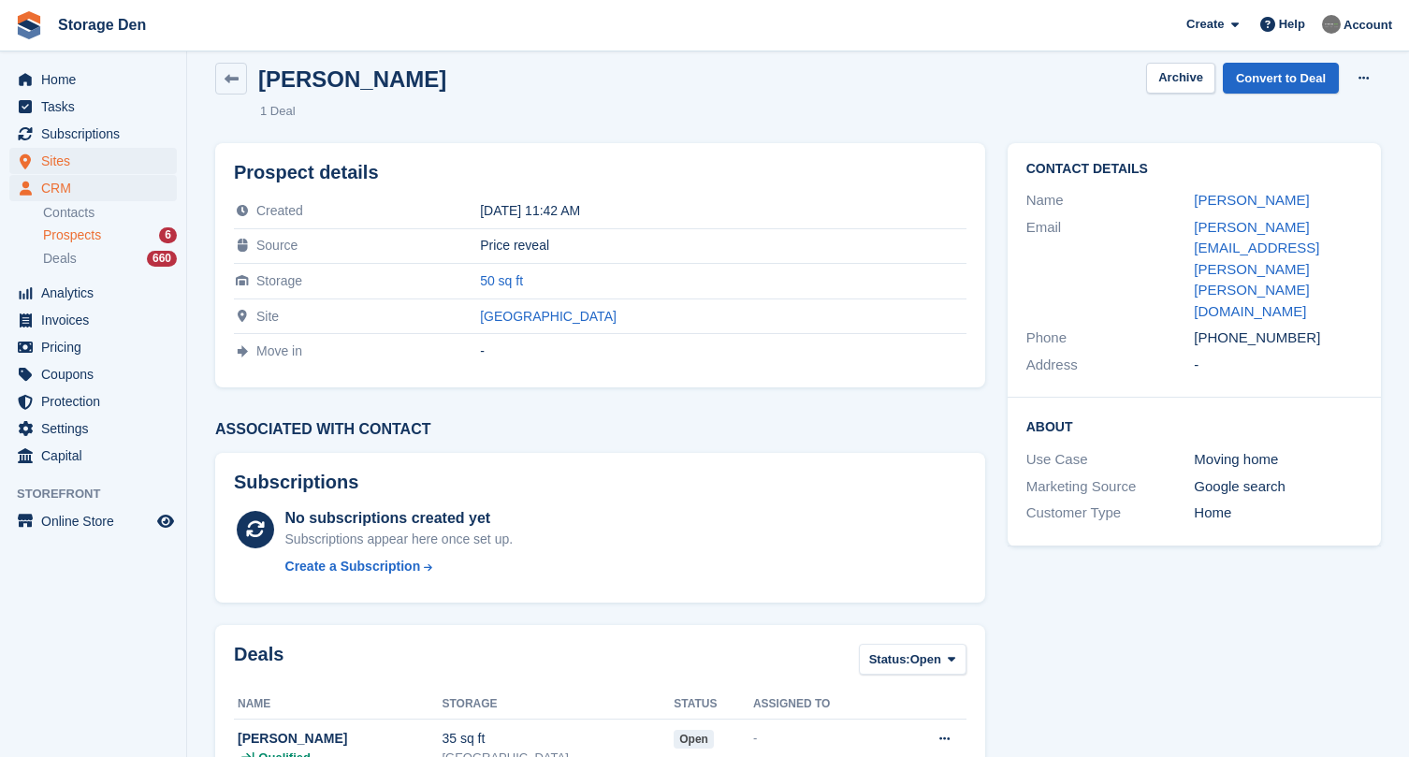
click at [66, 167] on span "Sites" at bounding box center [97, 161] width 112 height 26
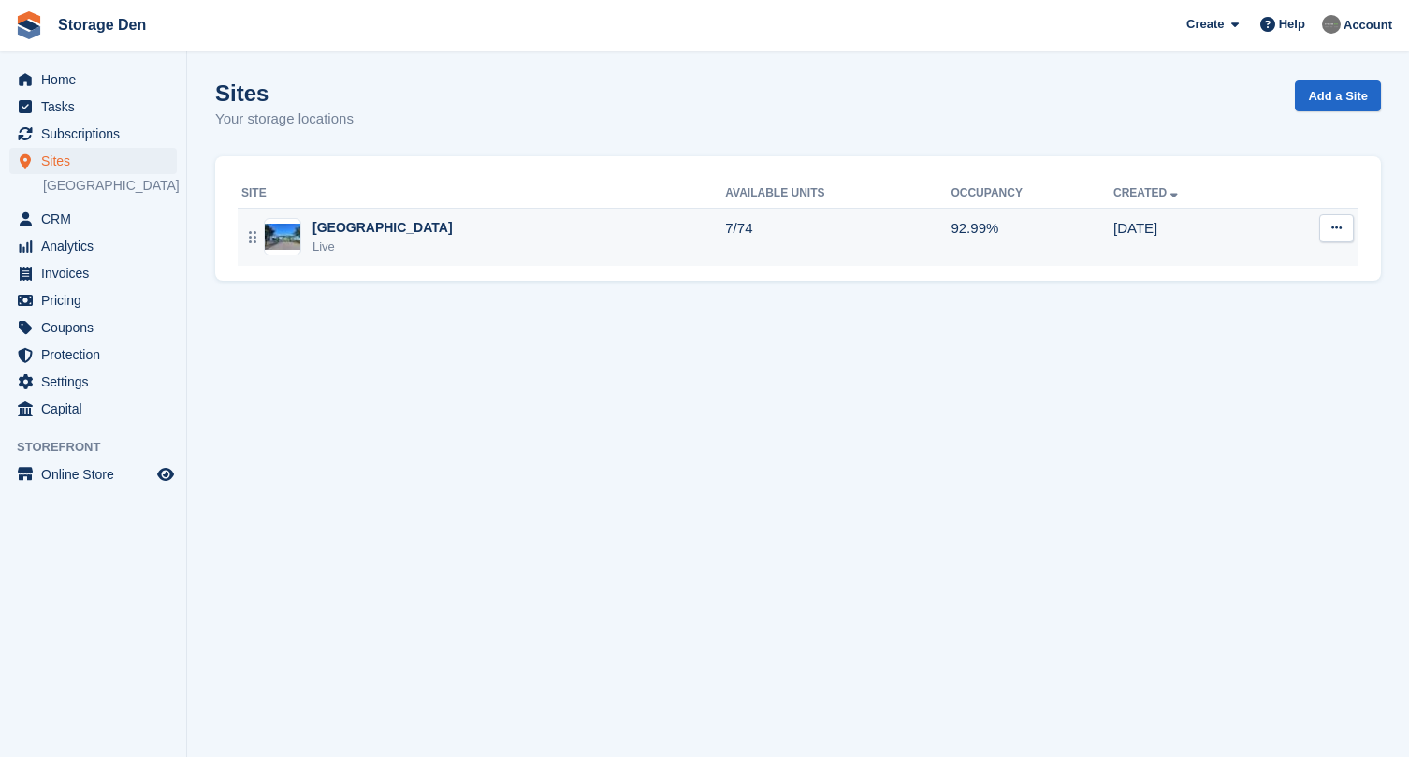
click at [364, 230] on div "[GEOGRAPHIC_DATA]" at bounding box center [383, 228] width 140 height 20
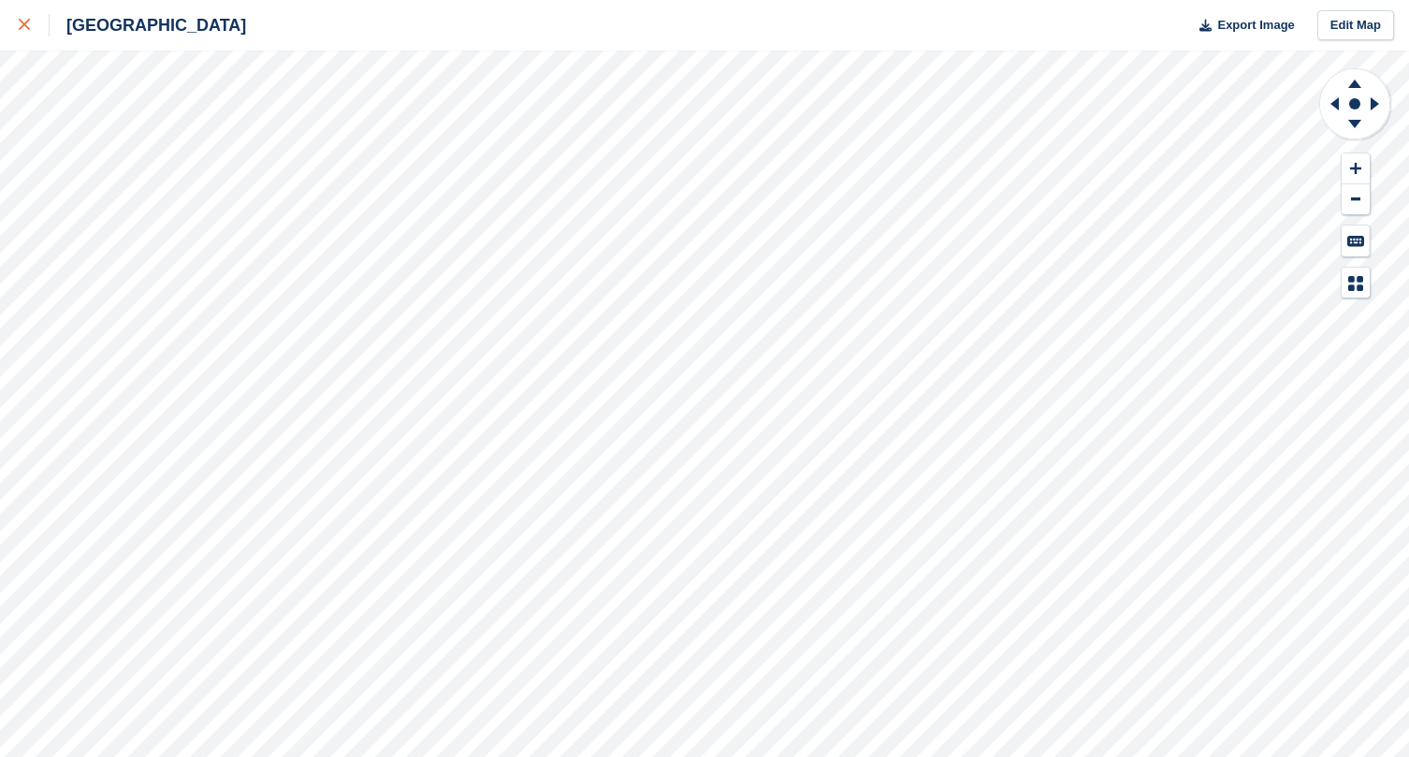
click at [36, 39] on link at bounding box center [25, 25] width 50 height 51
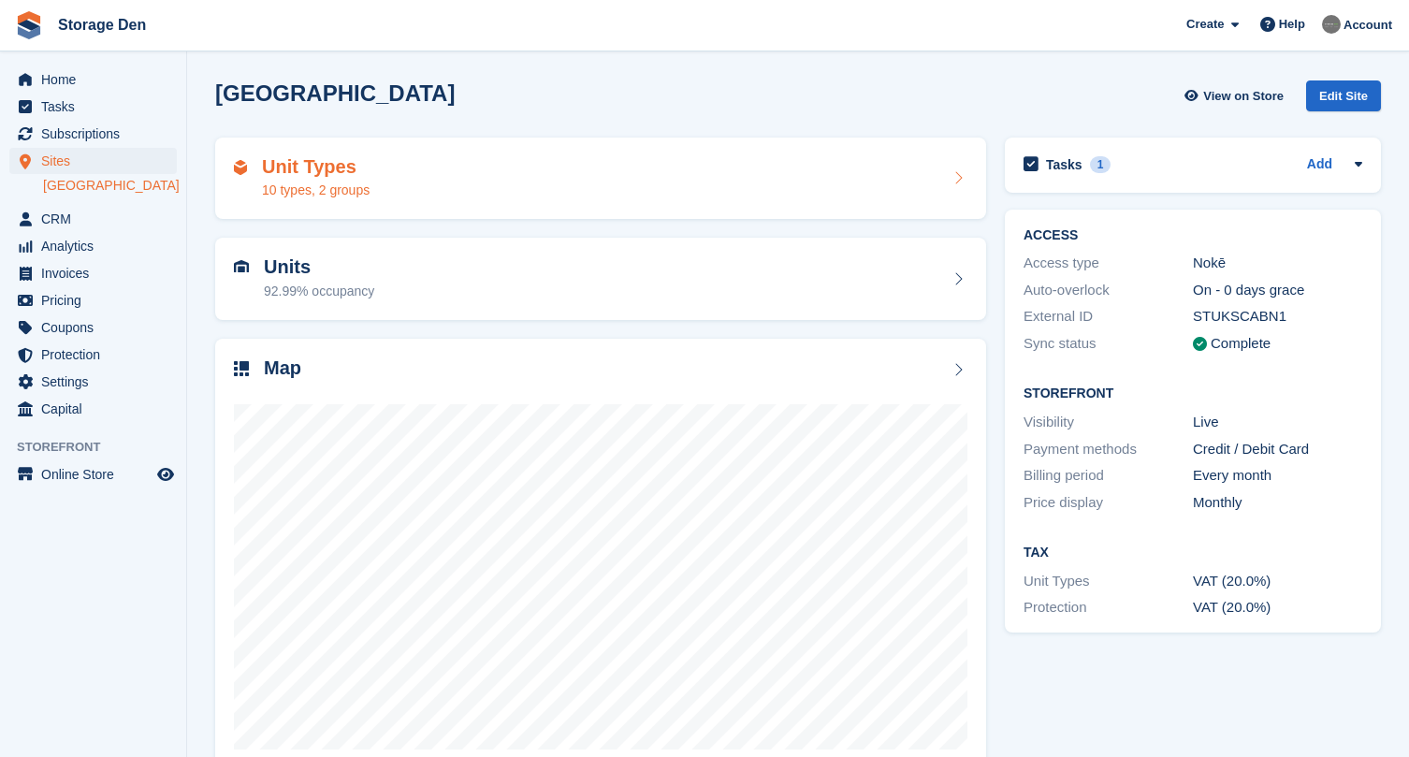
click at [370, 175] on h2 "Unit Types" at bounding box center [316, 167] width 108 height 22
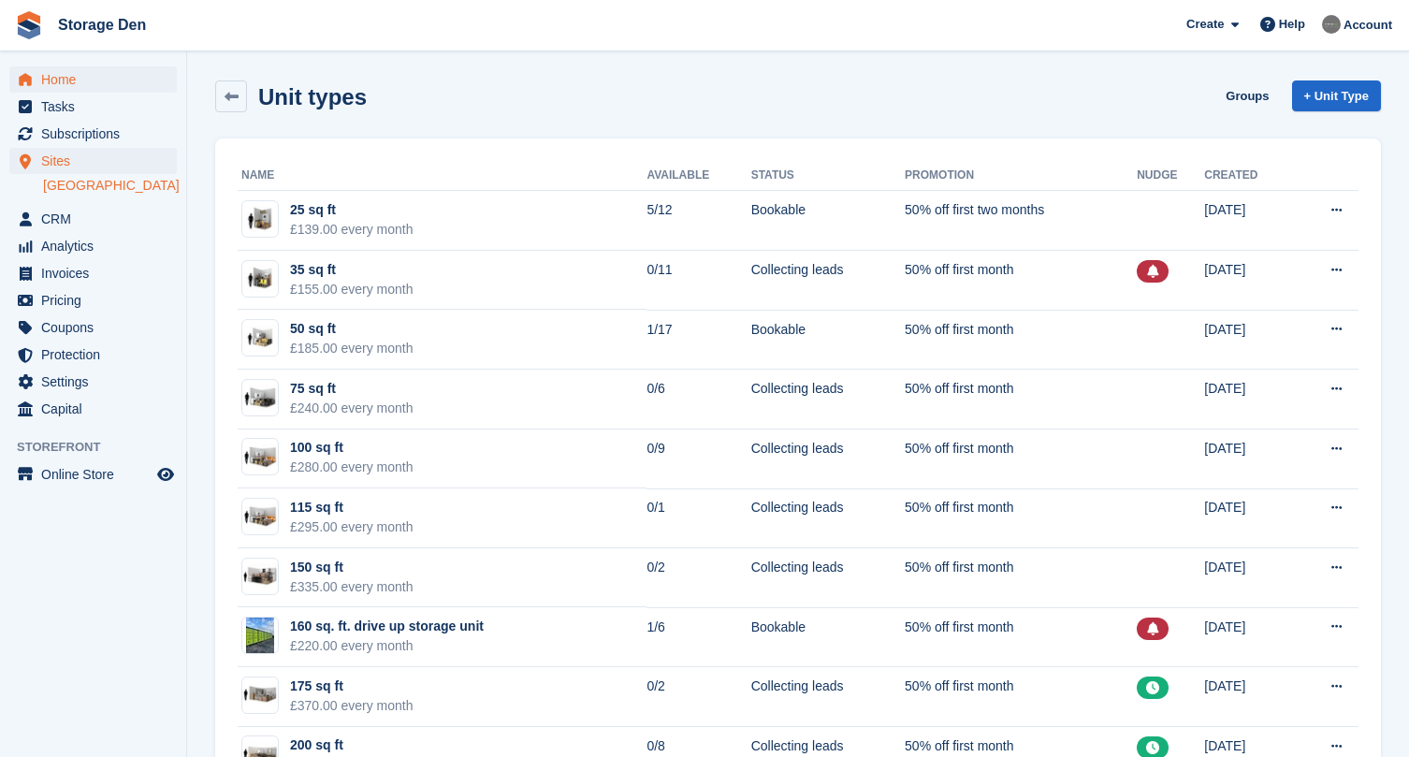
click at [96, 77] on span "Home" at bounding box center [97, 79] width 112 height 26
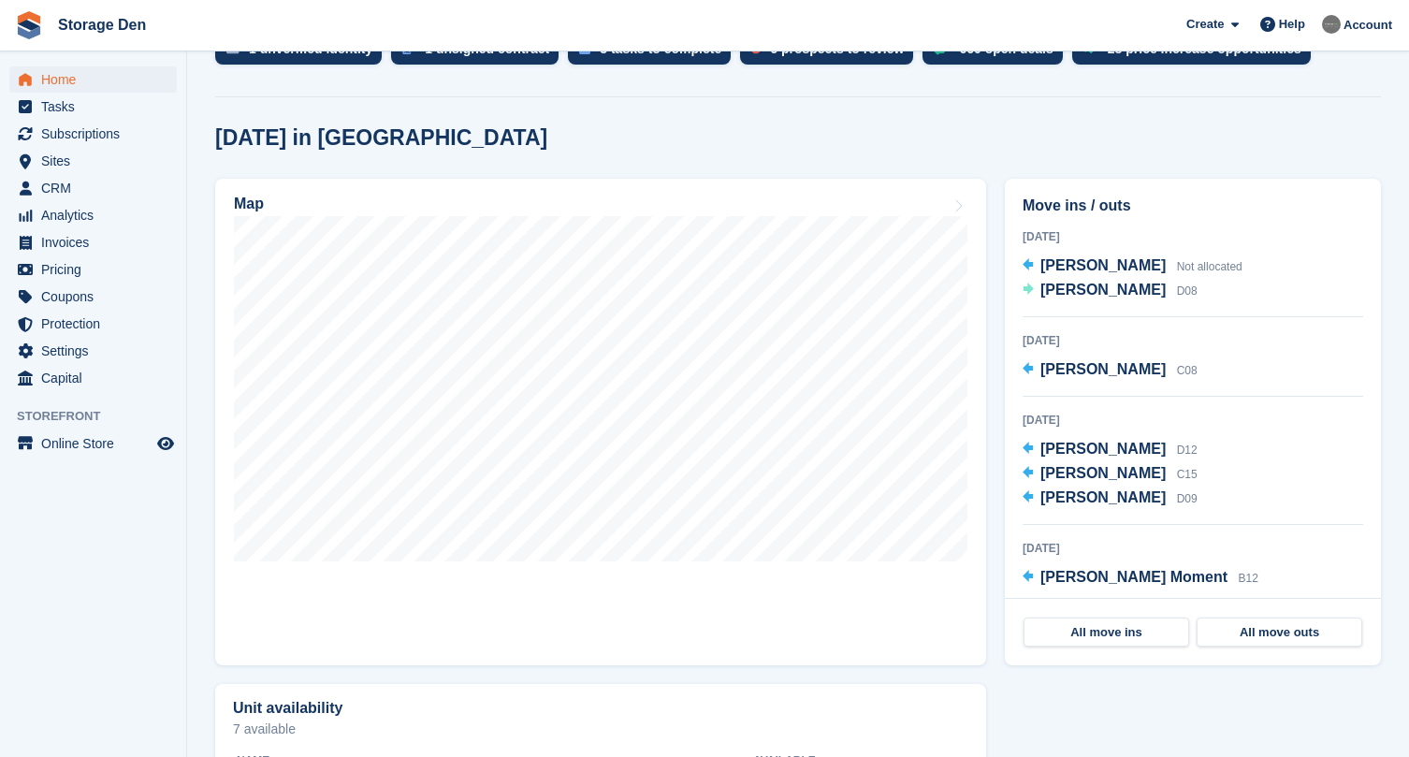
scroll to position [436, 0]
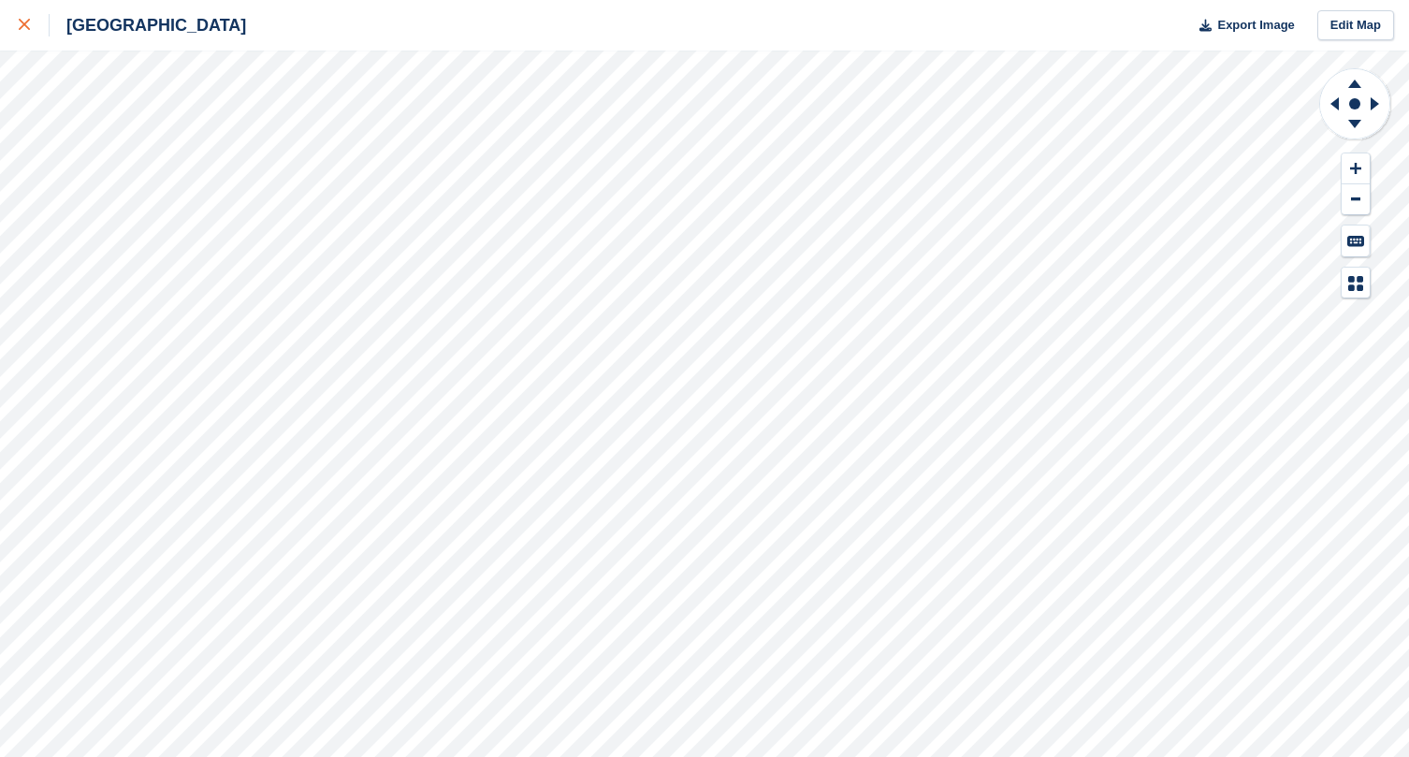
click at [30, 33] on div at bounding box center [34, 25] width 31 height 22
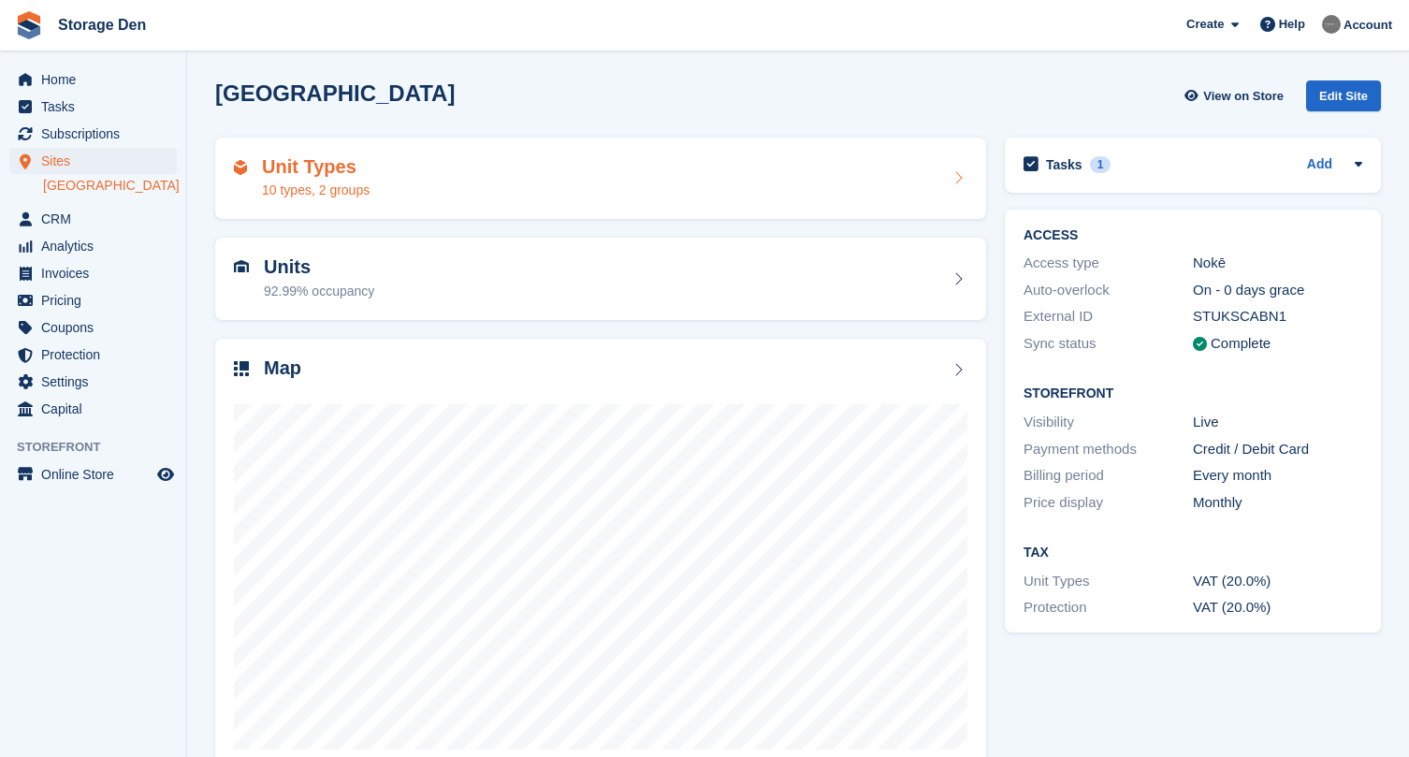
click at [298, 150] on div "Unit Types 10 types, 2 groups" at bounding box center [600, 179] width 771 height 82
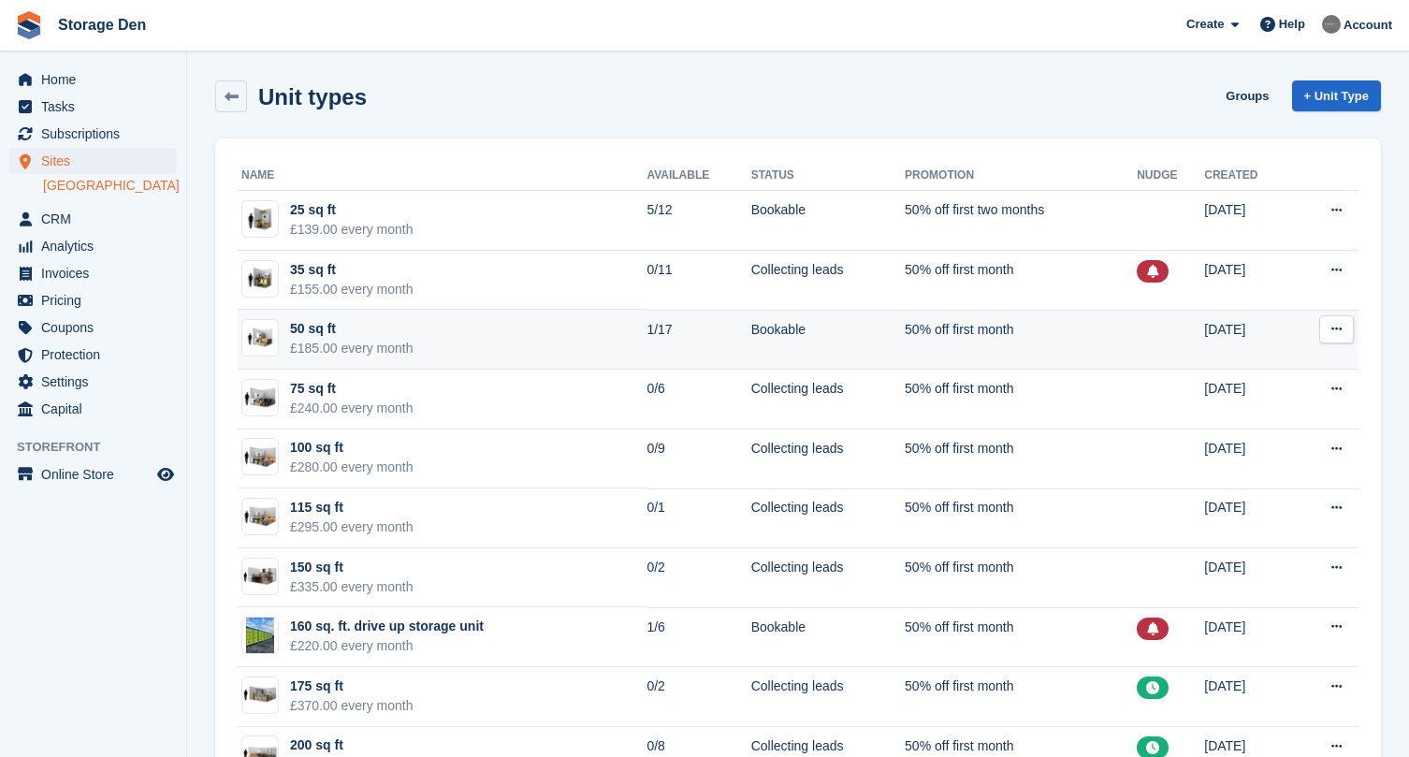
click at [1347, 326] on button at bounding box center [1337, 329] width 35 height 28
click at [1299, 355] on p "Edit unit type" at bounding box center [1264, 366] width 163 height 24
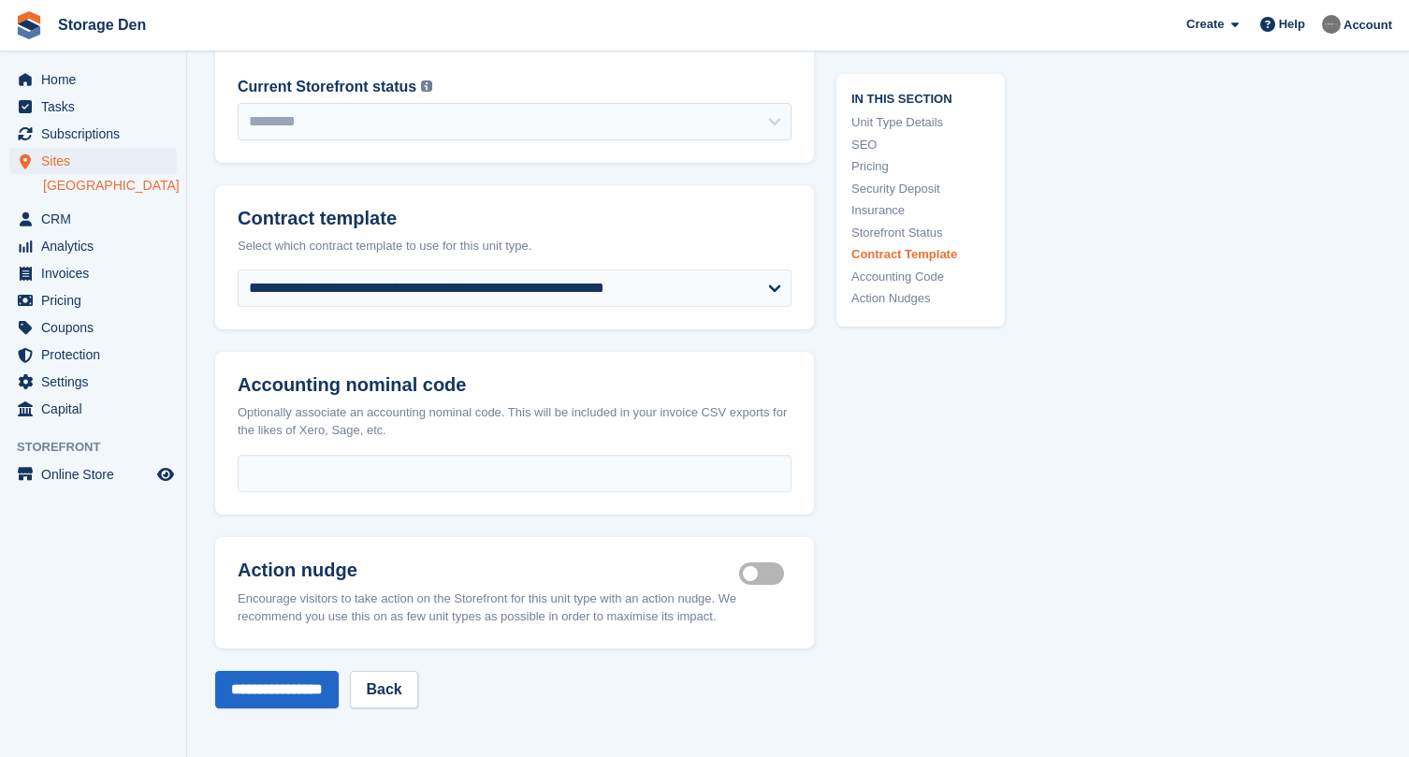
scroll to position [3188, 0]
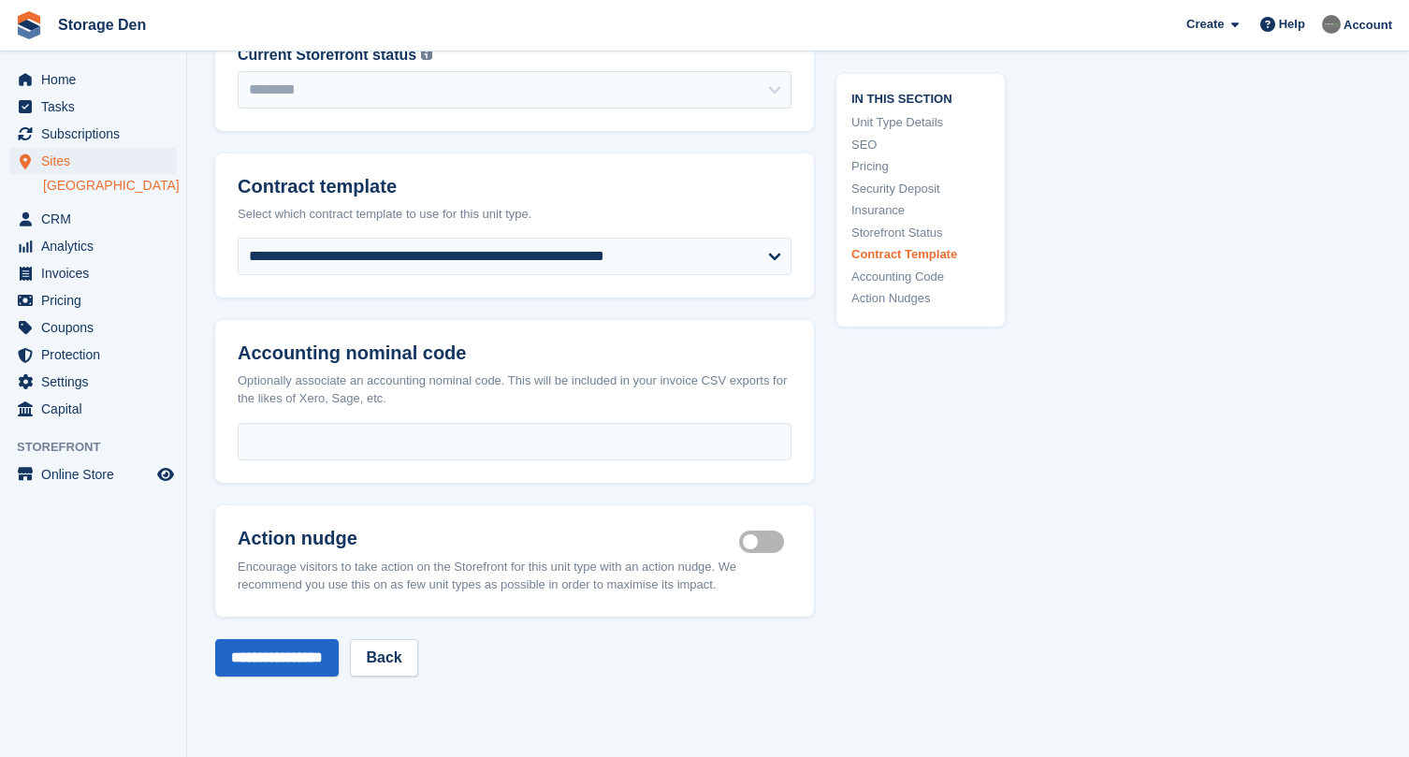
click at [781, 540] on label "Is active" at bounding box center [765, 541] width 52 height 3
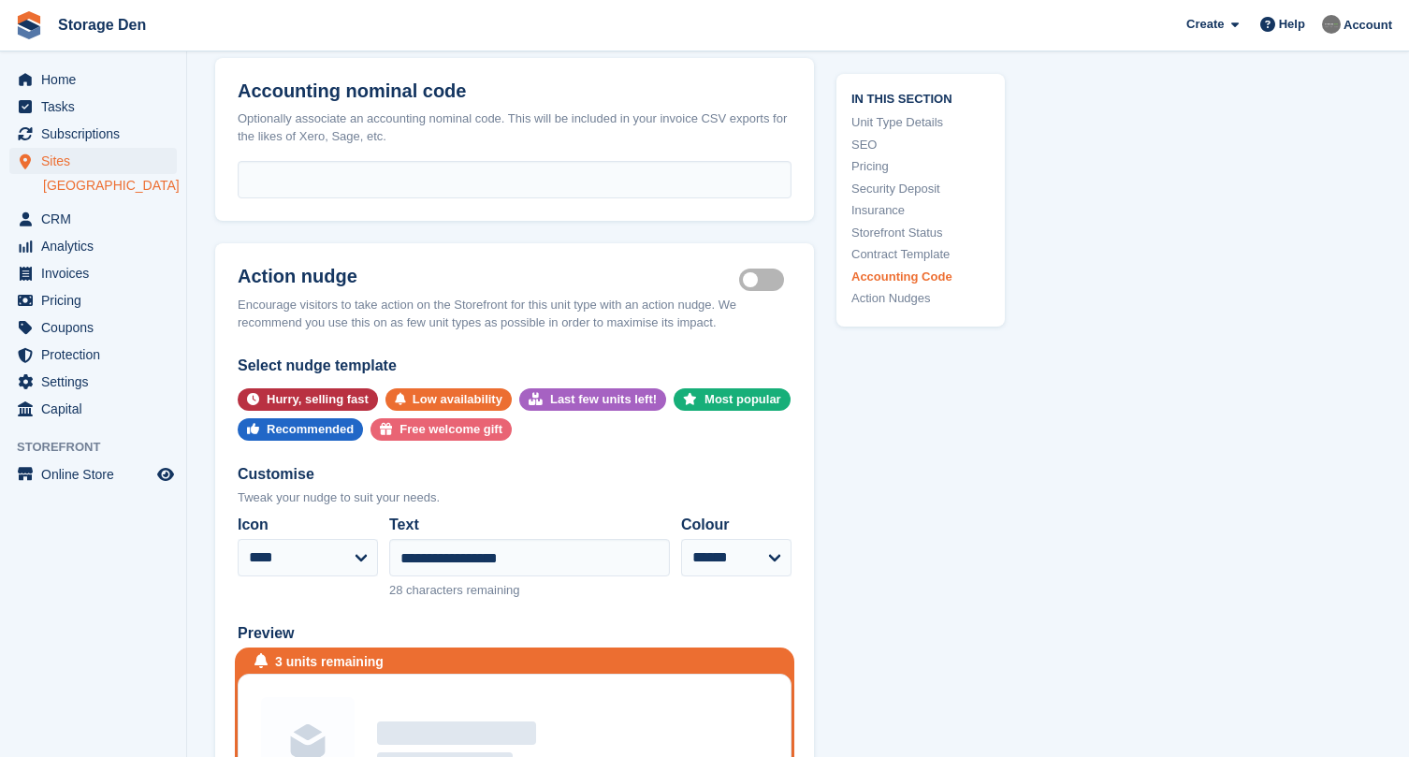
scroll to position [3482, 0]
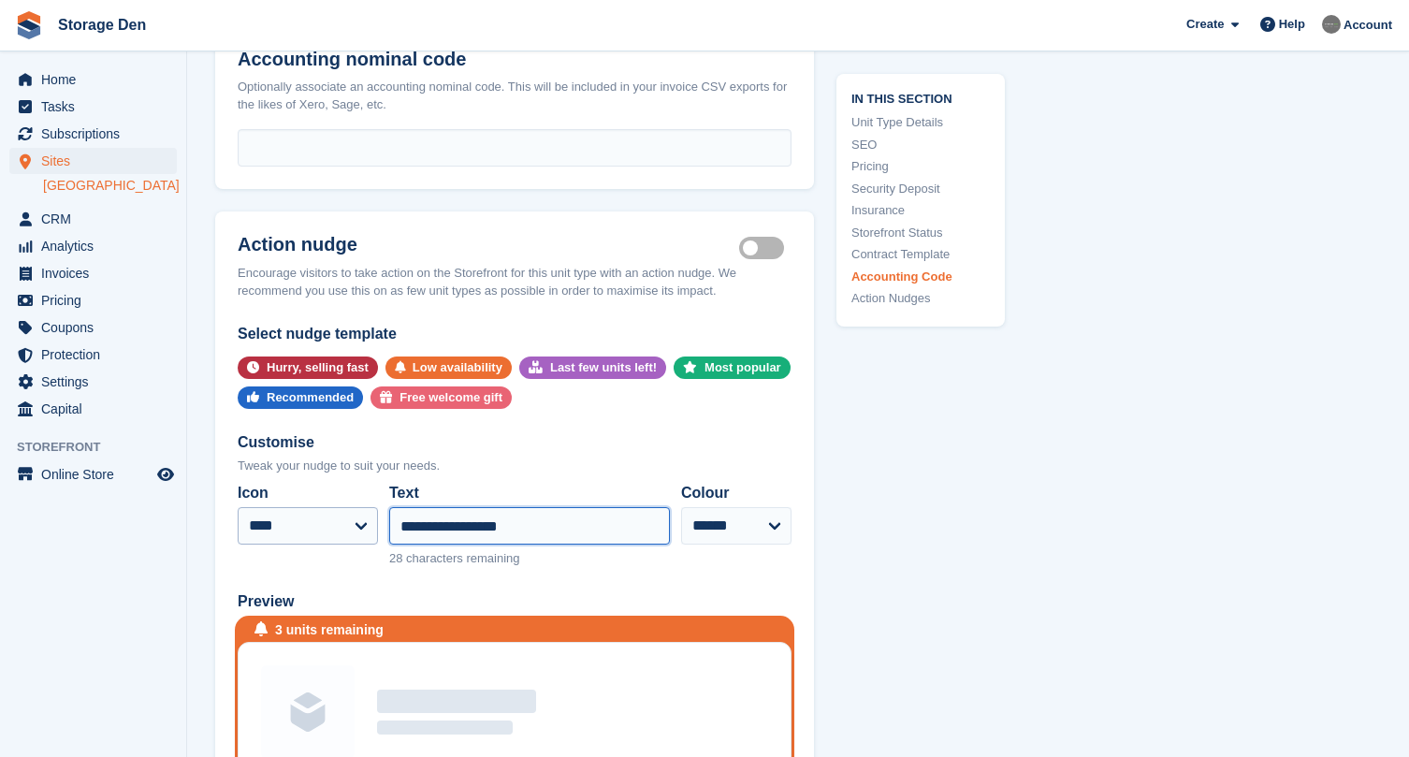
drag, startPoint x: 409, startPoint y: 509, endPoint x: 368, endPoint y: 509, distance: 41.2
click at [373, 509] on div "**********" at bounding box center [515, 524] width 554 height 101
click at [536, 507] on input "**********" at bounding box center [529, 525] width 281 height 37
click at [533, 513] on input "**********" at bounding box center [529, 525] width 281 height 37
click at [442, 509] on input "**********" at bounding box center [529, 525] width 281 height 37
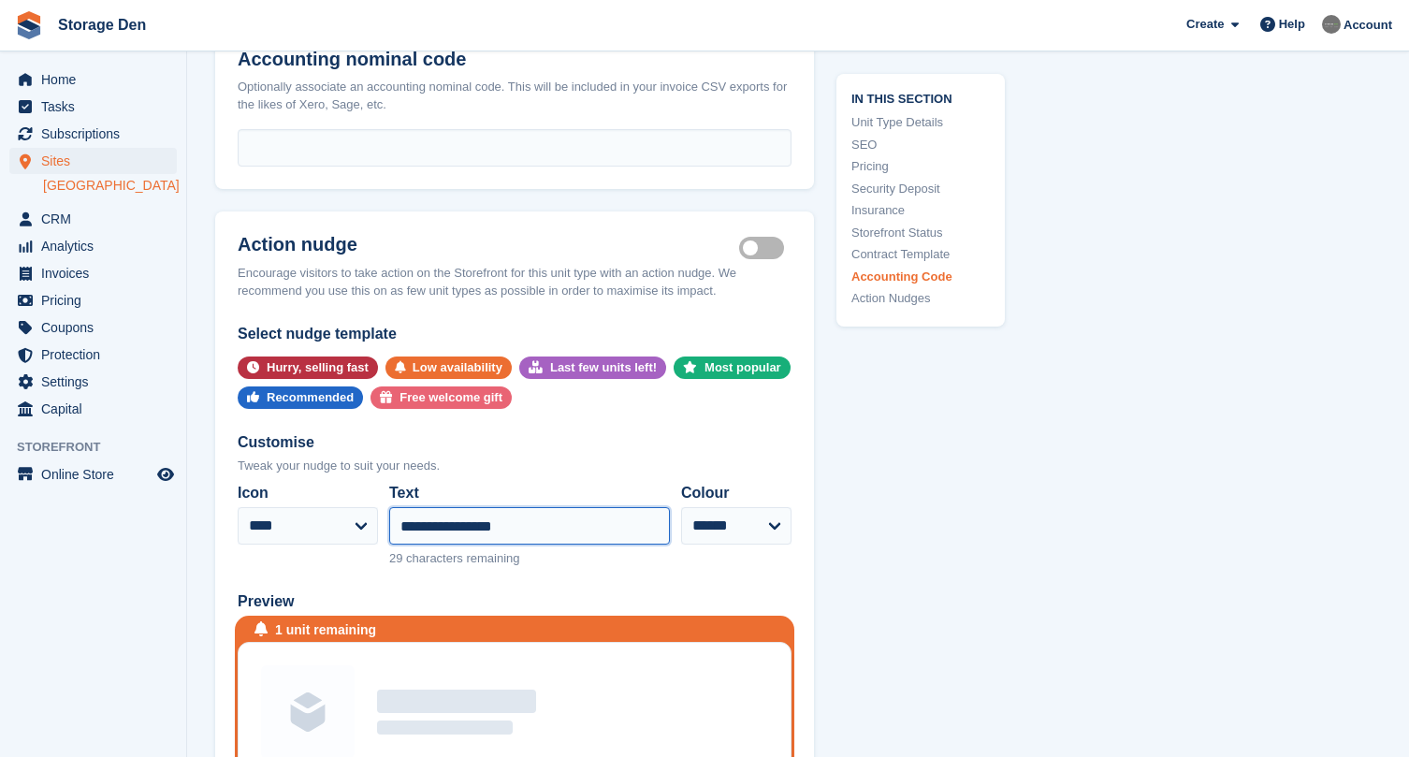
click at [565, 507] on input "**********" at bounding box center [529, 525] width 281 height 37
click at [544, 510] on input "**********" at bounding box center [529, 525] width 281 height 37
type input "**********"
select select "***"
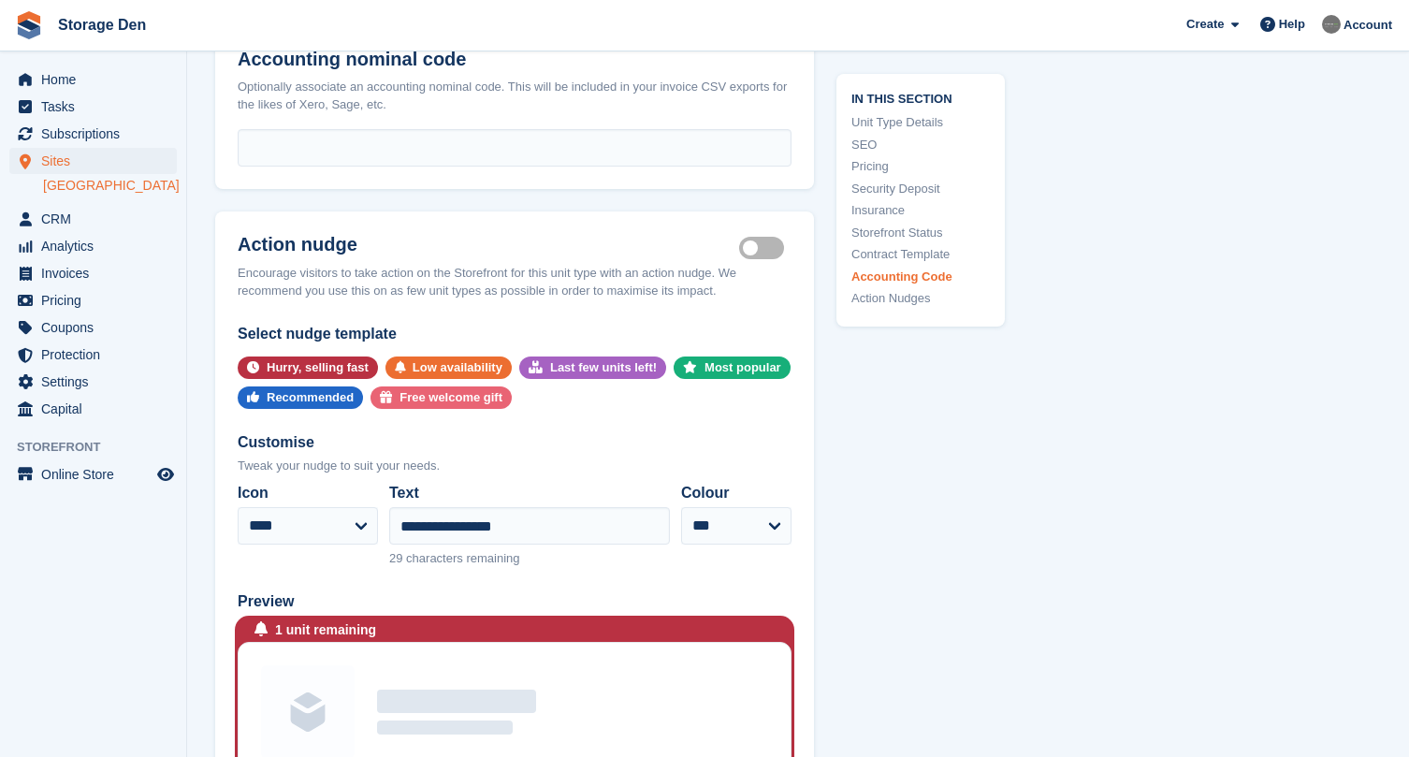
click at [567, 591] on div "Preview" at bounding box center [515, 602] width 554 height 22
click at [543, 518] on input "**********" at bounding box center [529, 525] width 281 height 37
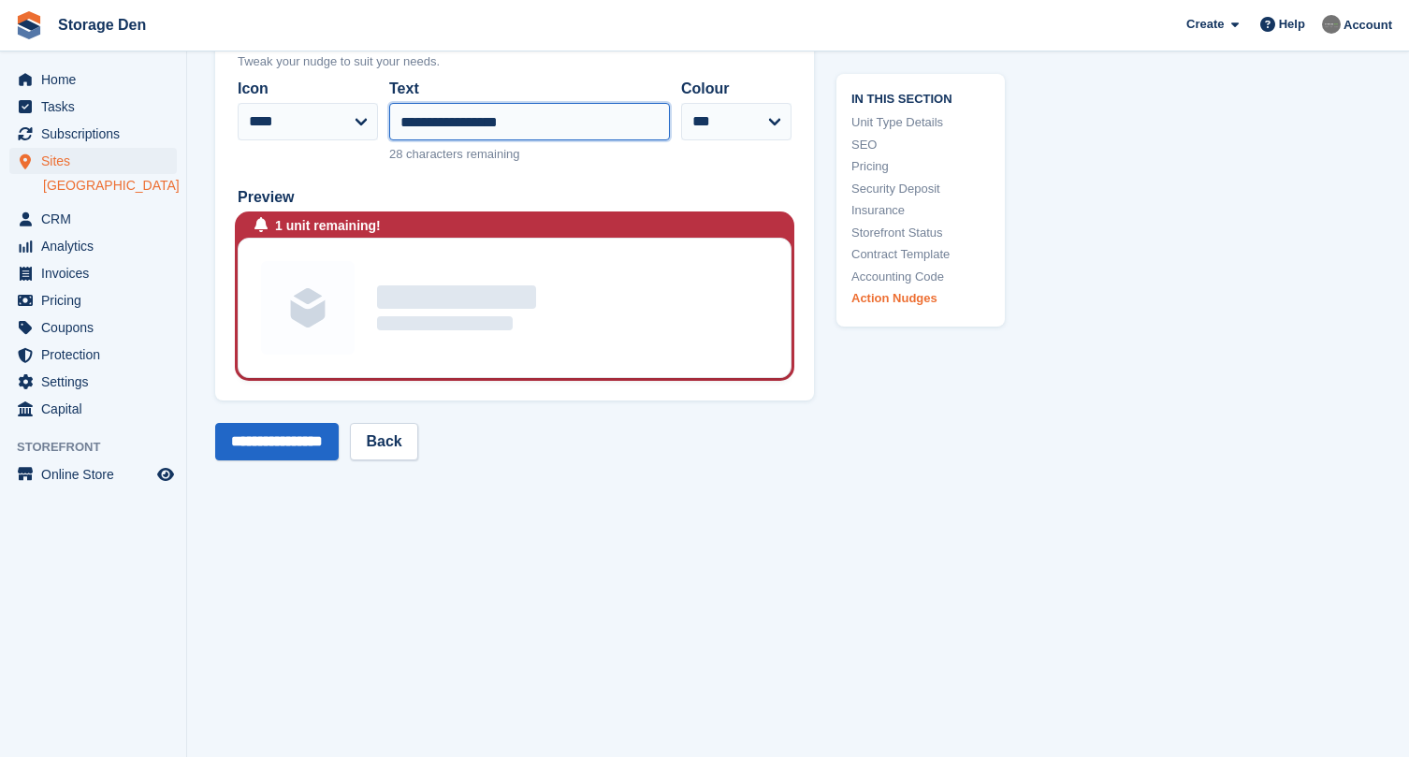
scroll to position [3888, 0]
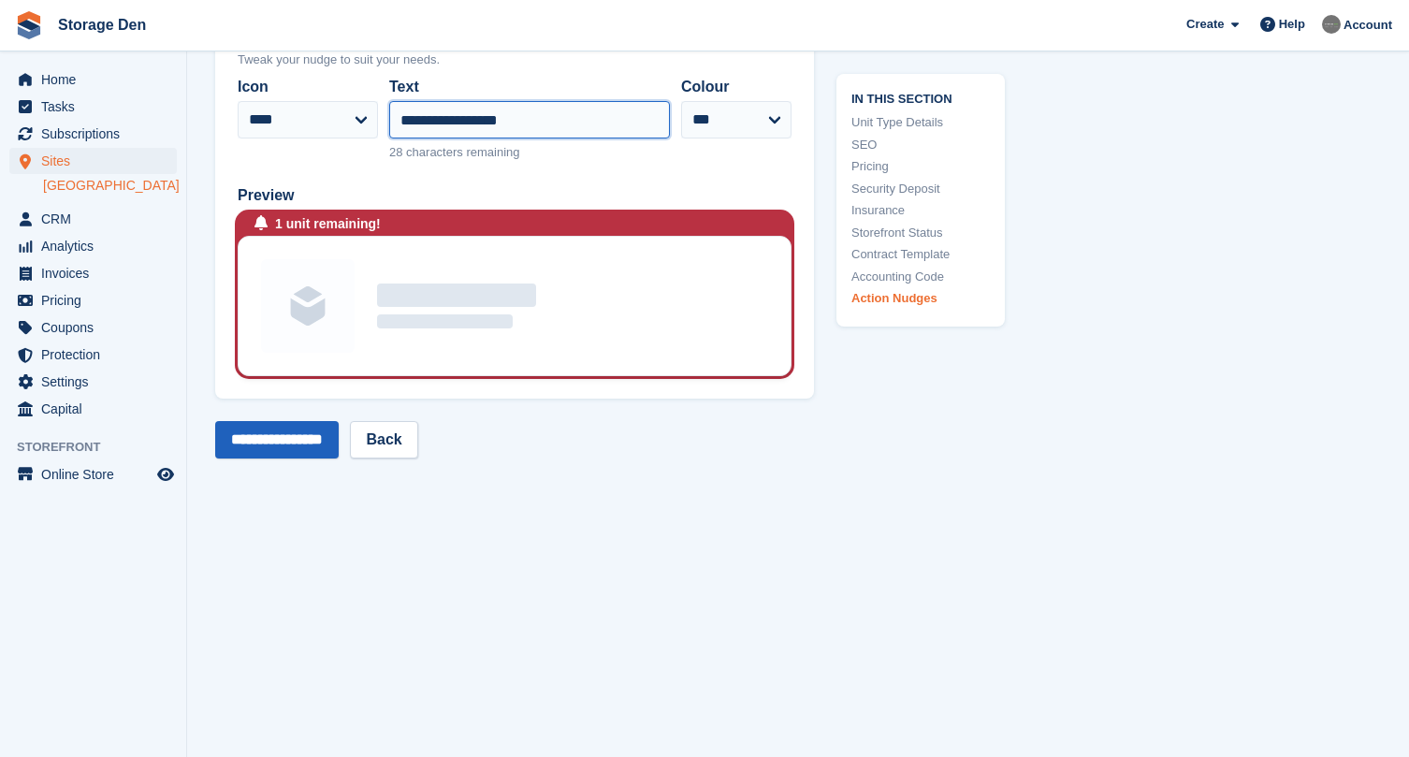
type input "**********"
click at [323, 421] on input "**********" at bounding box center [277, 439] width 124 height 37
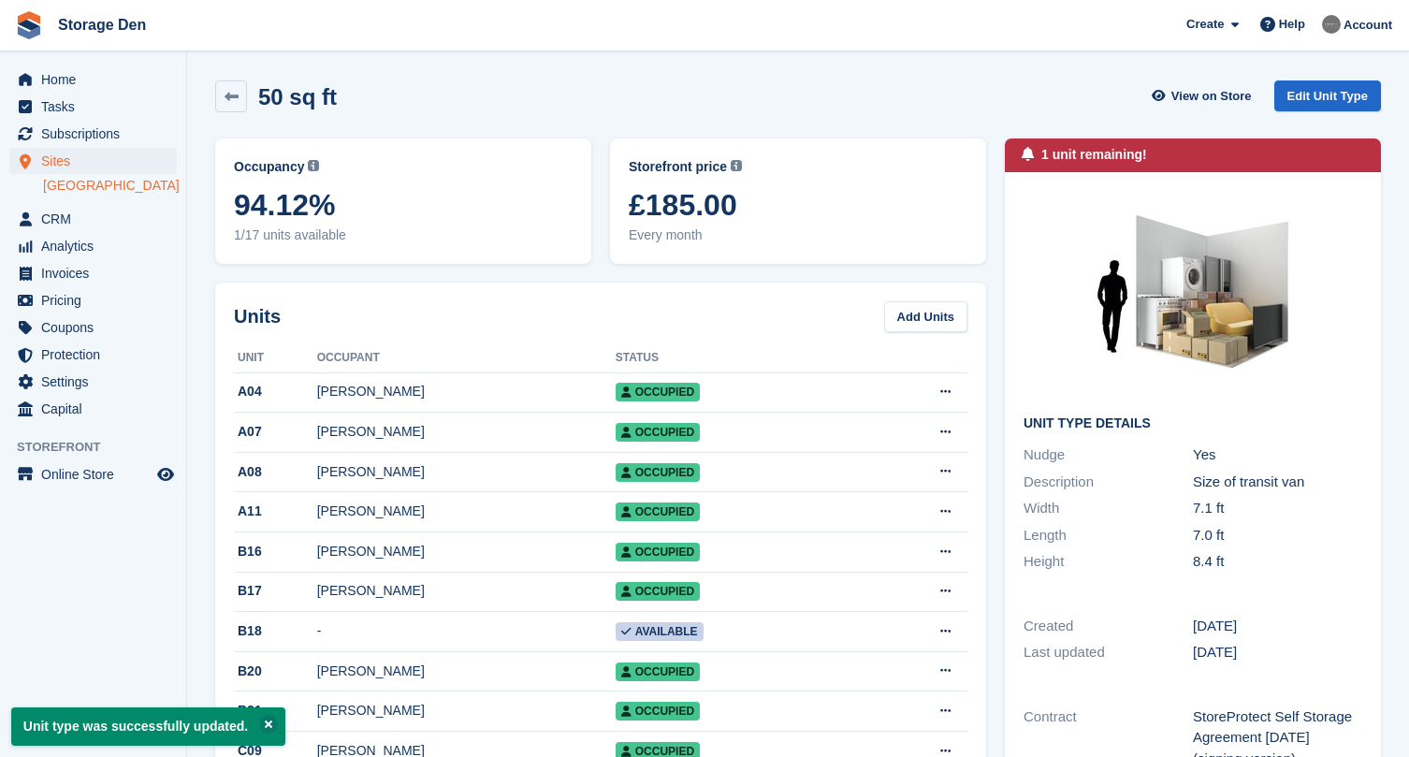
click at [54, 160] on span "Sites" at bounding box center [97, 161] width 112 height 26
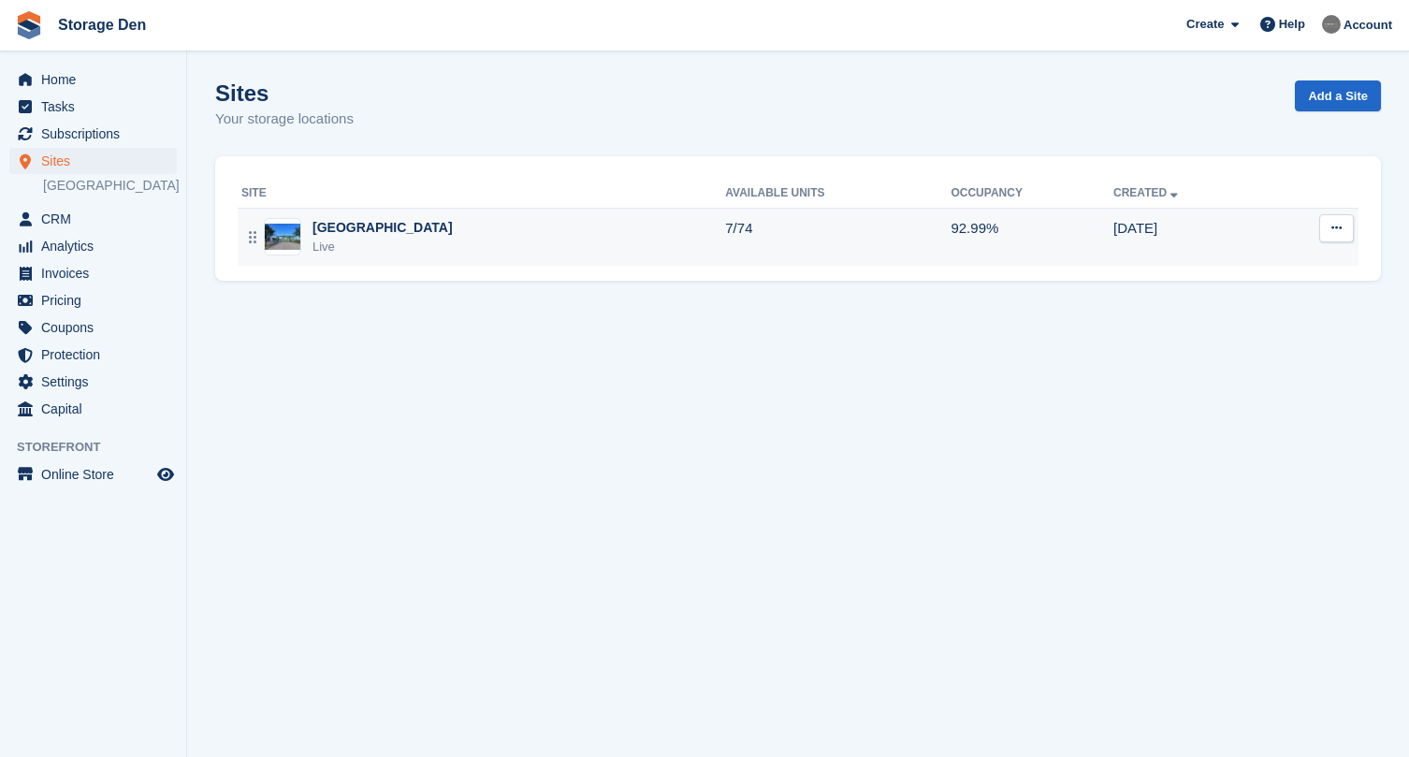
click at [380, 248] on div "Aberdeen Live" at bounding box center [483, 237] width 484 height 38
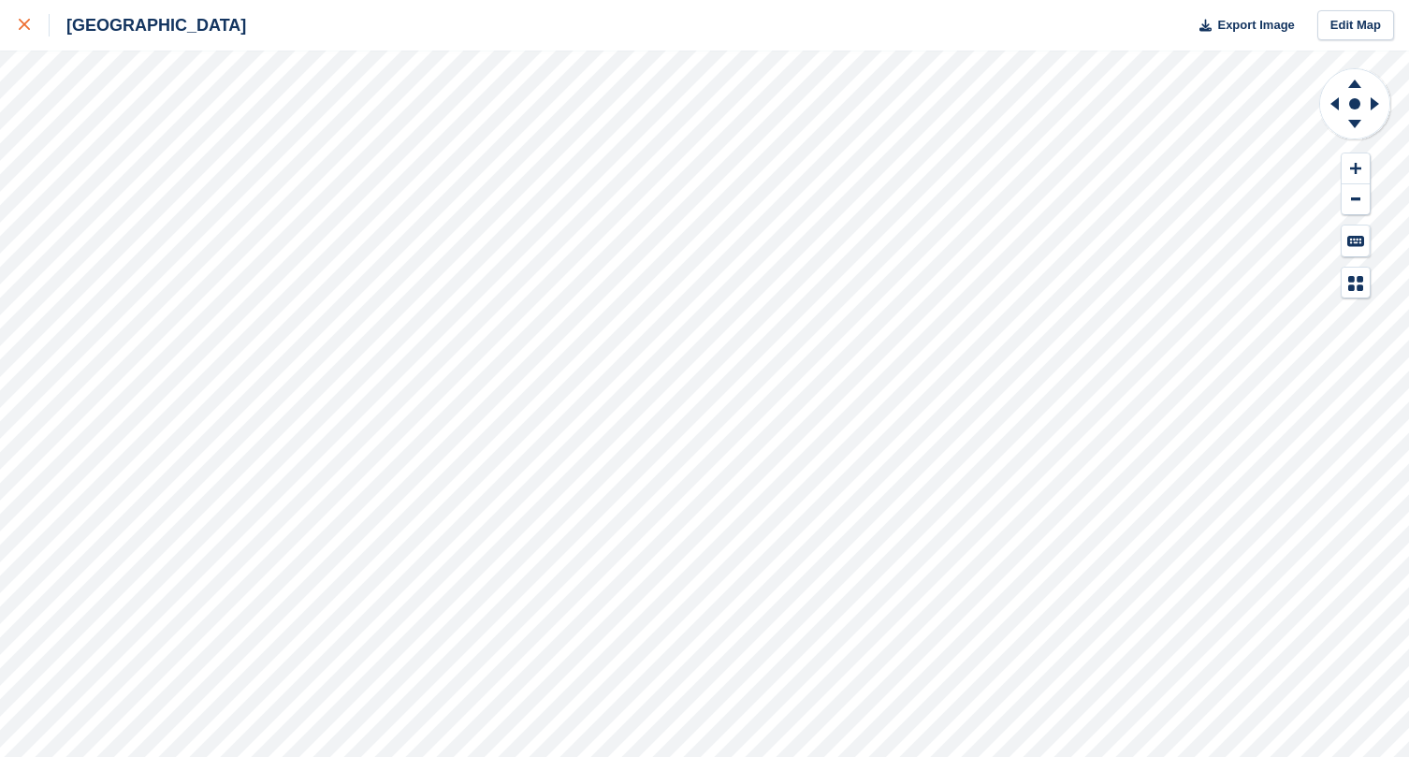
click at [28, 35] on div at bounding box center [34, 25] width 31 height 22
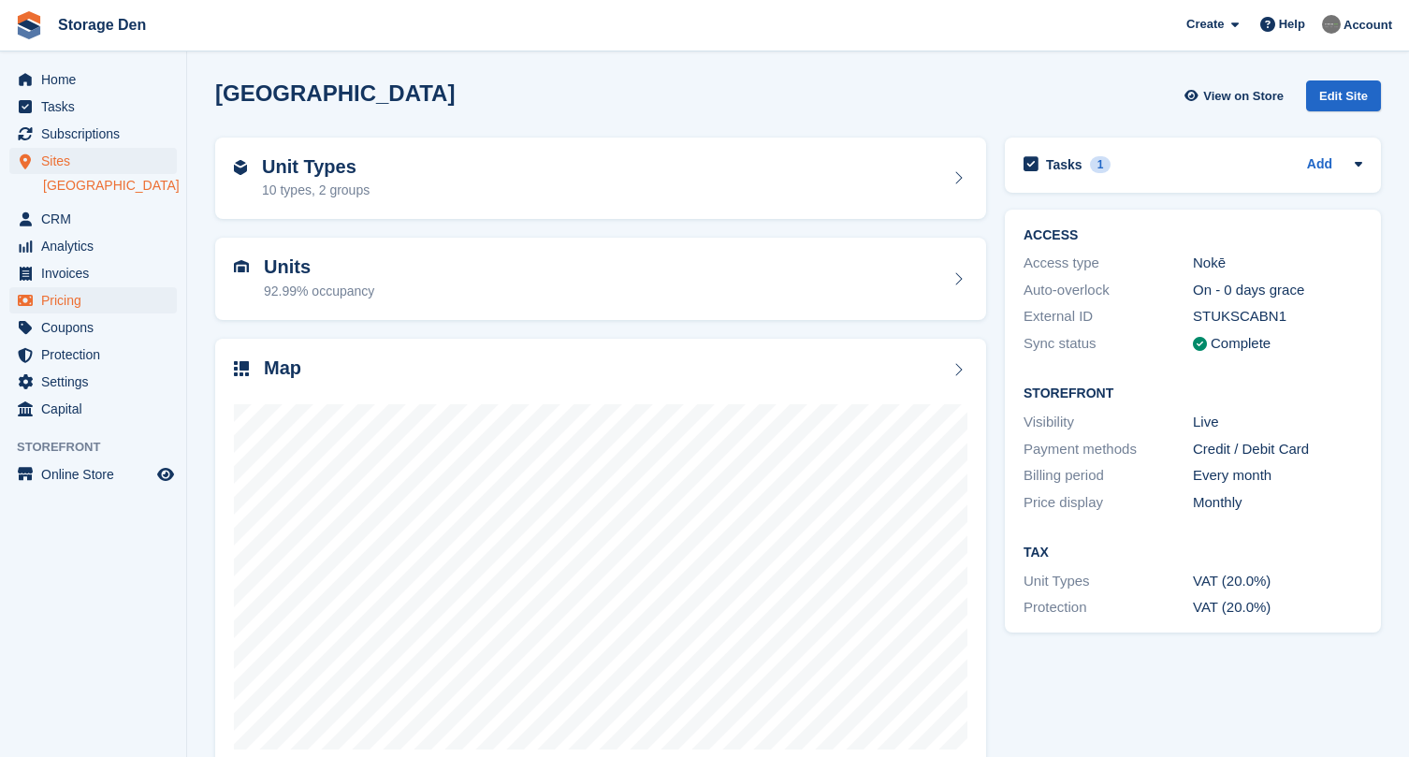
click at [96, 299] on span "Pricing" at bounding box center [97, 300] width 112 height 26
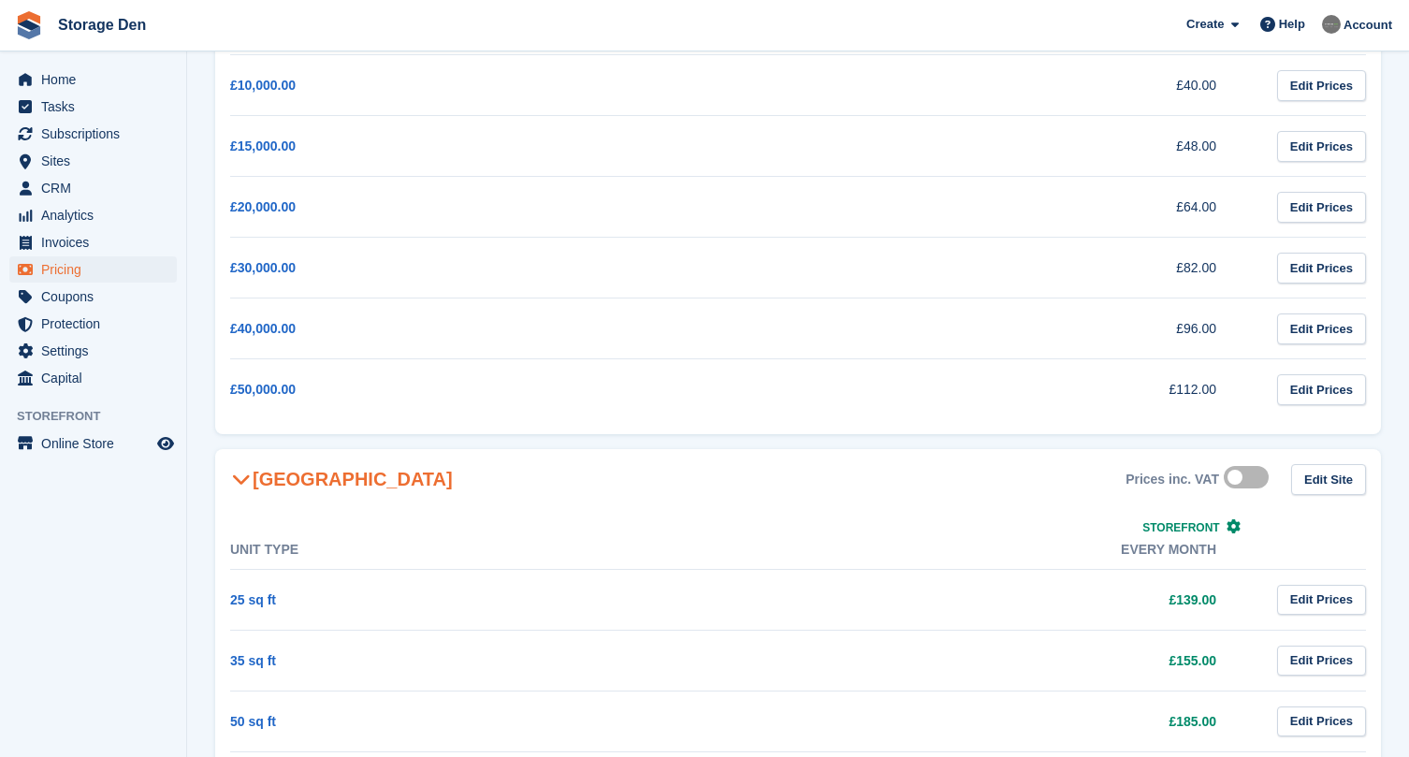
scroll to position [404, 0]
click at [1312, 592] on link "Edit Prices" at bounding box center [1321, 599] width 89 height 31
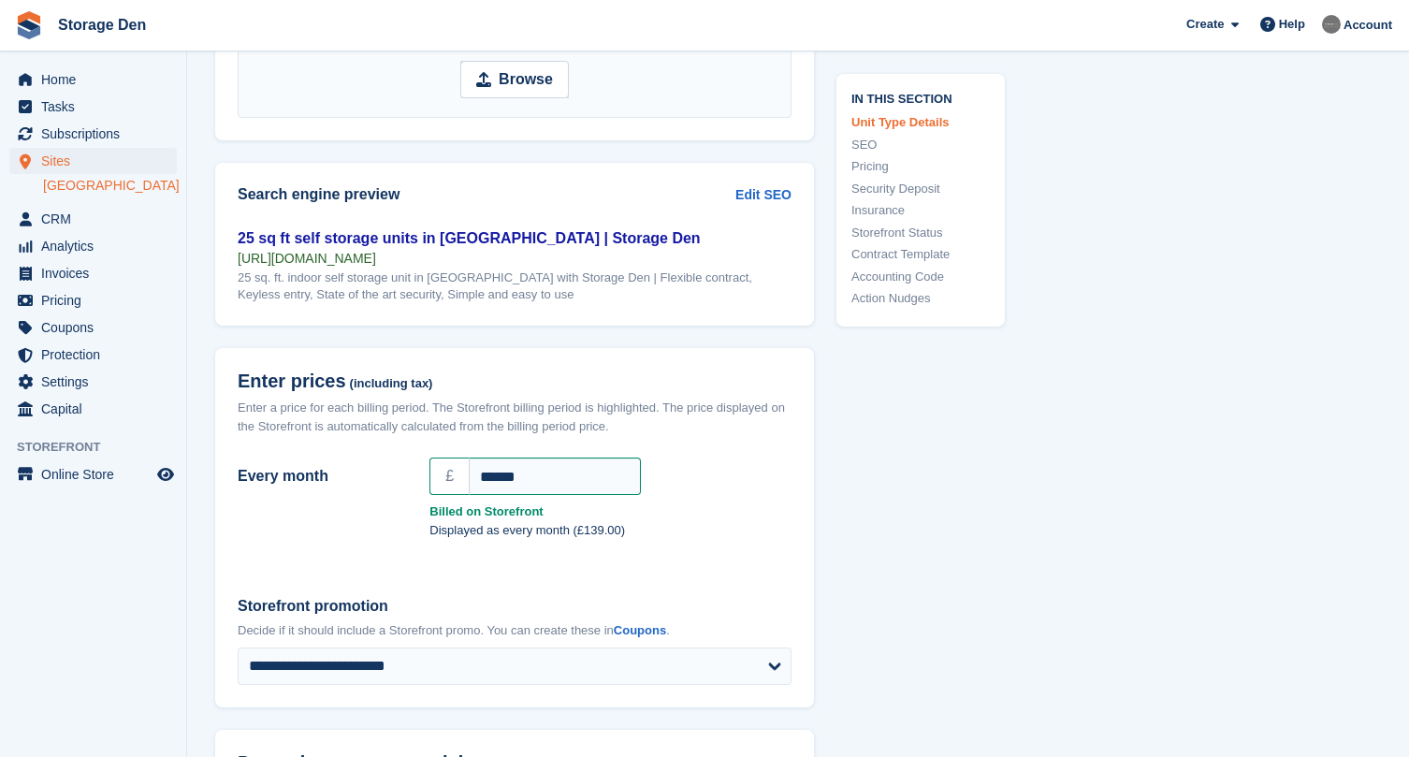
scroll to position [1479, 0]
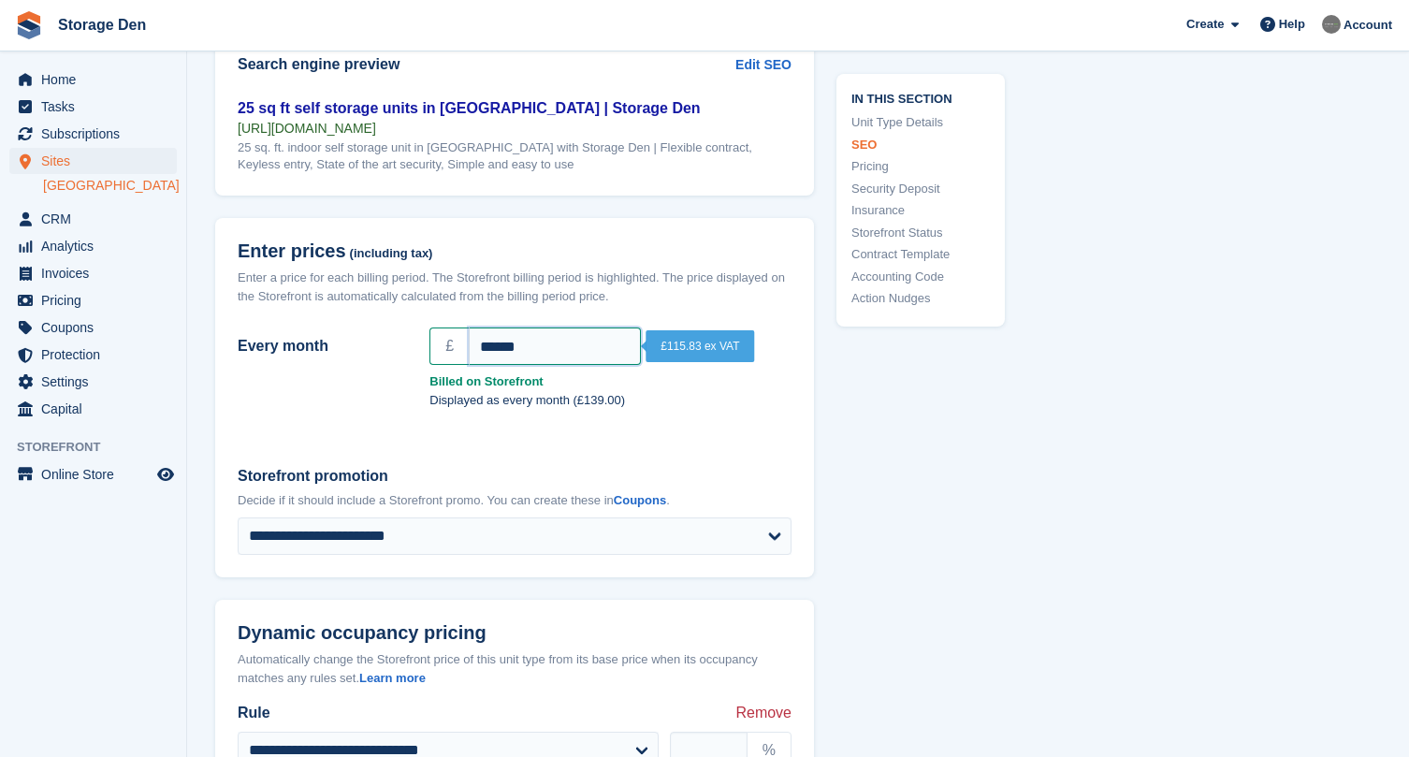
click at [503, 341] on input "******" at bounding box center [555, 346] width 172 height 37
type input "******"
click at [532, 450] on div "**********" at bounding box center [514, 510] width 599 height 135
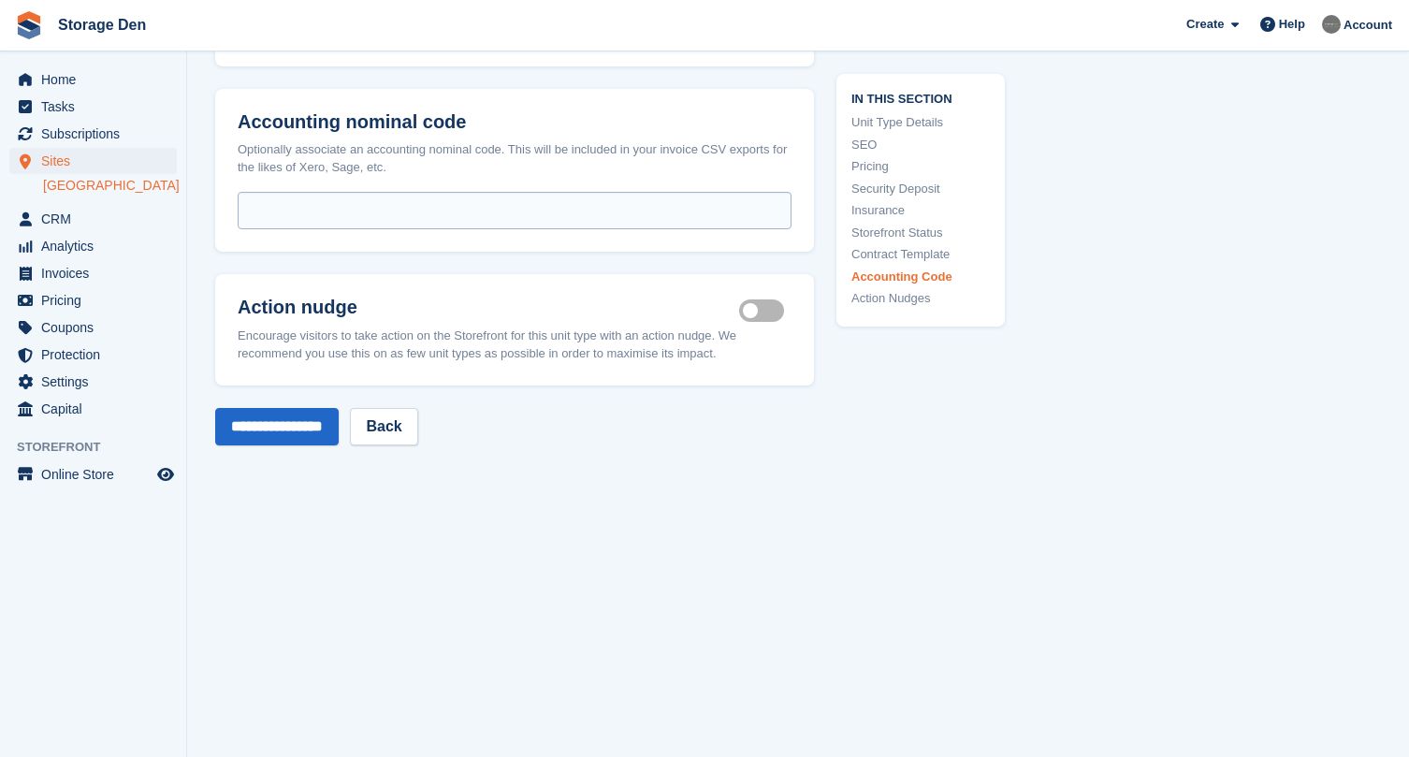
scroll to position [3782, 0]
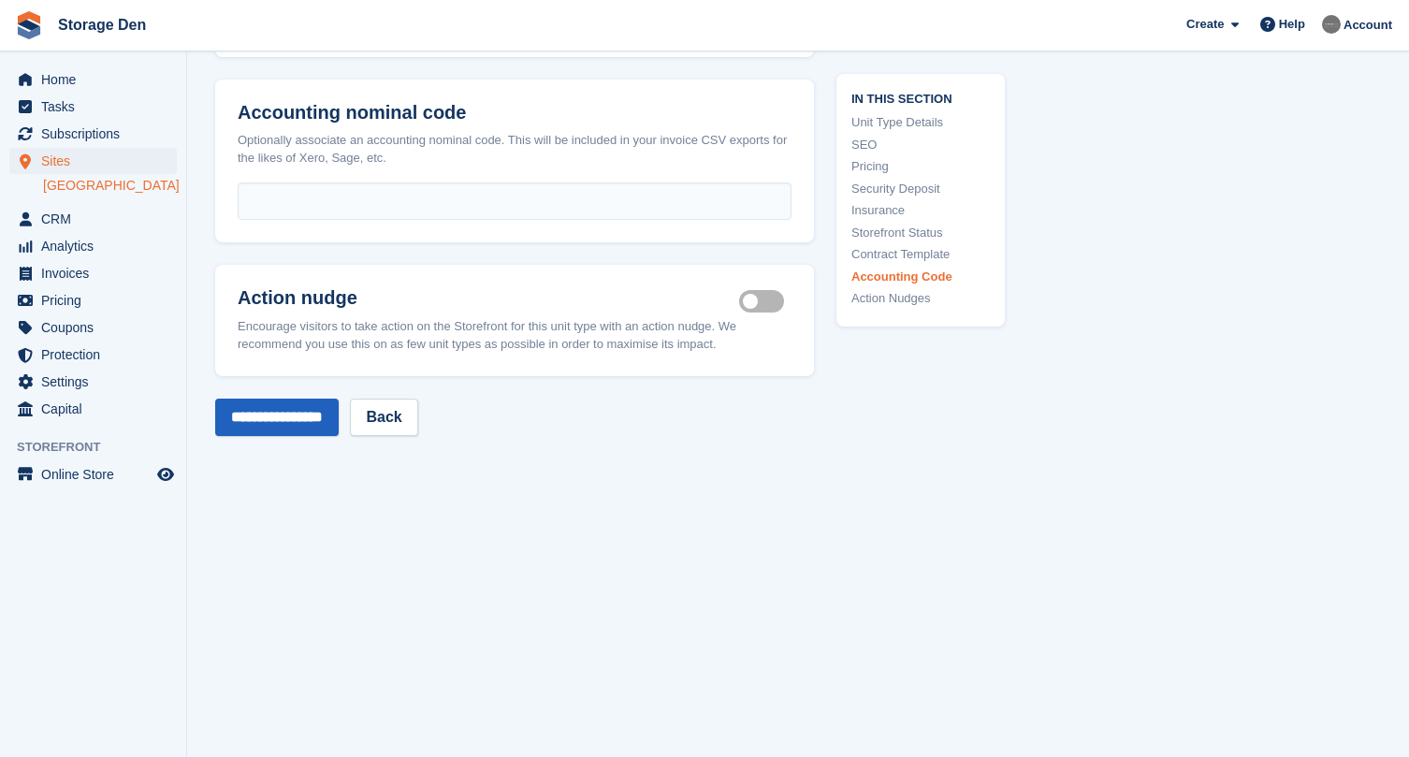
click at [294, 406] on input "**********" at bounding box center [277, 417] width 124 height 37
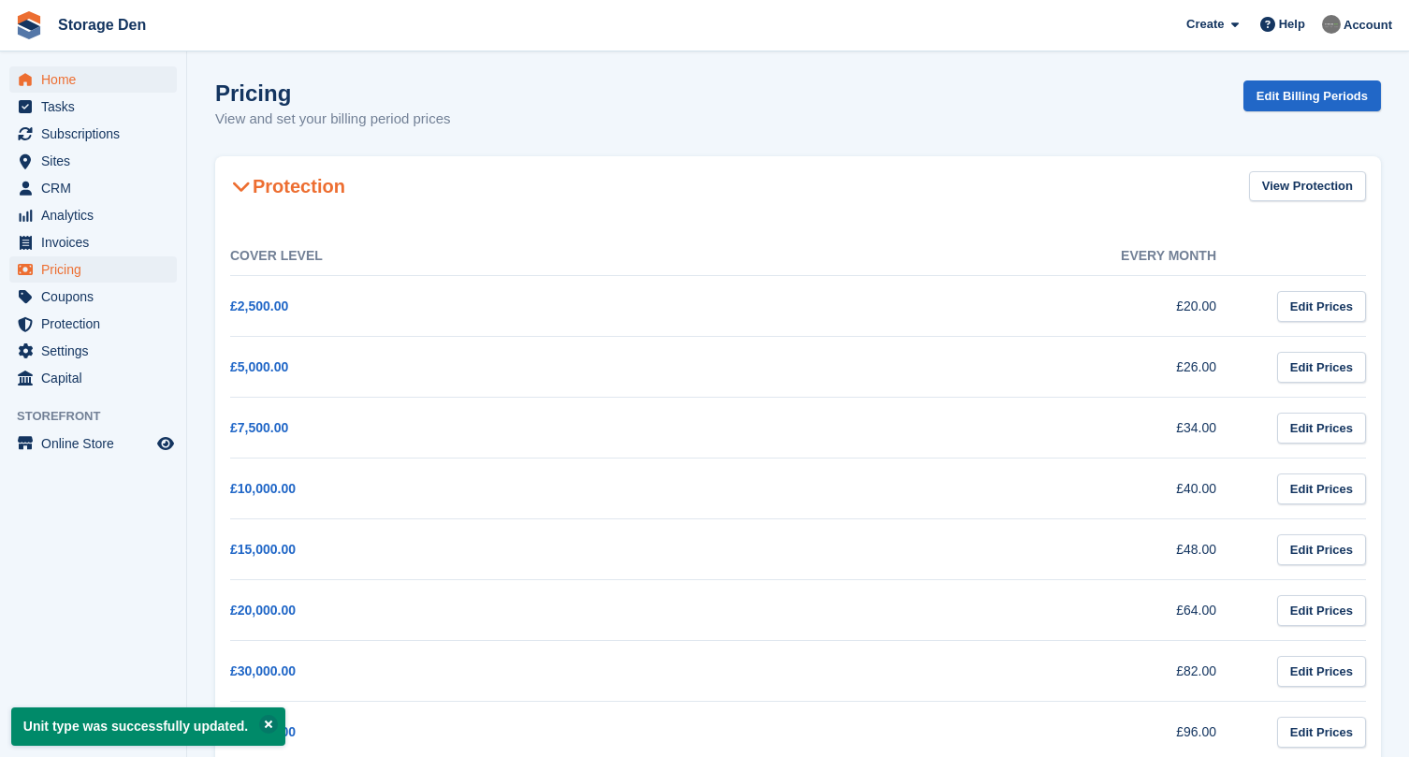
click at [71, 77] on span "Home" at bounding box center [97, 79] width 112 height 26
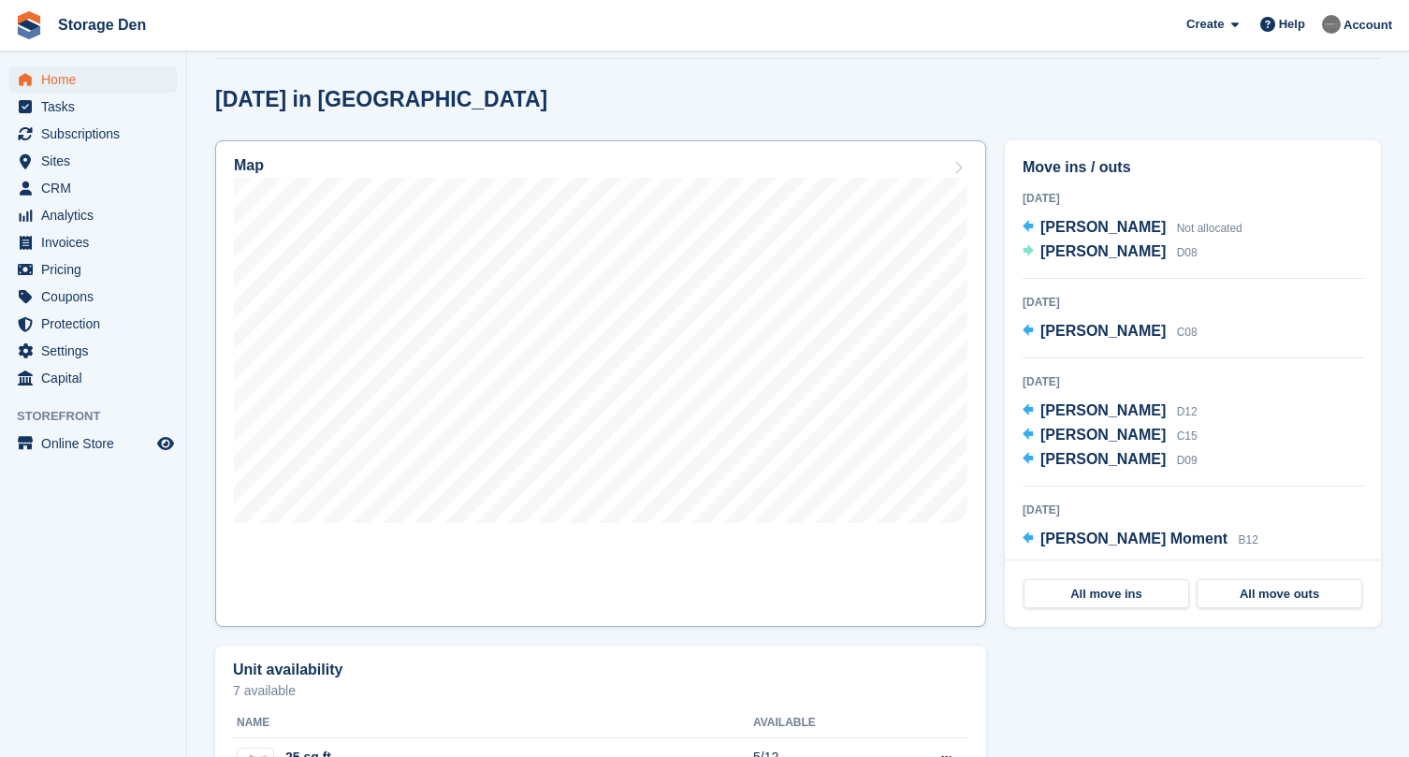
scroll to position [467, 0]
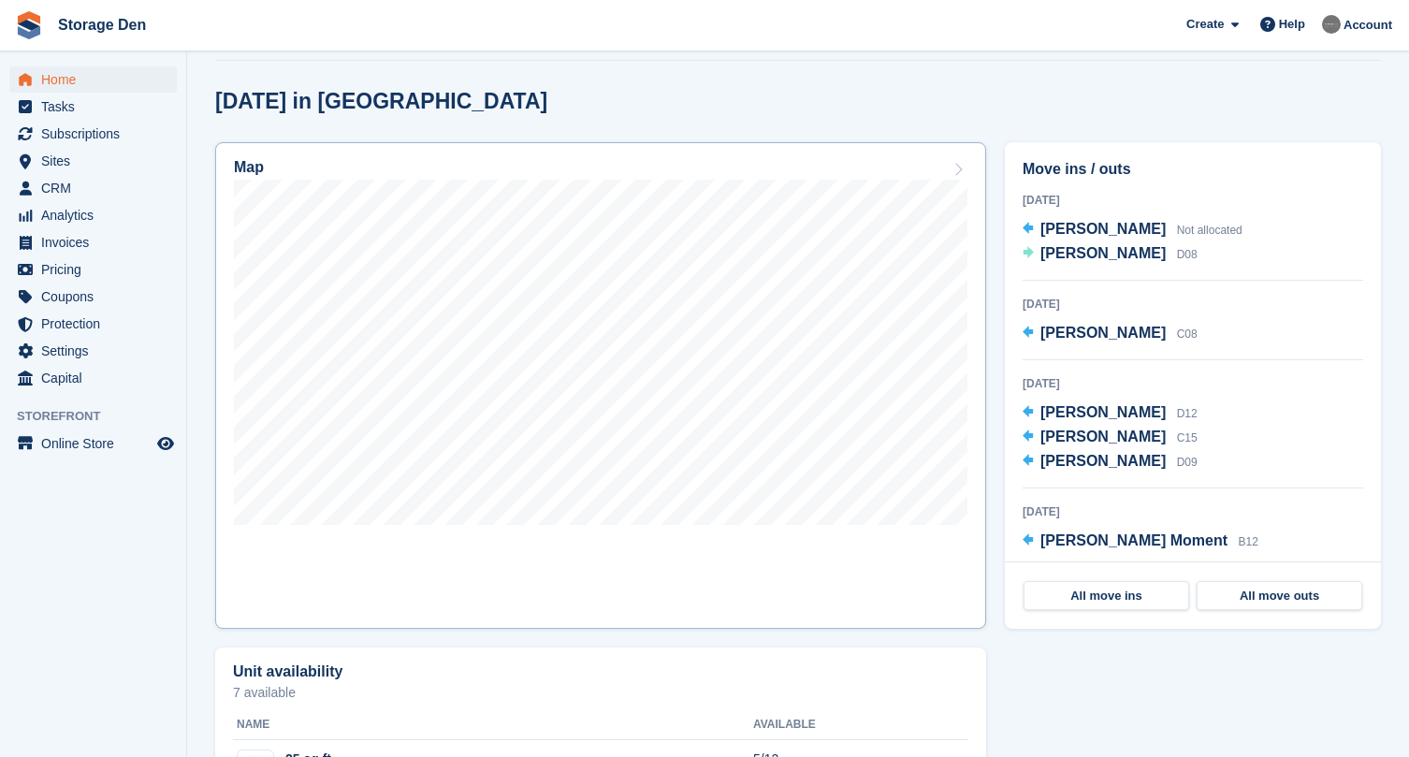
click at [766, 572] on link "Map" at bounding box center [600, 385] width 771 height 487
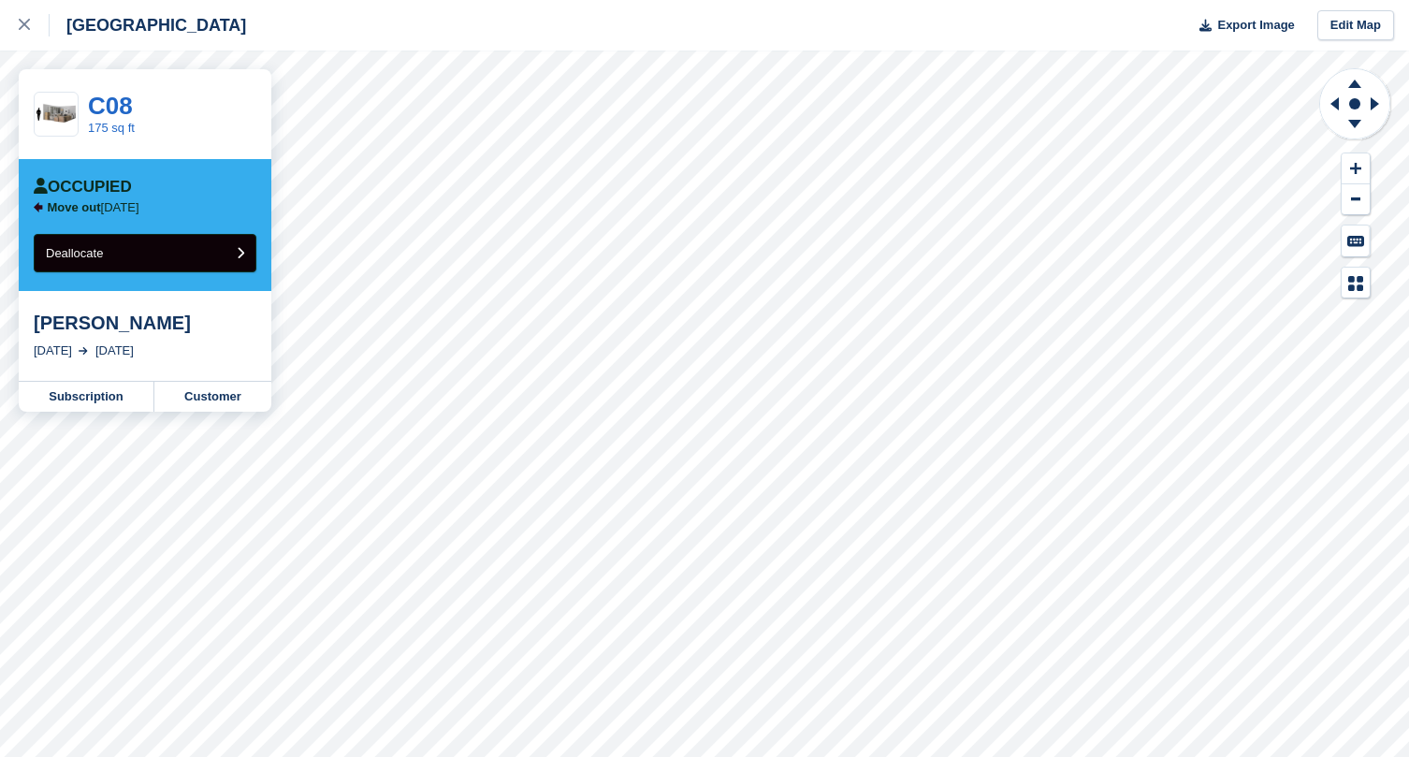
click at [218, 255] on button "Deallocate" at bounding box center [145, 253] width 223 height 38
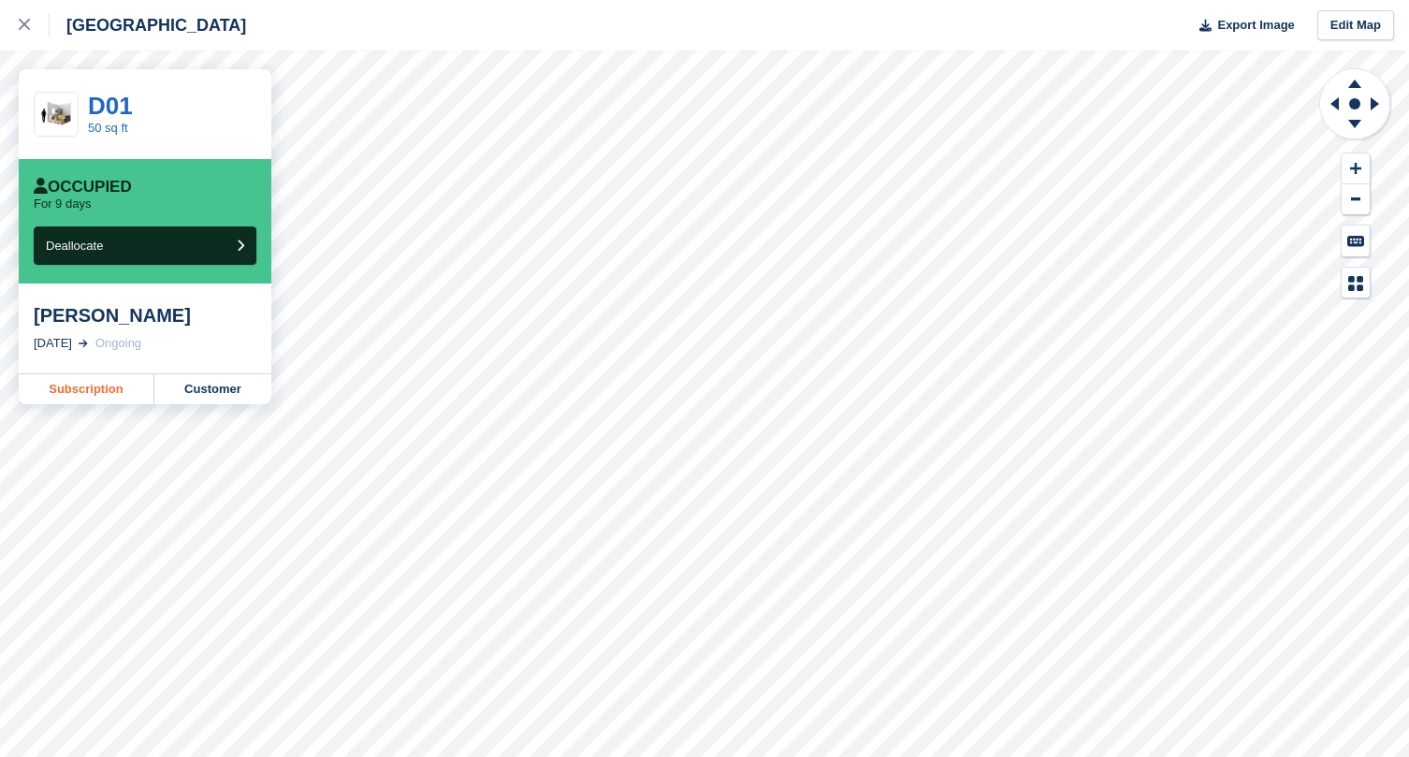
click at [109, 393] on link "Subscription" at bounding box center [87, 389] width 136 height 30
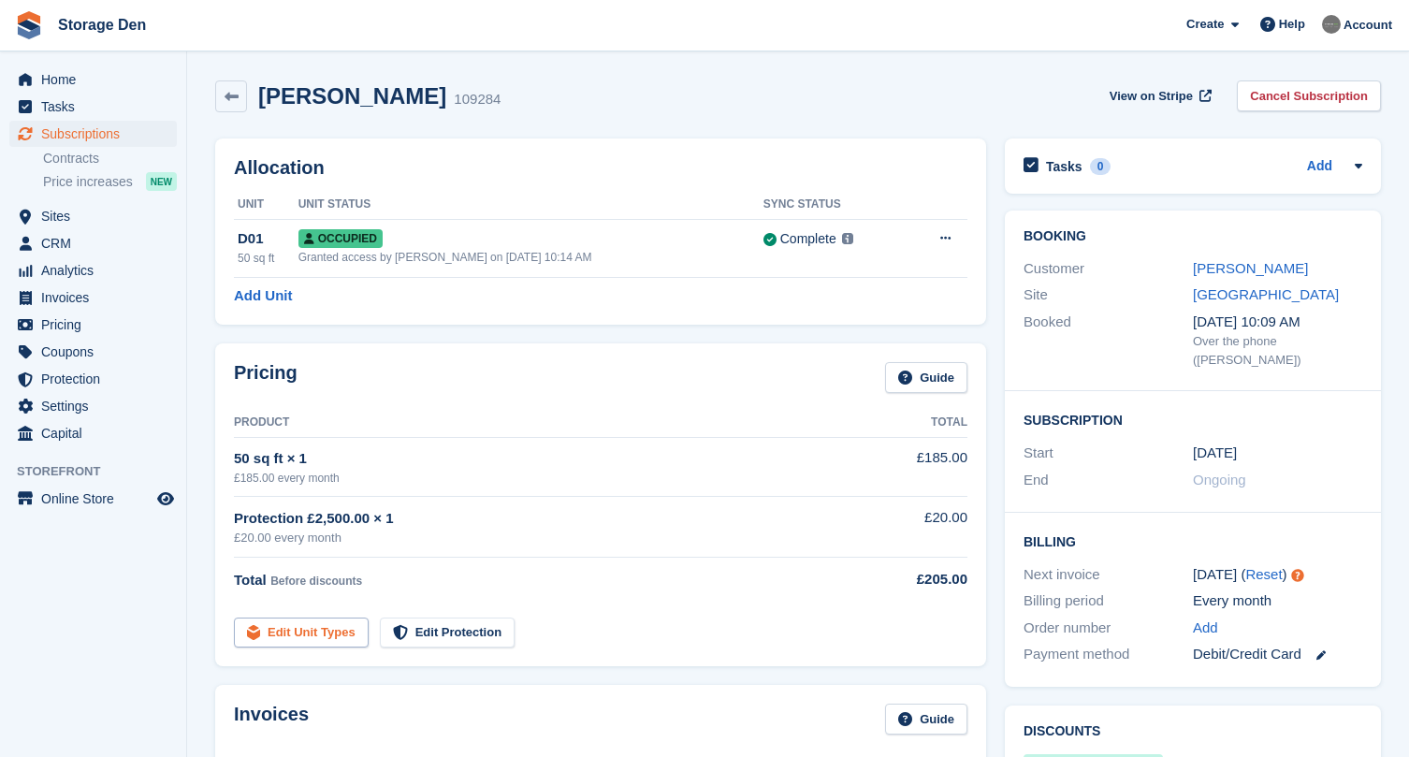
click at [334, 627] on link "Edit Unit Types" at bounding box center [301, 633] width 135 height 31
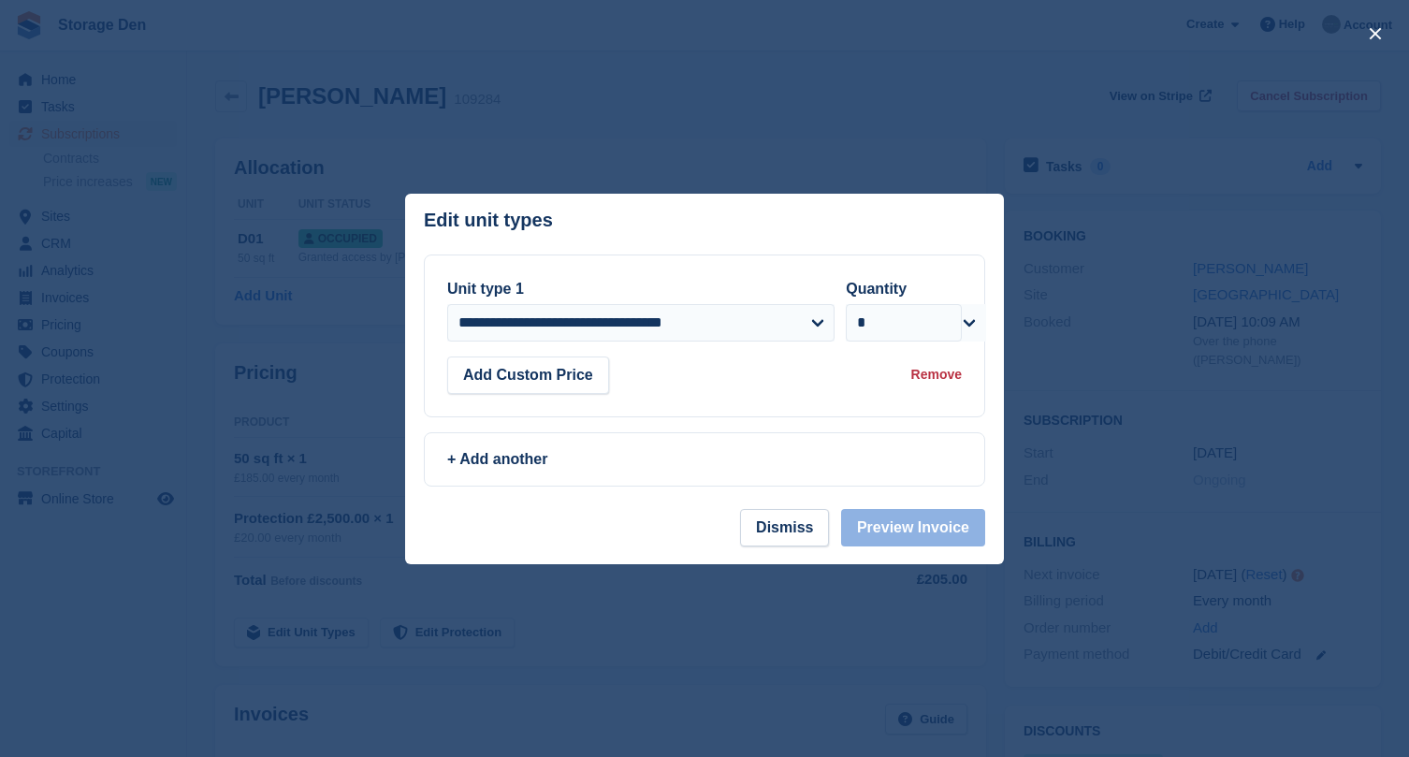
click at [488, 485] on div "+ Add another" at bounding box center [705, 459] width 560 height 52
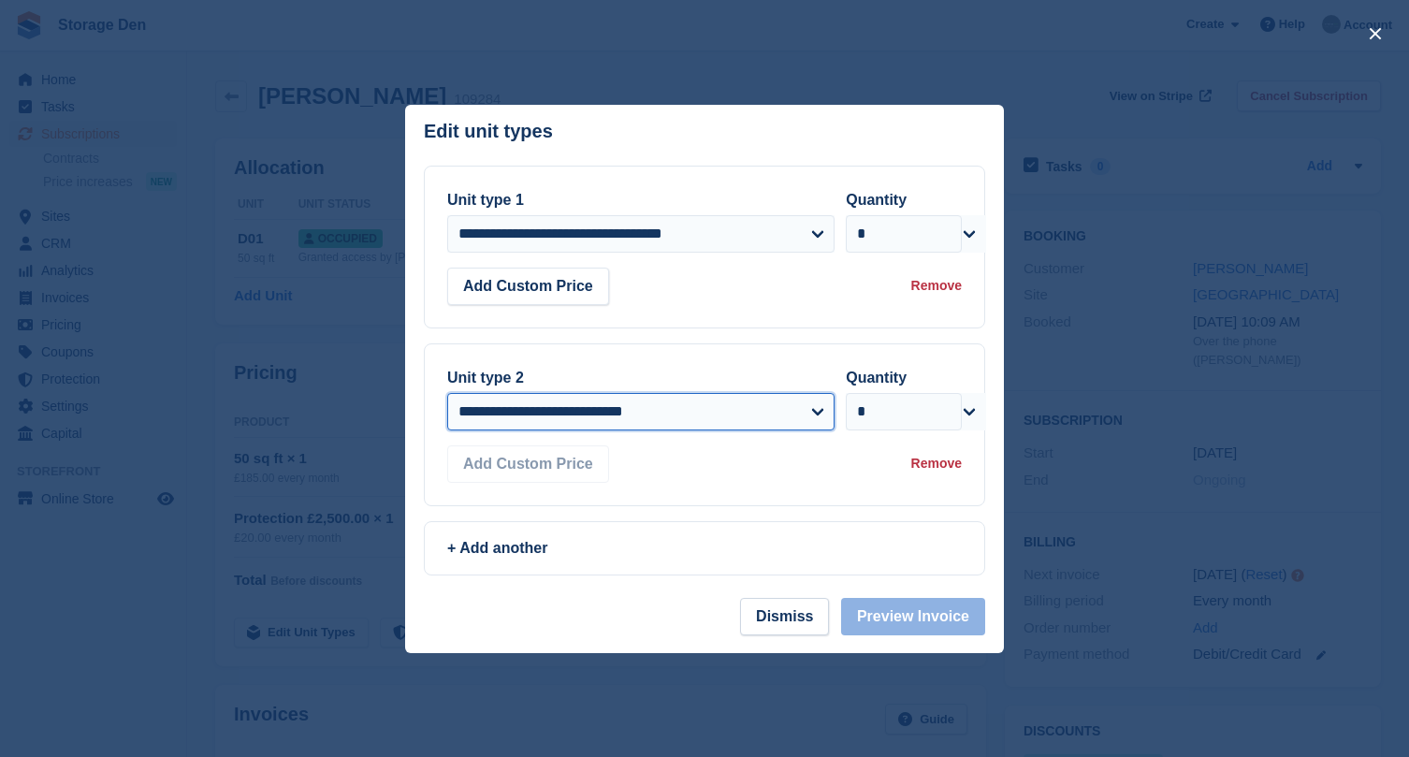
select select "*****"
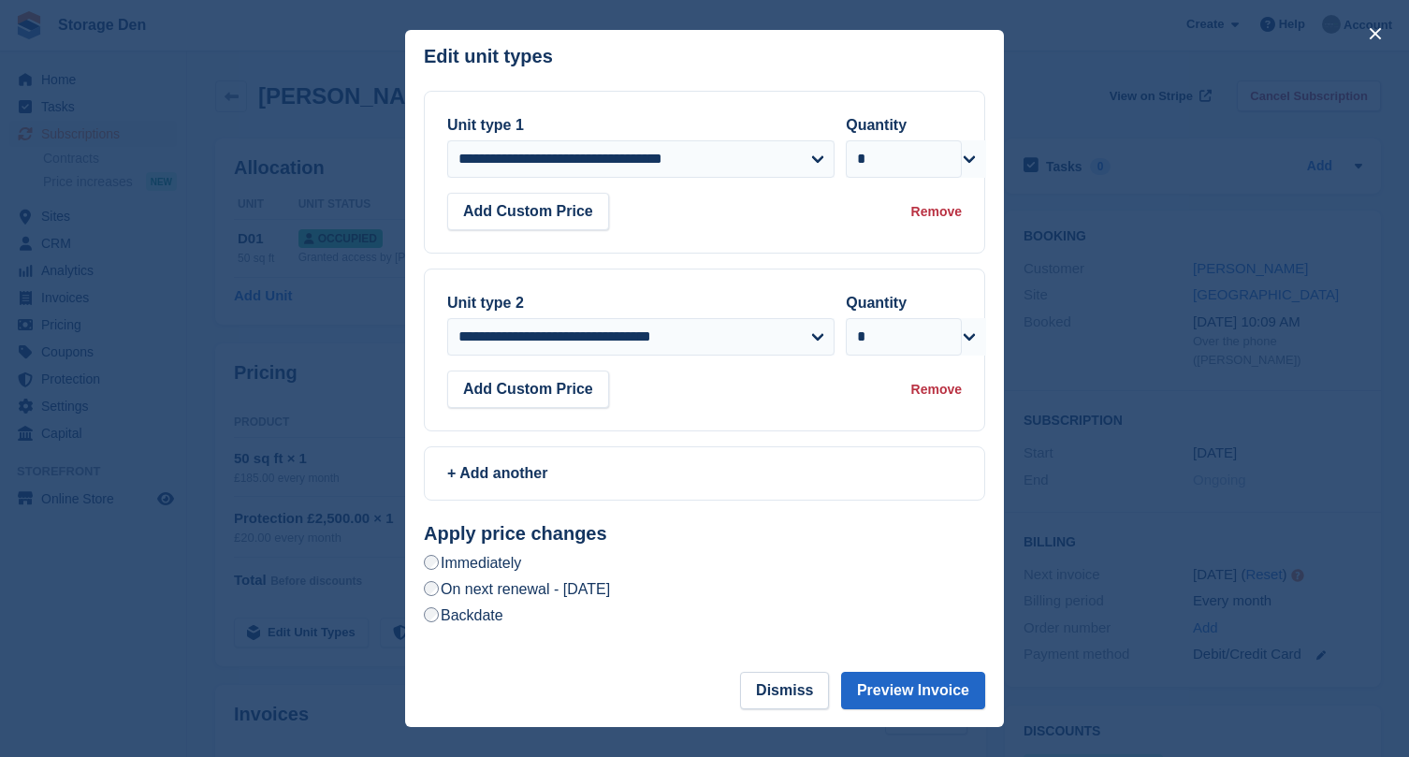
click at [953, 212] on div "Remove" at bounding box center [937, 212] width 51 height 20
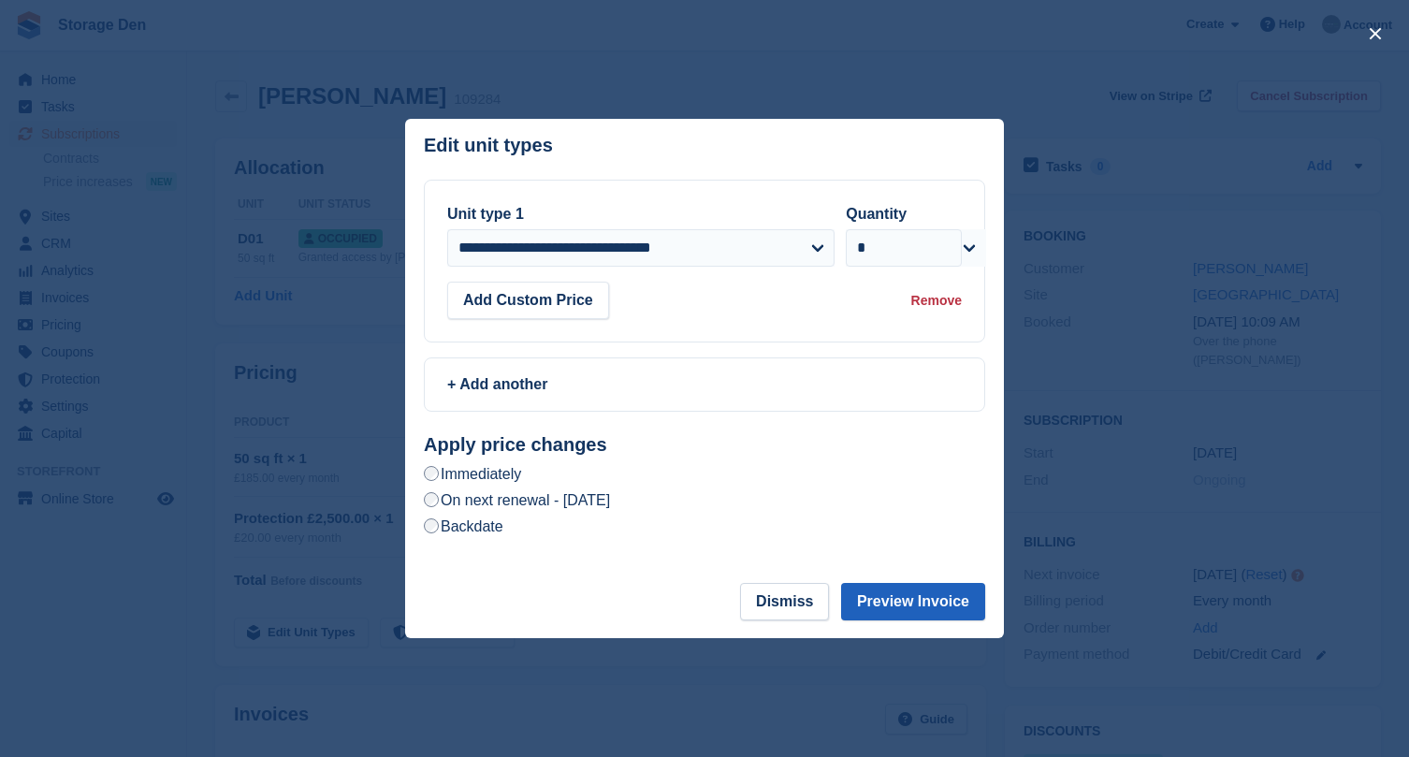
click at [904, 610] on button "Preview Invoice" at bounding box center [913, 601] width 144 height 37
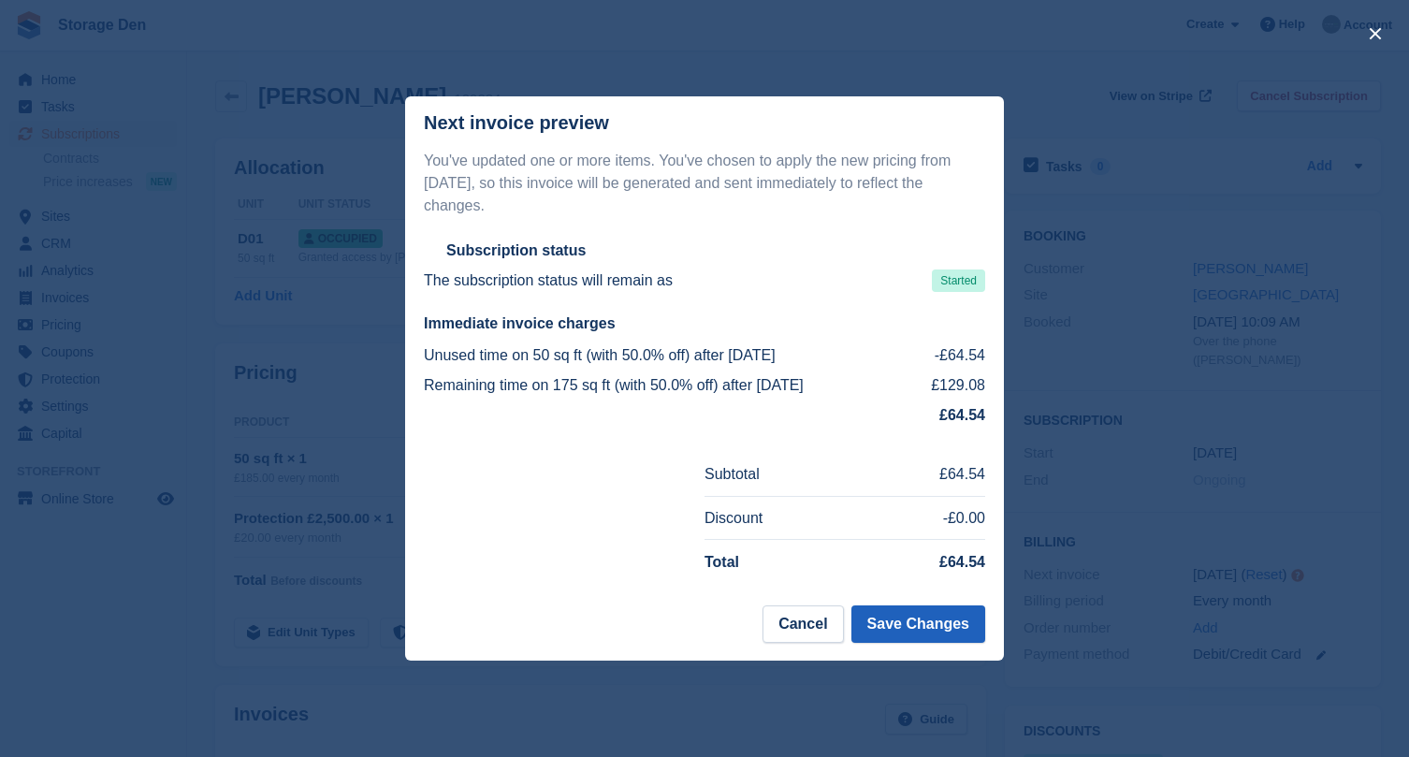
click at [930, 629] on button "Save Changes" at bounding box center [919, 624] width 134 height 37
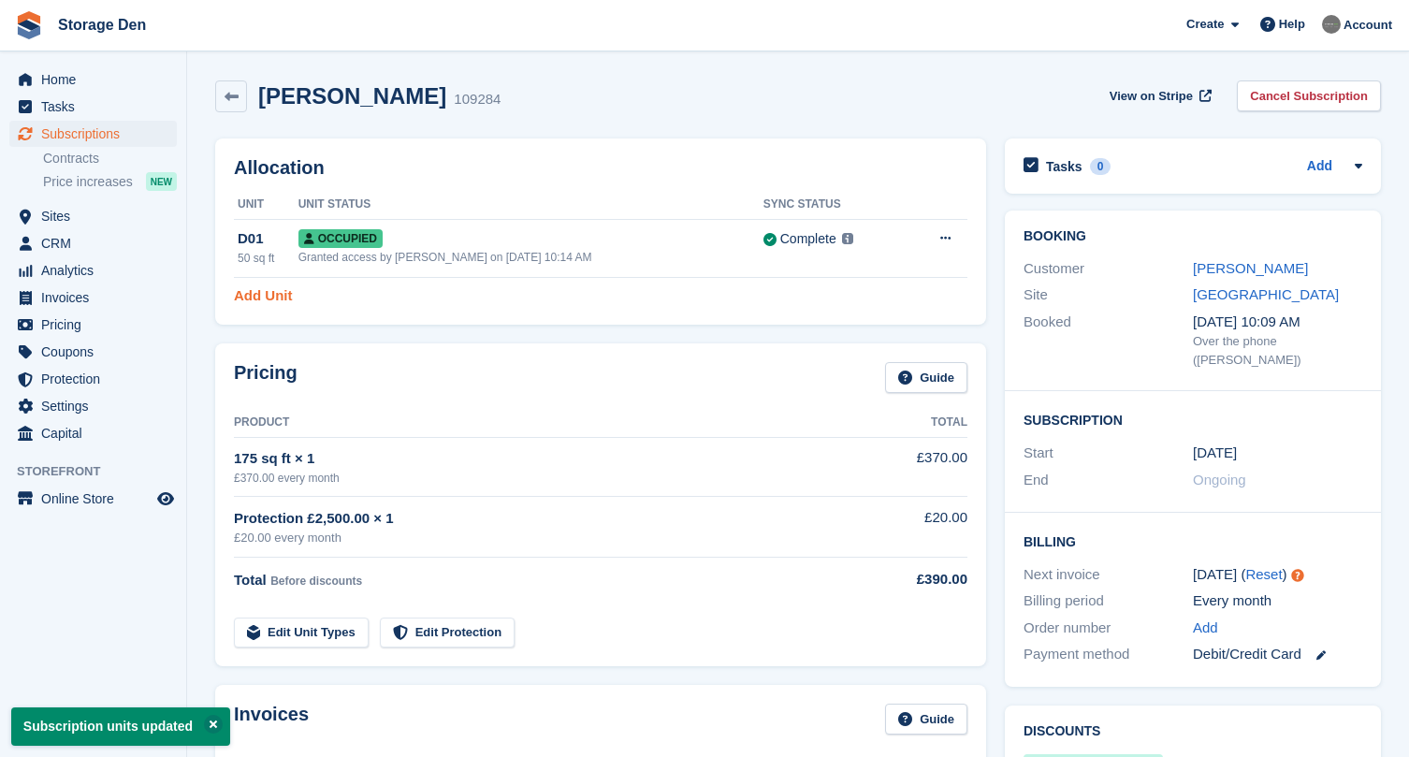
click at [259, 304] on link "Add Unit" at bounding box center [263, 296] width 58 height 22
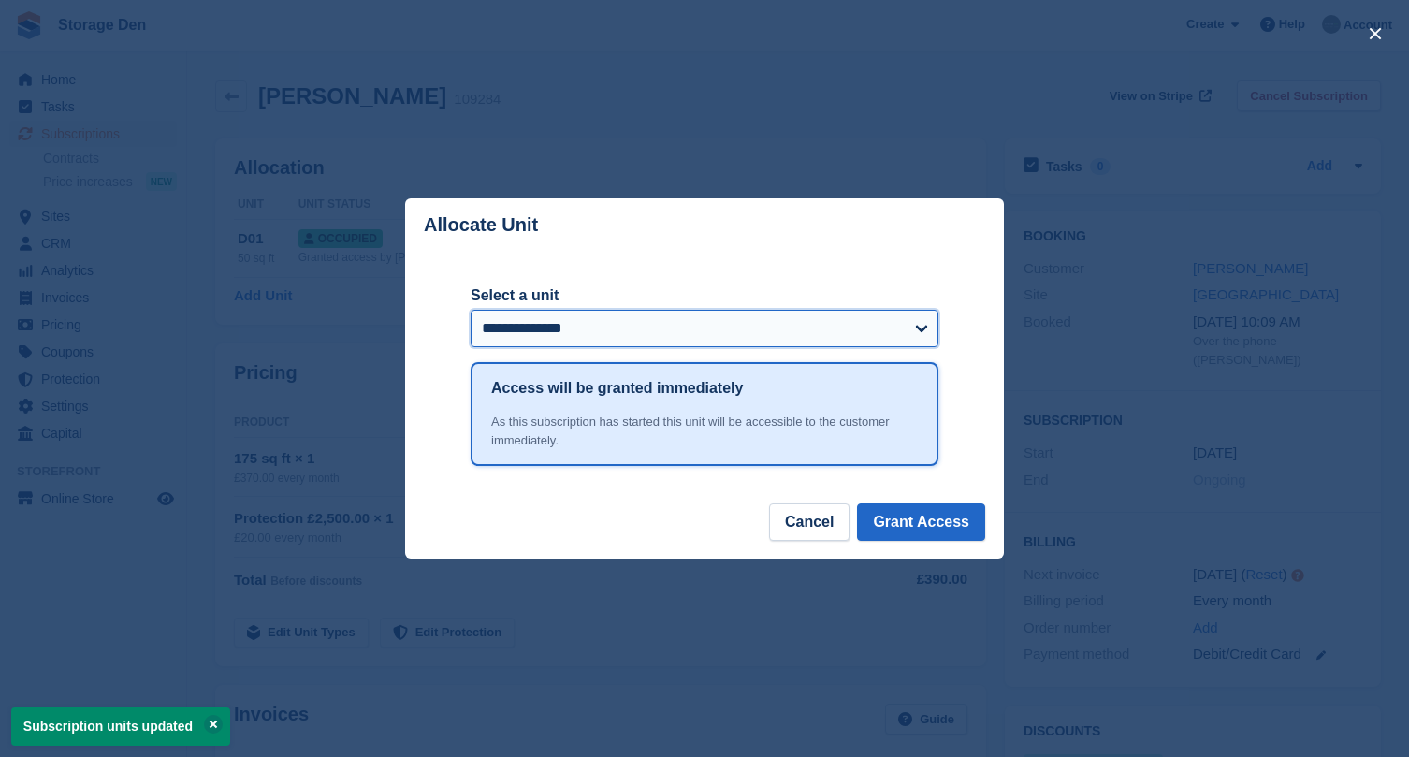
select select "*****"
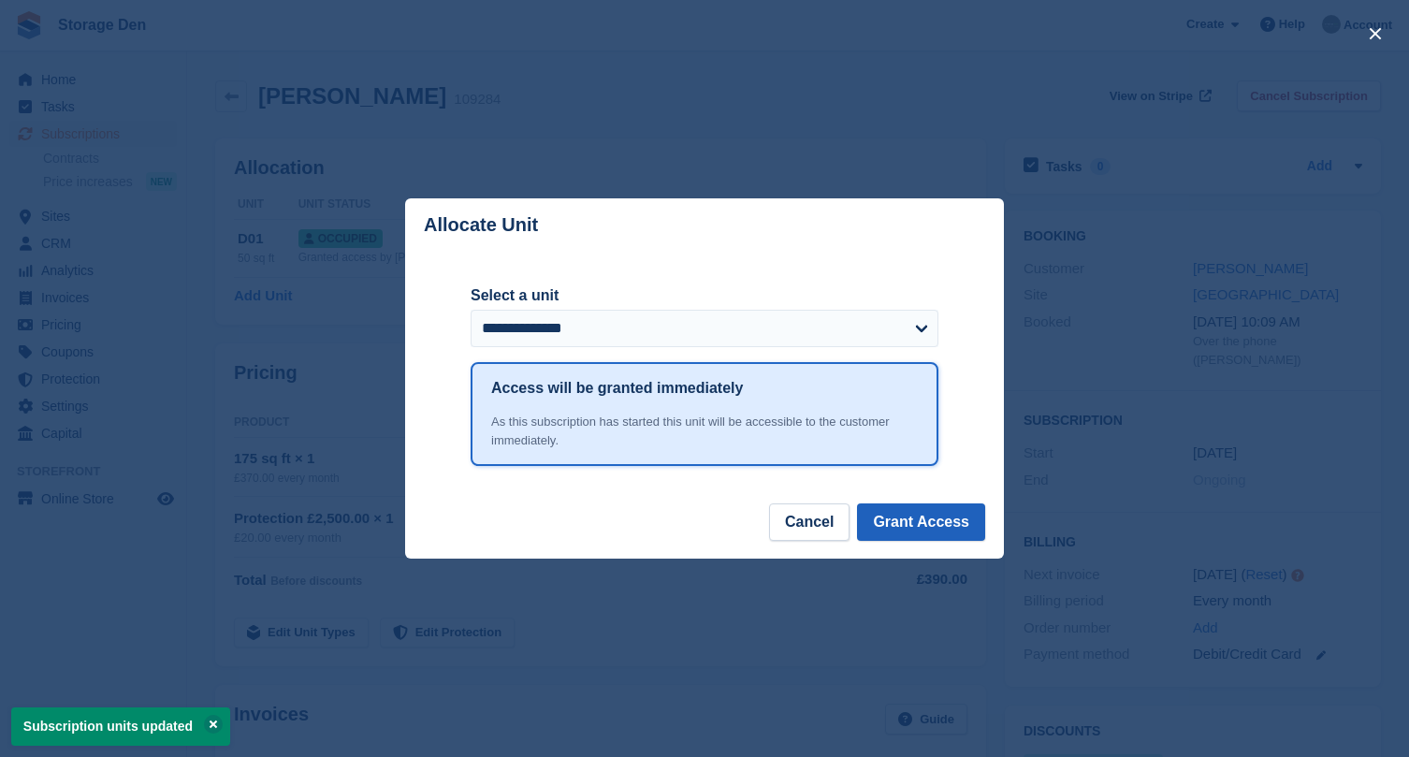
click at [957, 523] on button "Grant Access" at bounding box center [921, 521] width 128 height 37
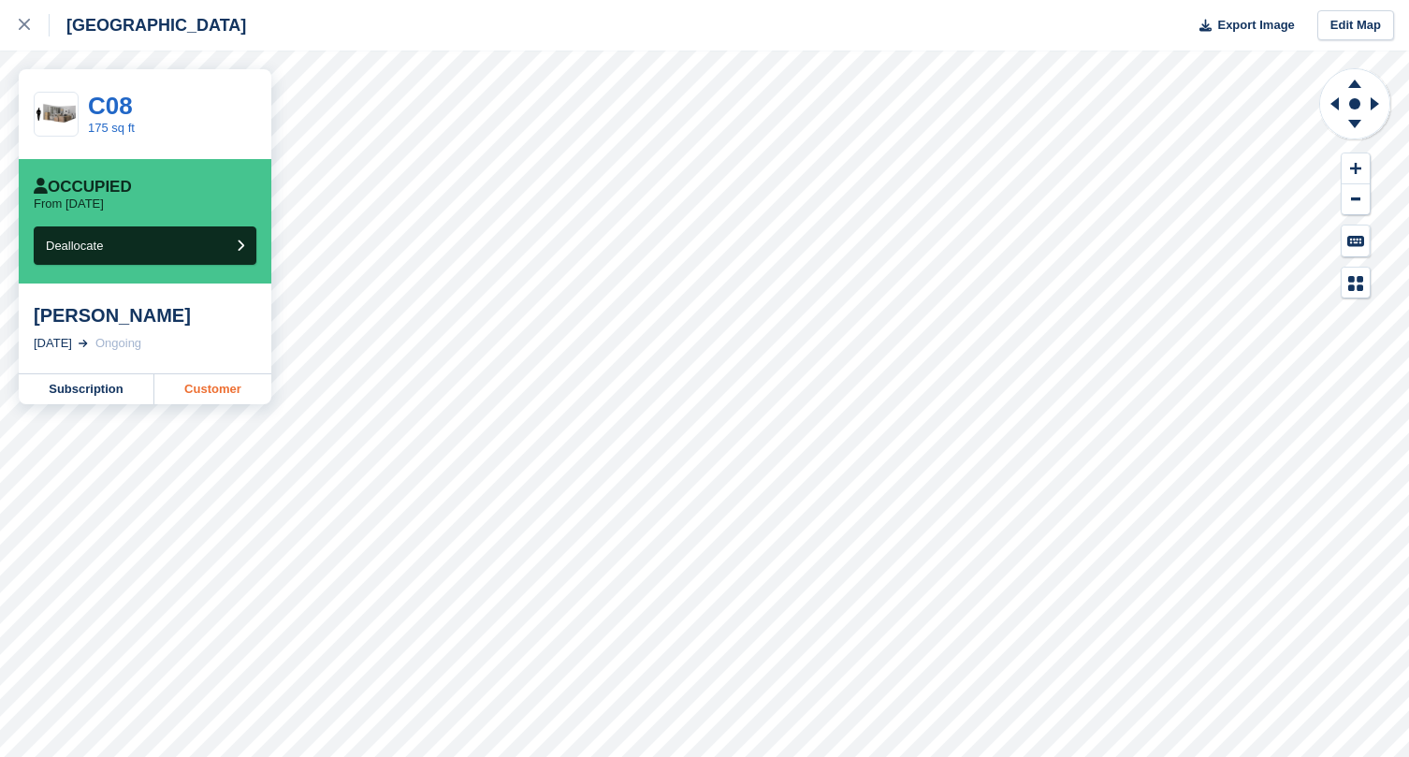
click at [203, 391] on link "Customer" at bounding box center [212, 389] width 117 height 30
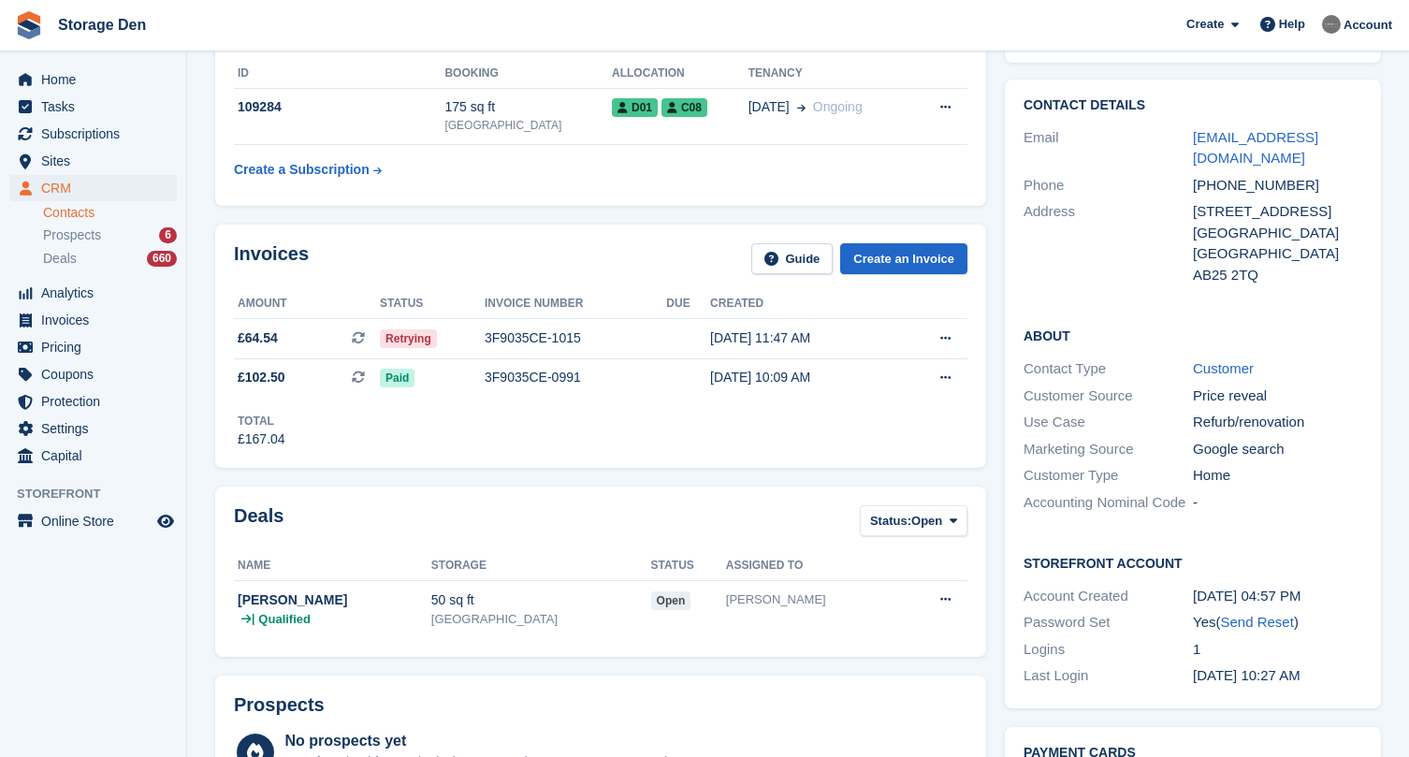
scroll to position [132, 0]
click at [461, 329] on div "Retrying" at bounding box center [432, 338] width 105 height 20
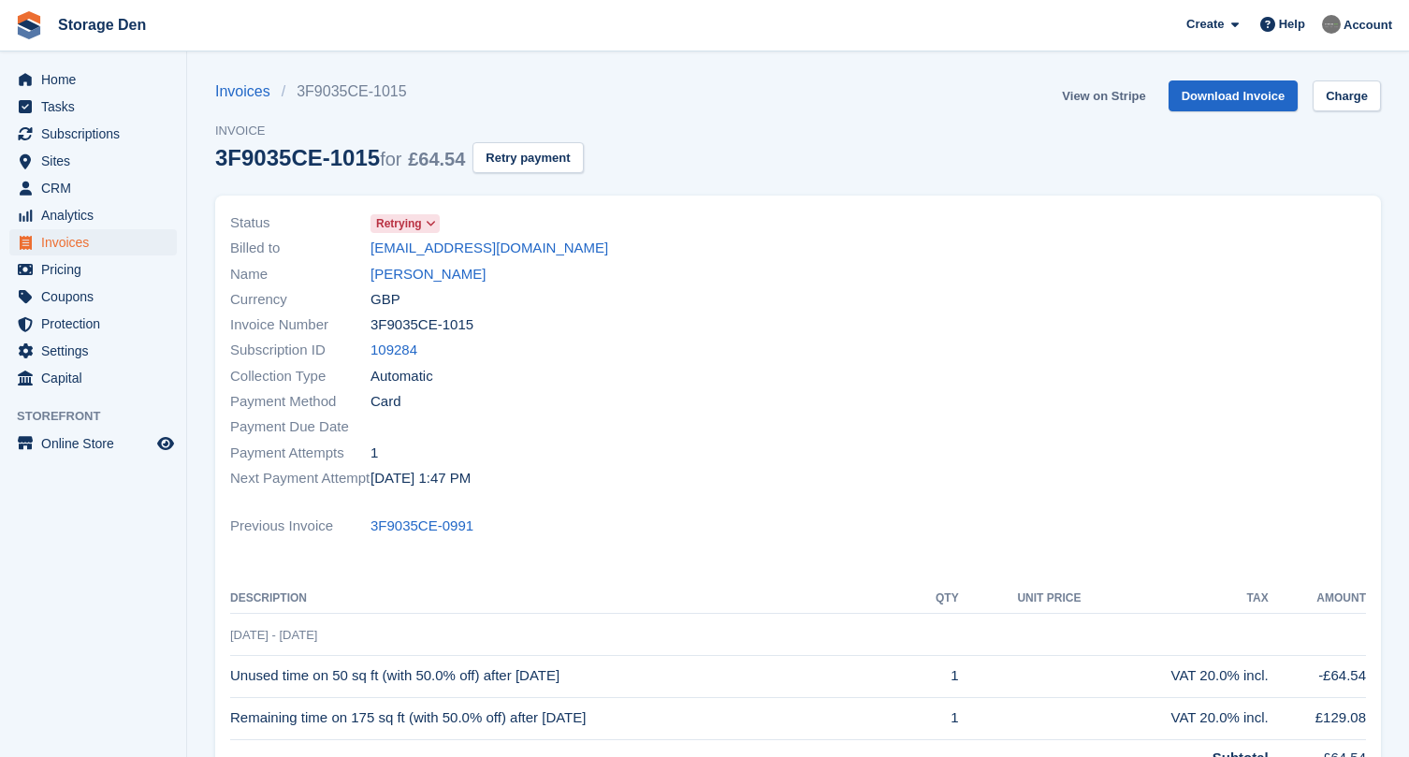
click at [1132, 95] on link "View on Stripe" at bounding box center [1104, 95] width 98 height 31
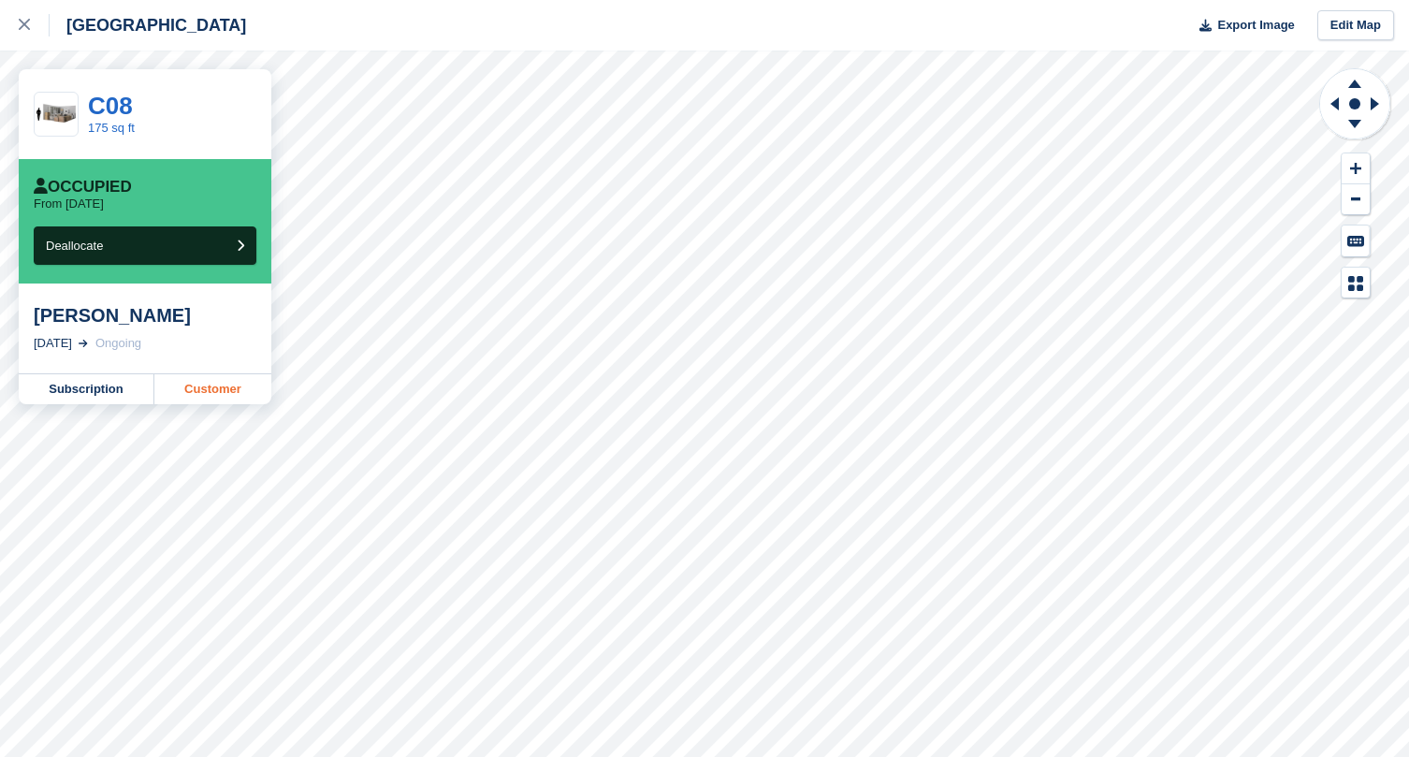
click at [213, 394] on link "Customer" at bounding box center [212, 389] width 117 height 30
click at [29, 31] on div at bounding box center [34, 25] width 31 height 22
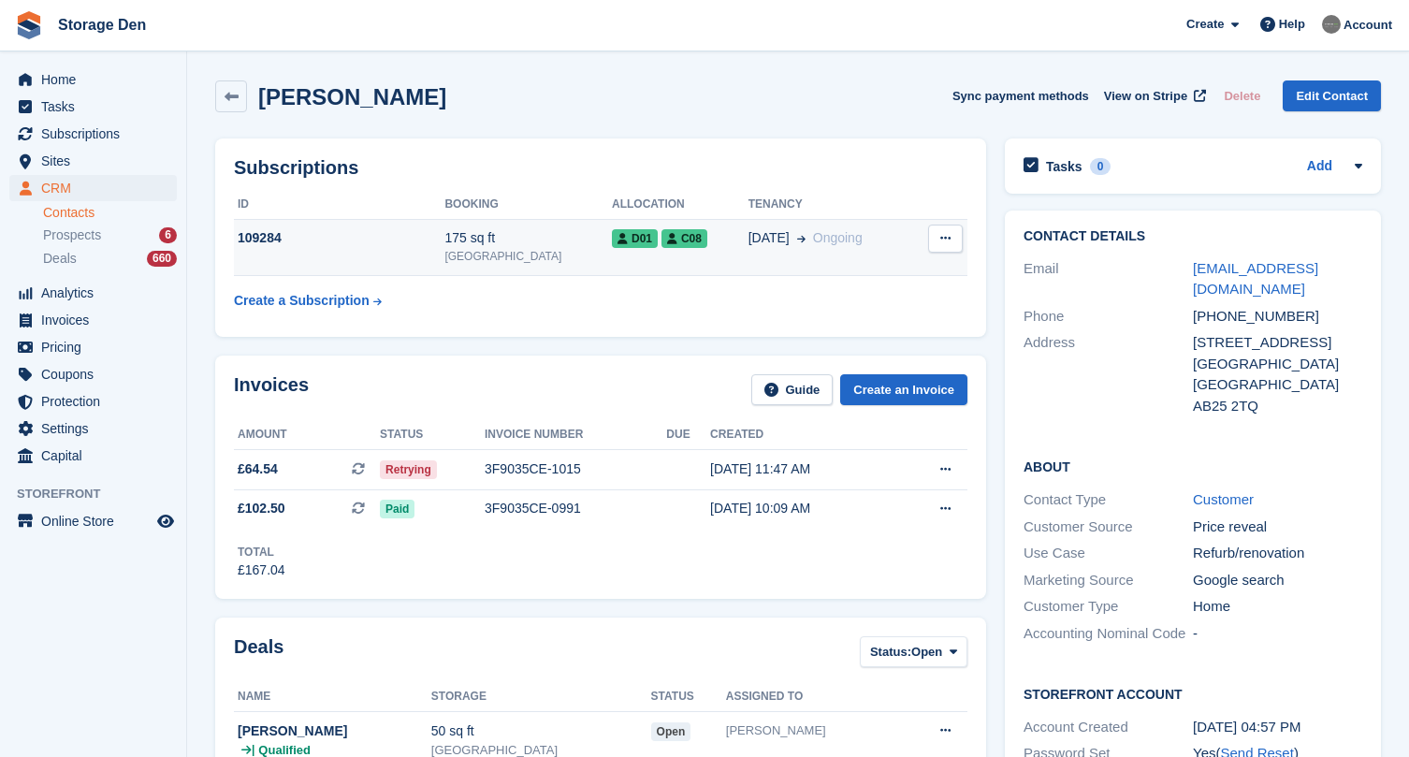
click at [948, 245] on button at bounding box center [945, 239] width 35 height 28
click at [585, 308] on table "ID Booking Allocation Tenancy 109284 175 sq ft [GEOGRAPHIC_DATA] D01 C08 [DATE]…" at bounding box center [601, 254] width 734 height 129
click at [403, 249] on td "109284" at bounding box center [339, 247] width 211 height 57
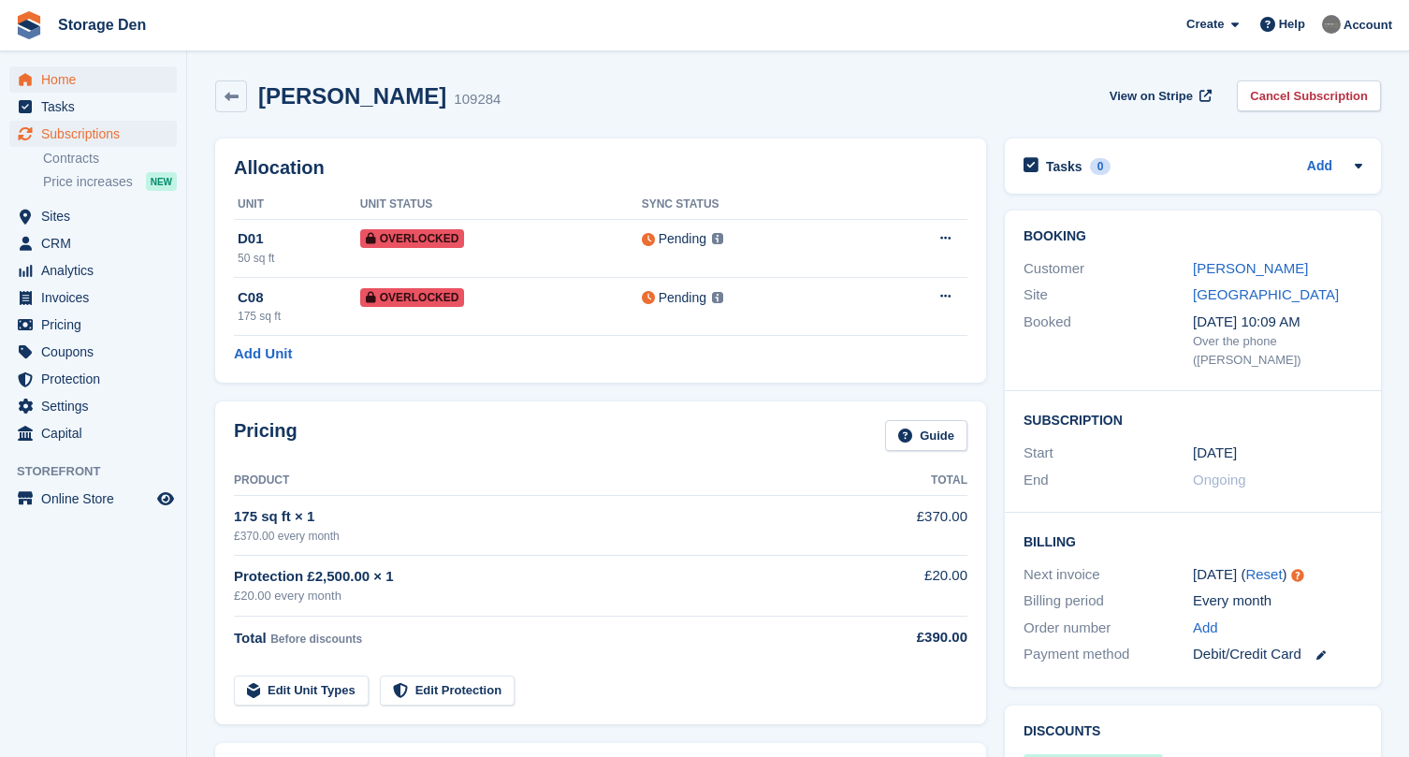
click at [80, 78] on span "Home" at bounding box center [97, 79] width 112 height 26
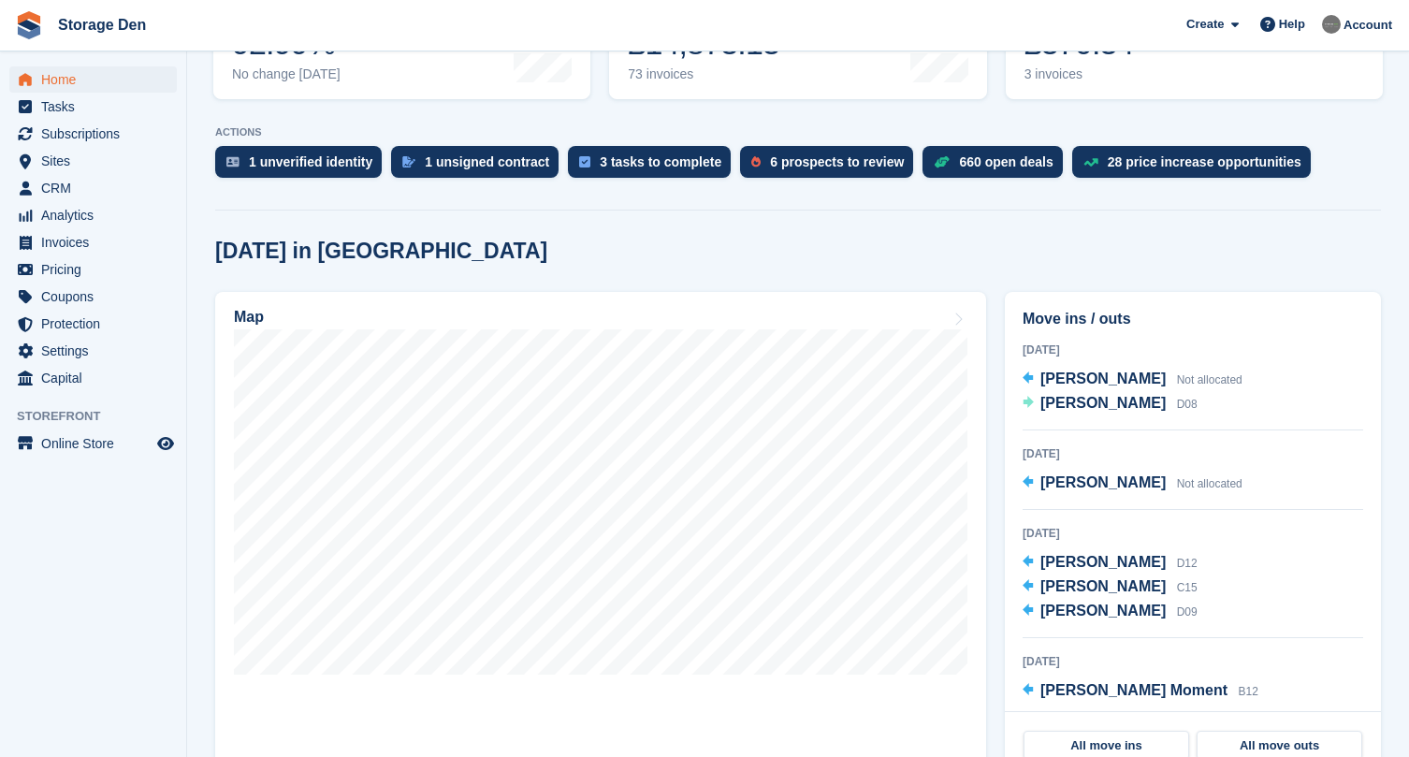
scroll to position [353, 0]
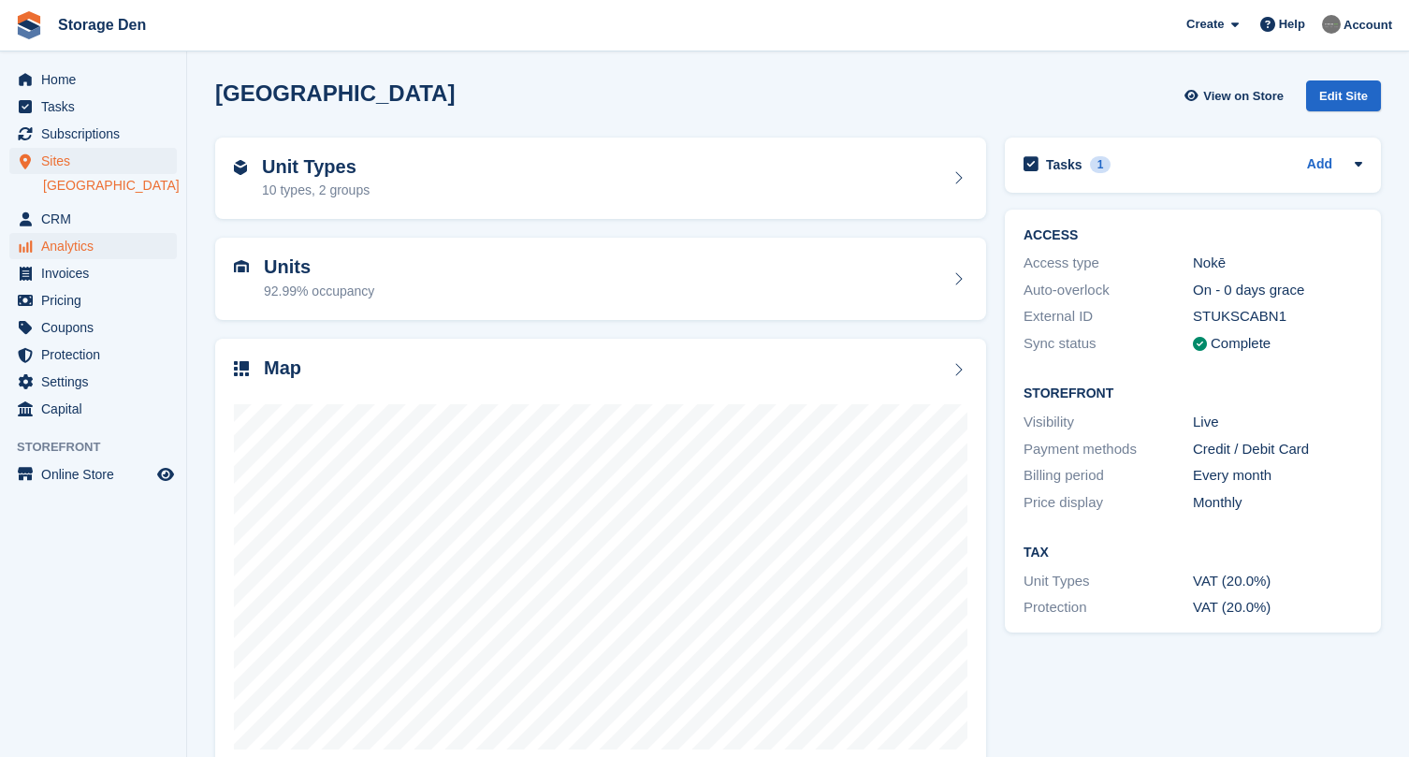
click at [90, 244] on span "Analytics" at bounding box center [97, 246] width 112 height 26
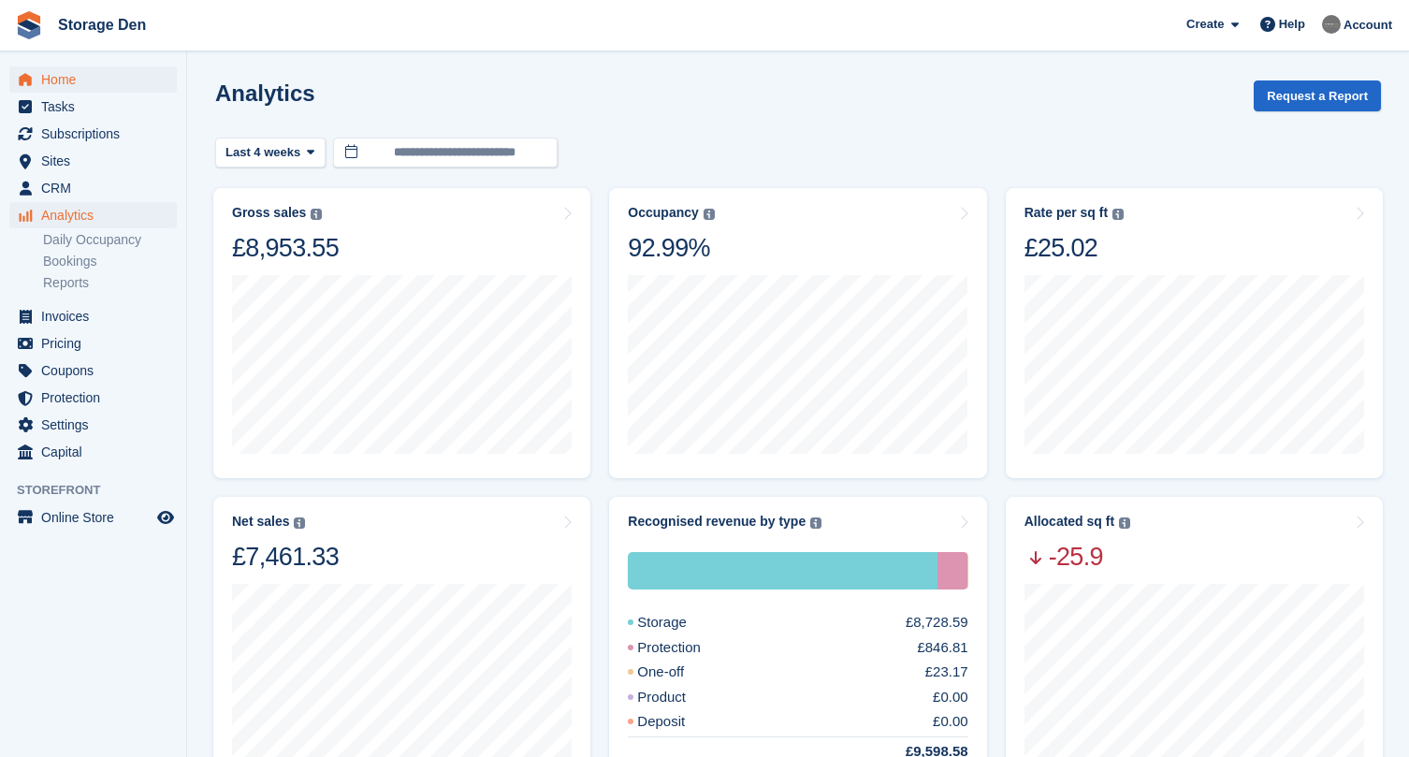
click at [61, 76] on span "Home" at bounding box center [97, 79] width 112 height 26
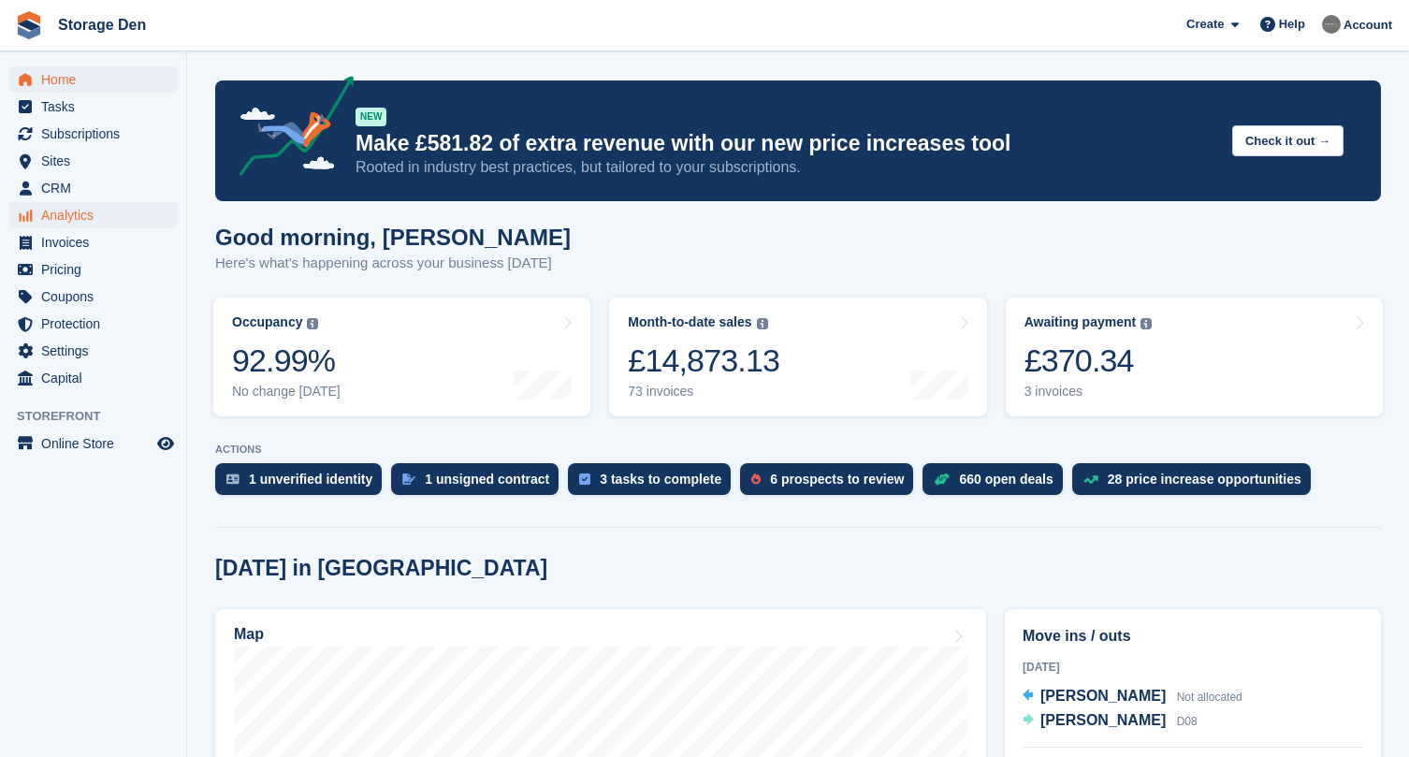
click at [98, 205] on span "Analytics" at bounding box center [97, 215] width 112 height 26
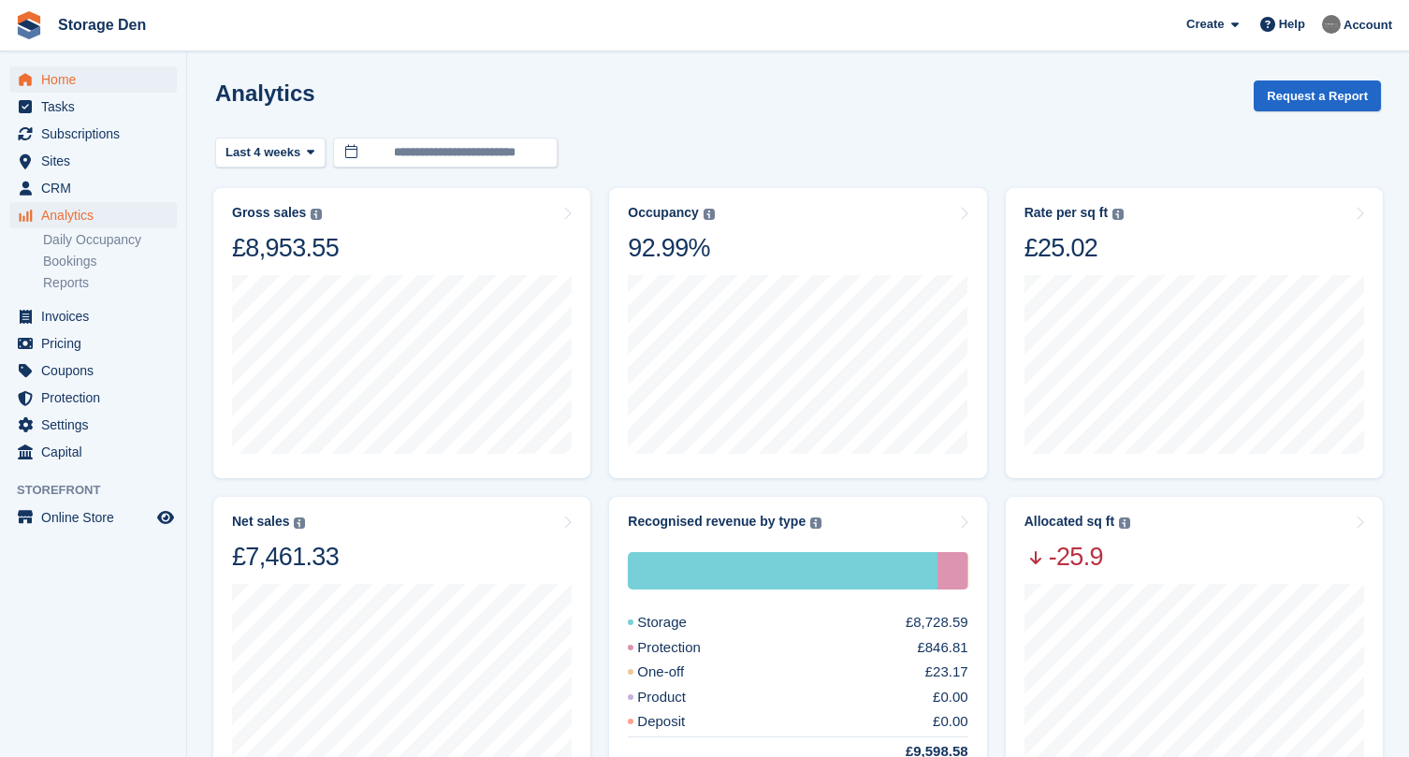
click at [58, 84] on span "Home" at bounding box center [97, 79] width 112 height 26
